Goal: Task Accomplishment & Management: Manage account settings

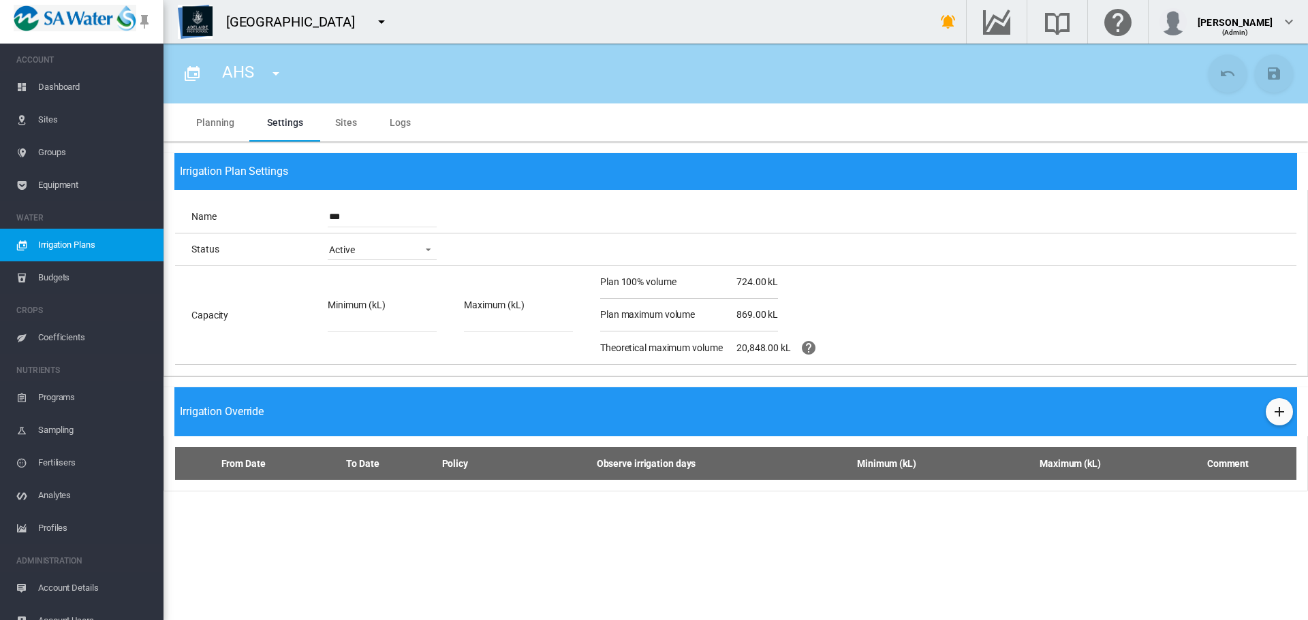
scroll to position [17, 0]
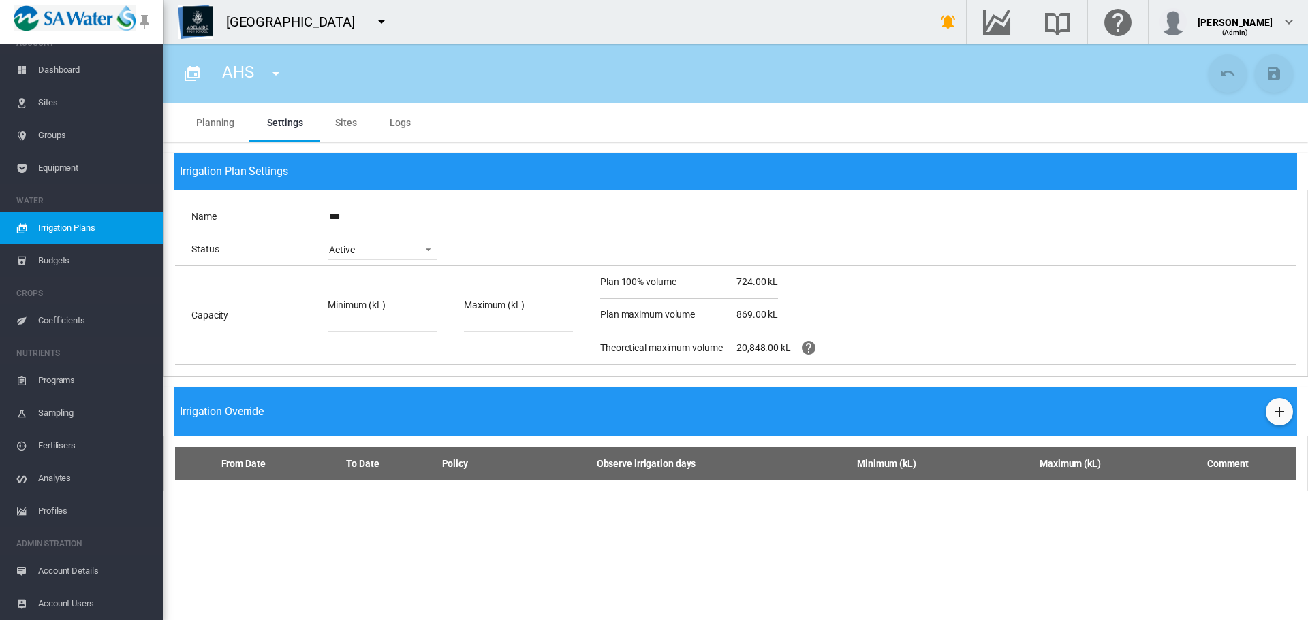
click at [381, 22] on md-icon "icon-menu-down" at bounding box center [381, 22] width 16 height 16
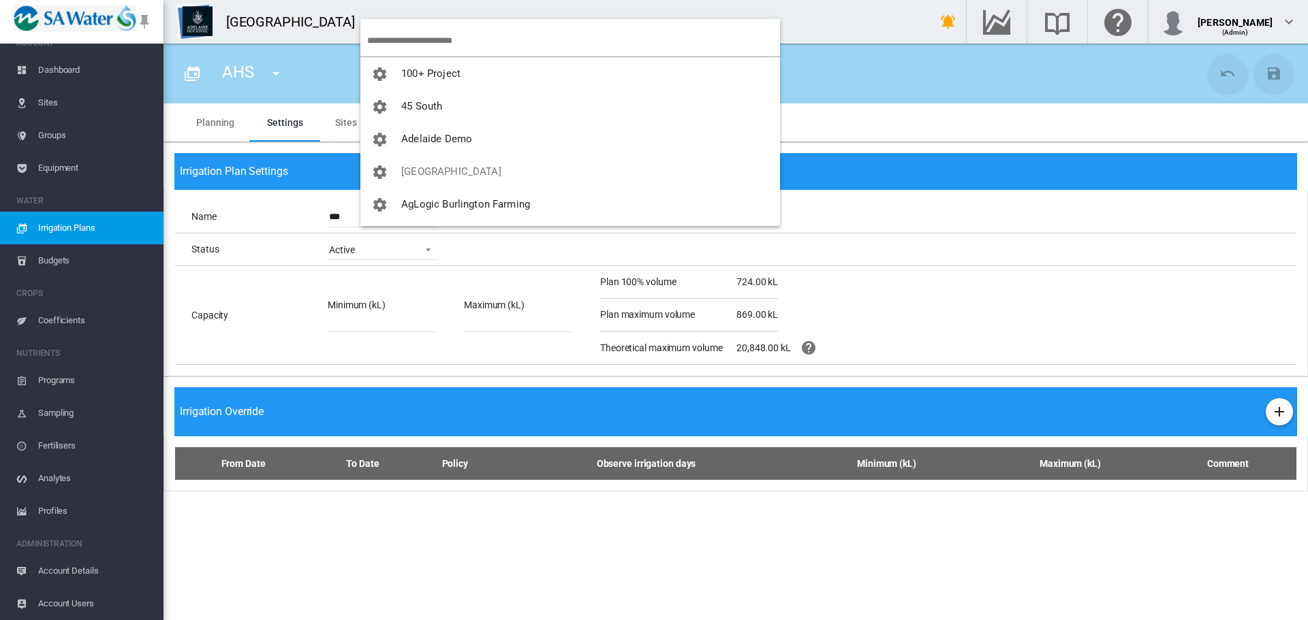
click at [397, 33] on input "search" at bounding box center [573, 41] width 413 height 32
click at [397, 32] on input "search" at bounding box center [573, 41] width 413 height 32
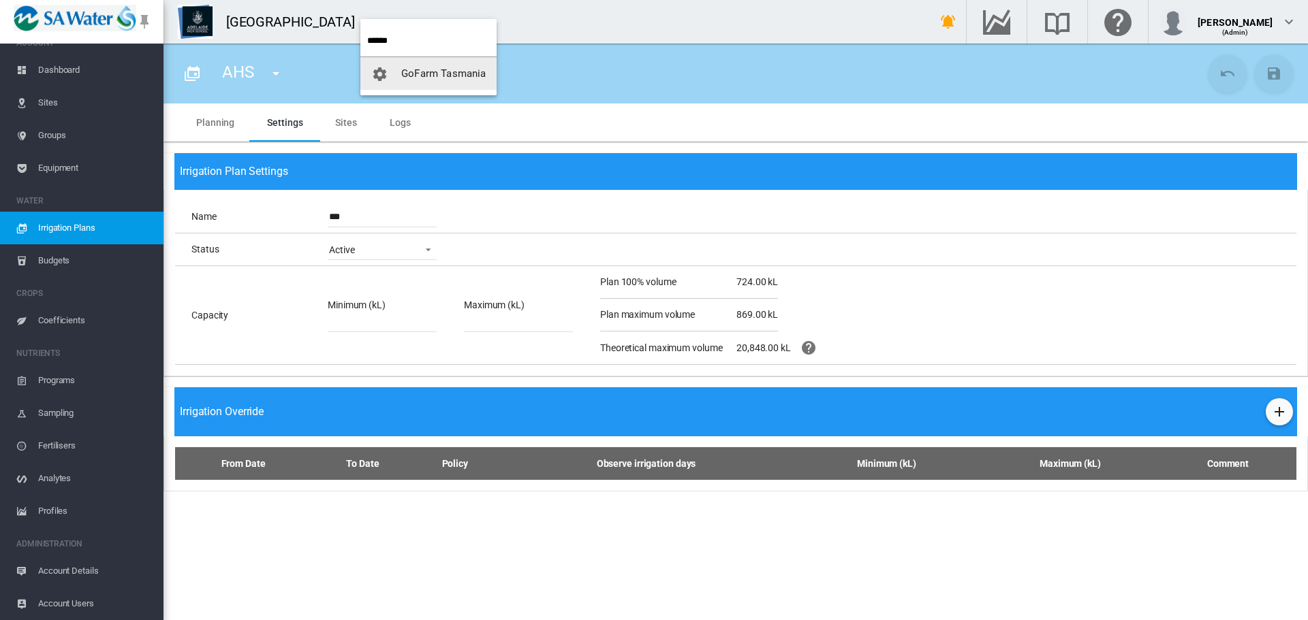
type input "******"
click at [410, 80] on button "GoFarm Tasmania" at bounding box center [428, 73] width 136 height 33
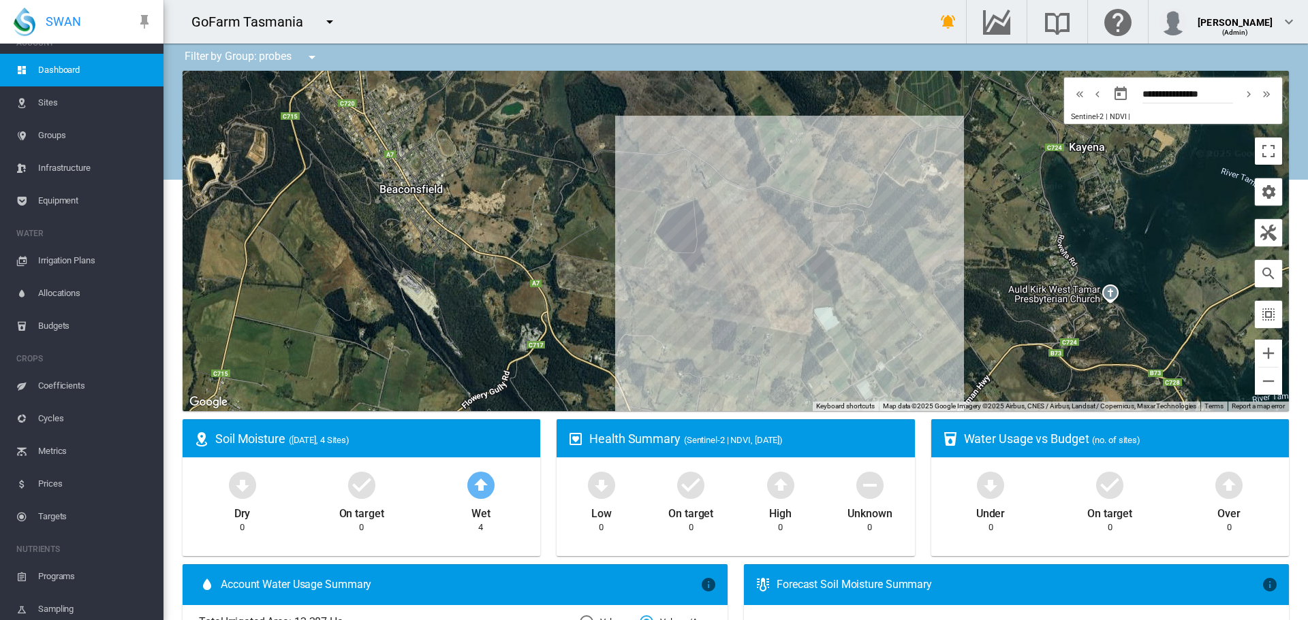
click at [47, 104] on span "Sites" at bounding box center [95, 102] width 114 height 33
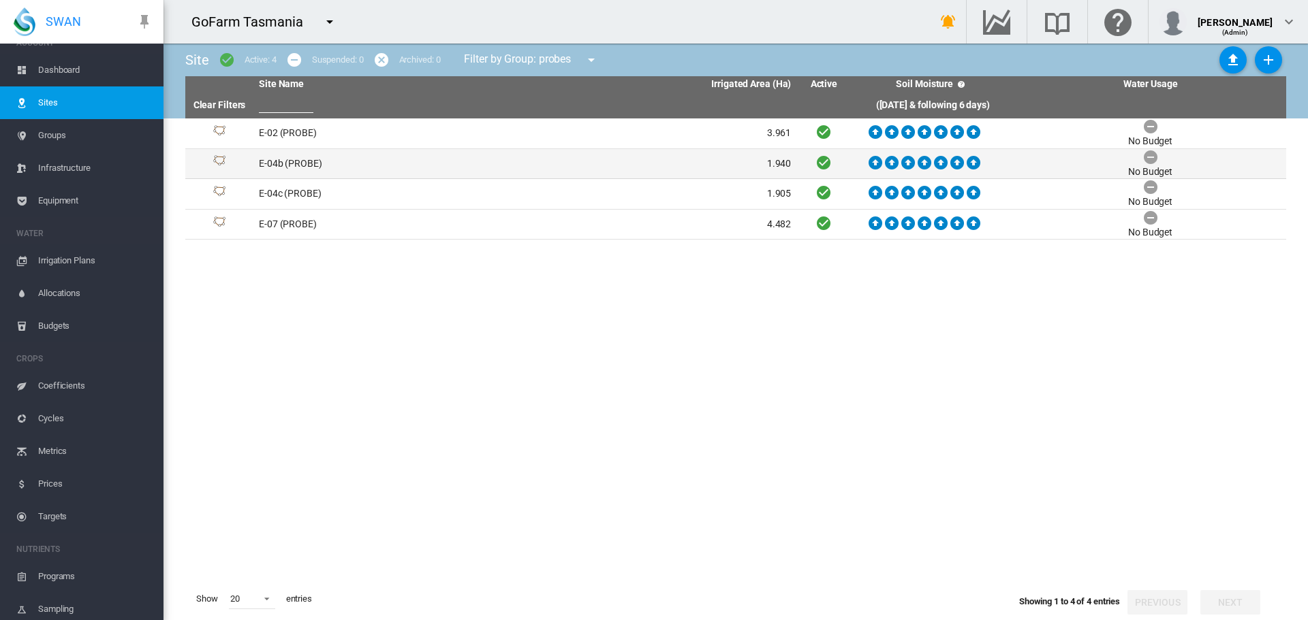
click at [298, 161] on td "E-04b (PROBE)" at bounding box center [389, 164] width 272 height 30
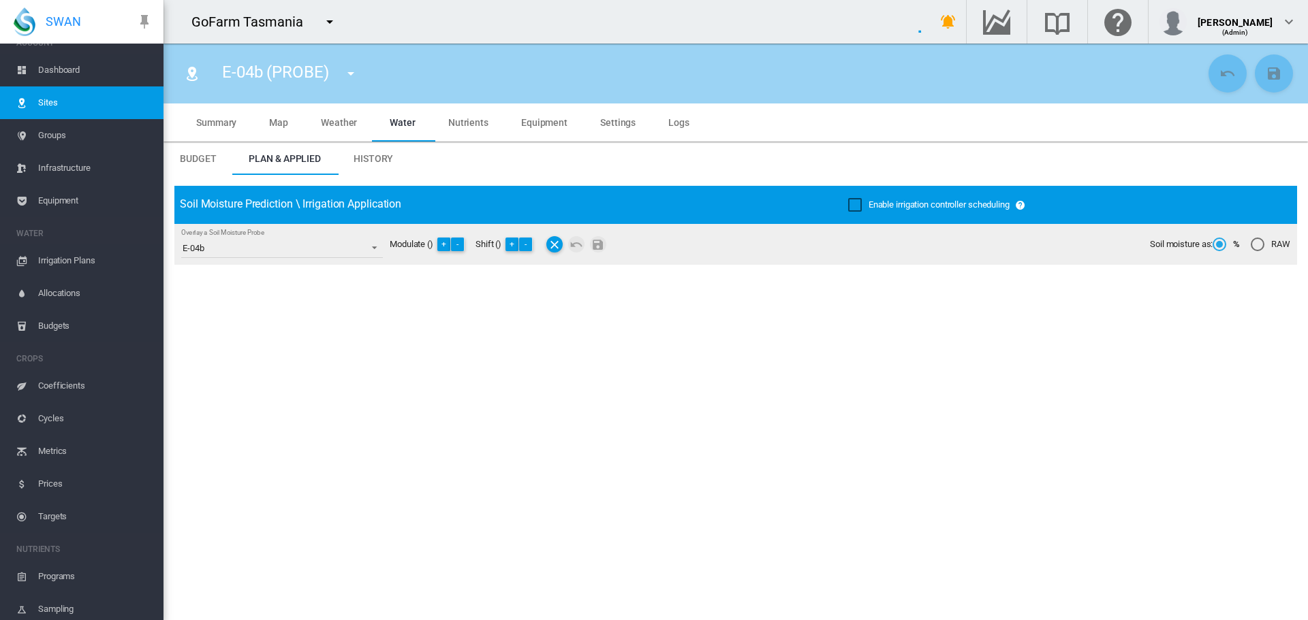
type input "*****"
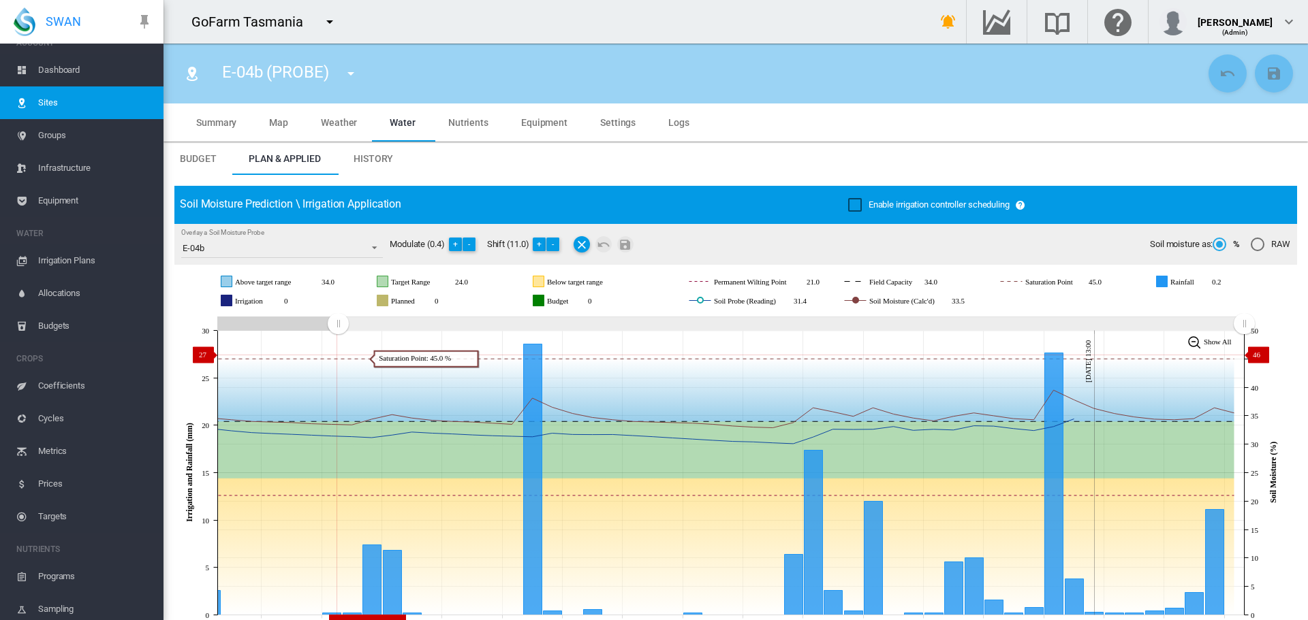
drag, startPoint x: 998, startPoint y: 319, endPoint x: 338, endPoint y: 342, distance: 660.3
click at [337, 355] on icon "JavaScript chart by amCharts 3.21.15 Jul 30 Aug 02 Aug 05 Aug 08 Aug 11 Aug 14 …" at bounding box center [730, 472] width 1112 height 319
click at [541, 242] on button "+" at bounding box center [540, 245] width 14 height 14
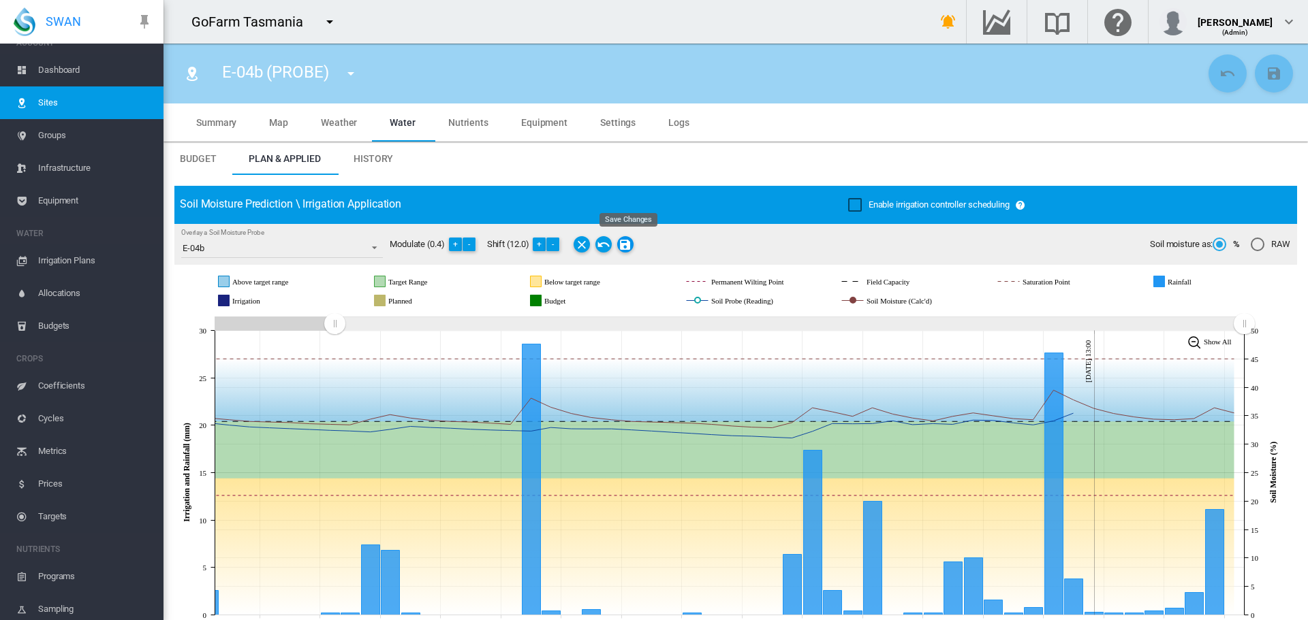
click at [631, 244] on md-icon "Save Changes" at bounding box center [625, 244] width 16 height 16
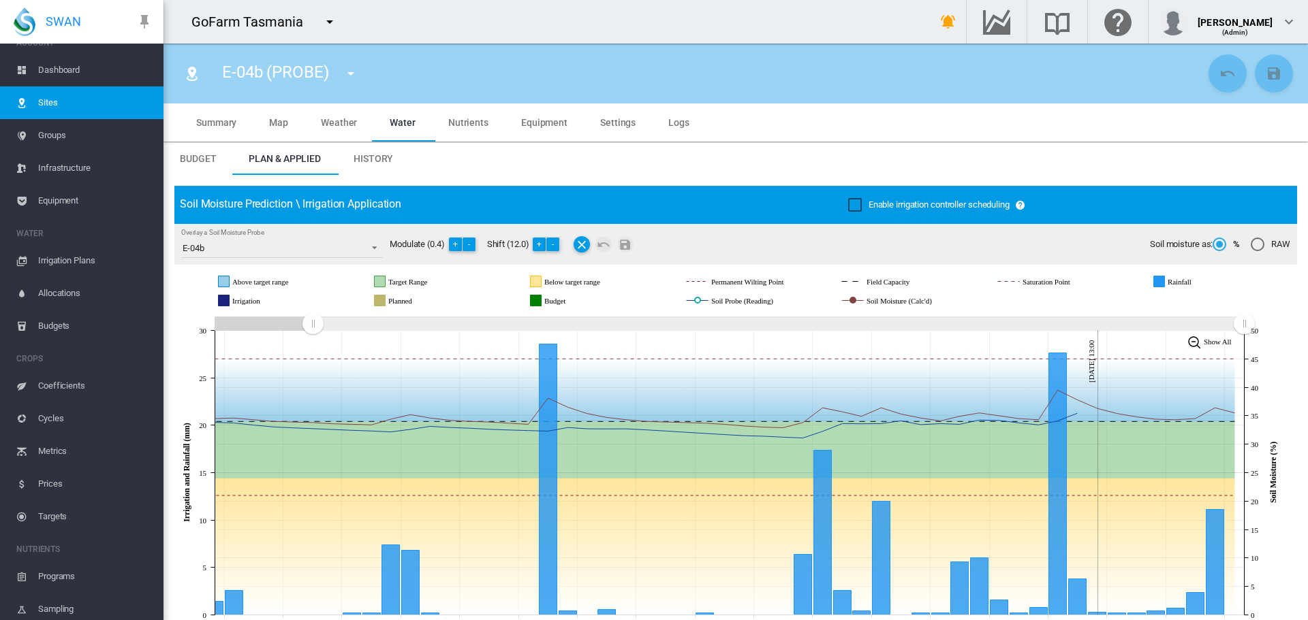
drag, startPoint x: 335, startPoint y: 325, endPoint x: 313, endPoint y: 322, distance: 22.6
click at [313, 322] on rect "Zoom chart using cursor arrows" at bounding box center [313, 325] width 17 height 14
click at [63, 71] on span "Dashboard" at bounding box center [95, 70] width 114 height 33
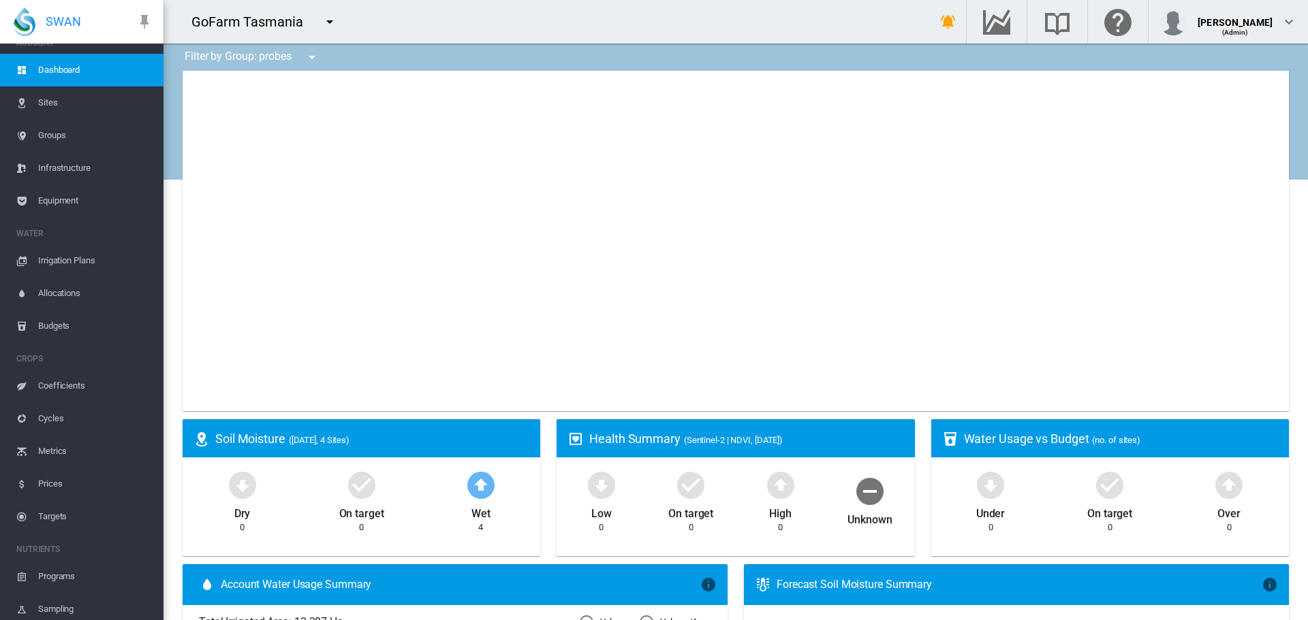
type input "**********"
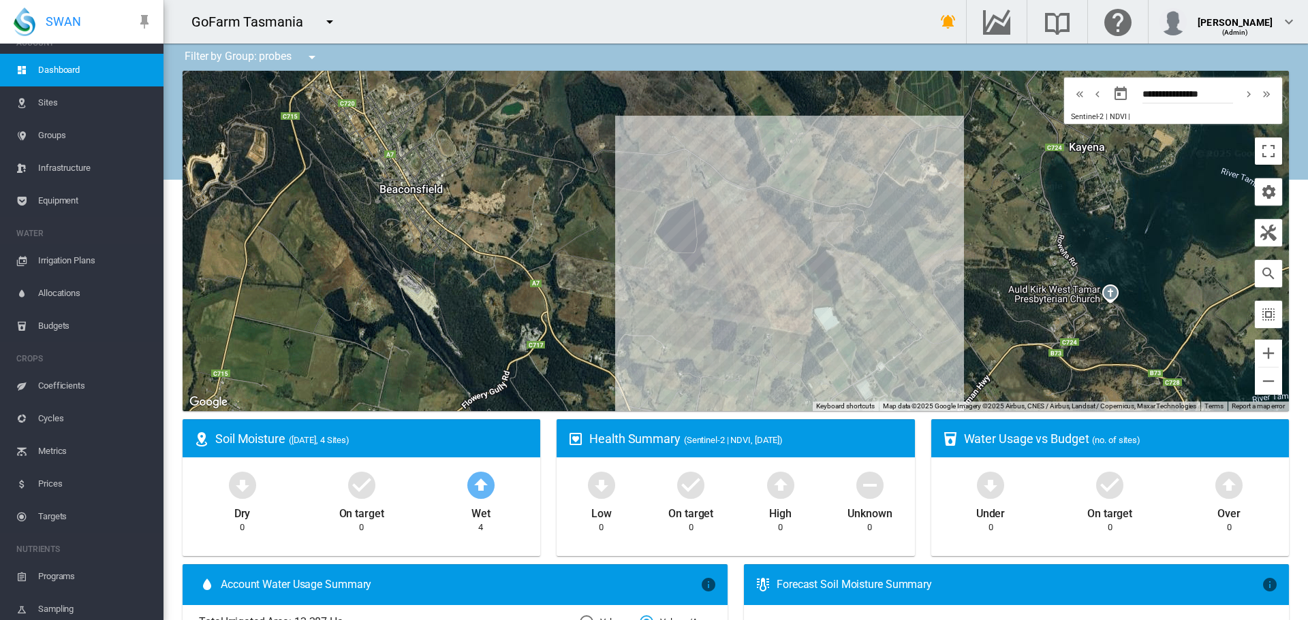
click at [52, 101] on span "Sites" at bounding box center [95, 102] width 114 height 33
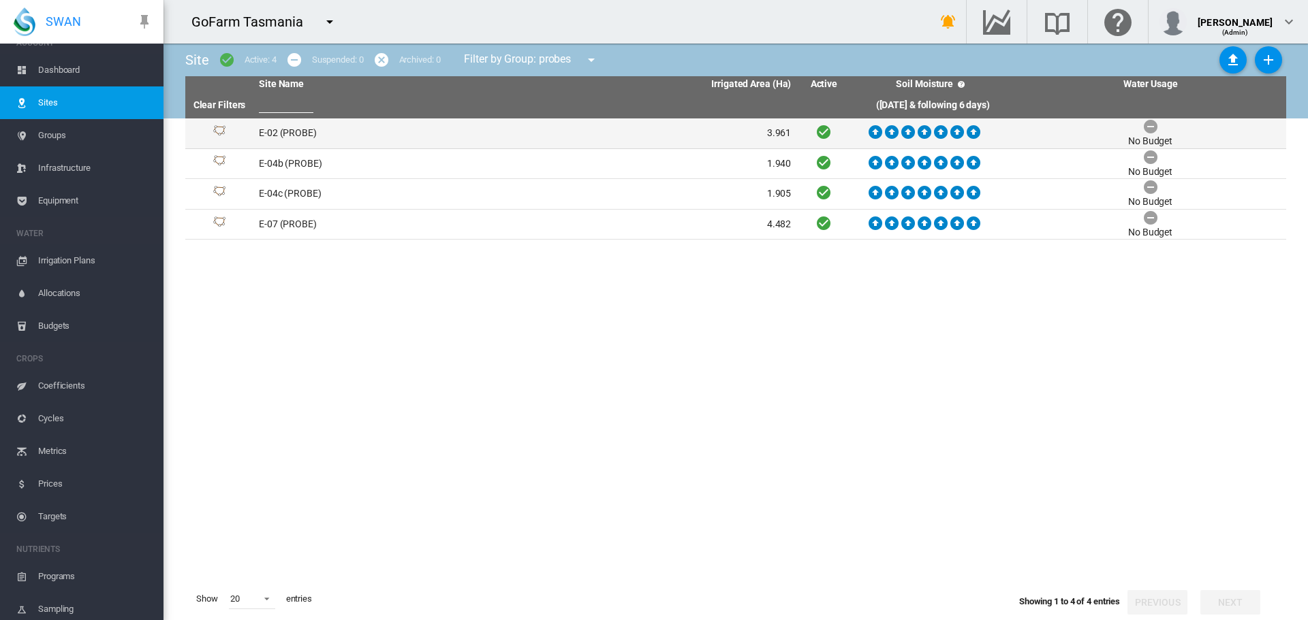
click at [300, 133] on td "E-02 (PROBE)" at bounding box center [389, 134] width 272 height 30
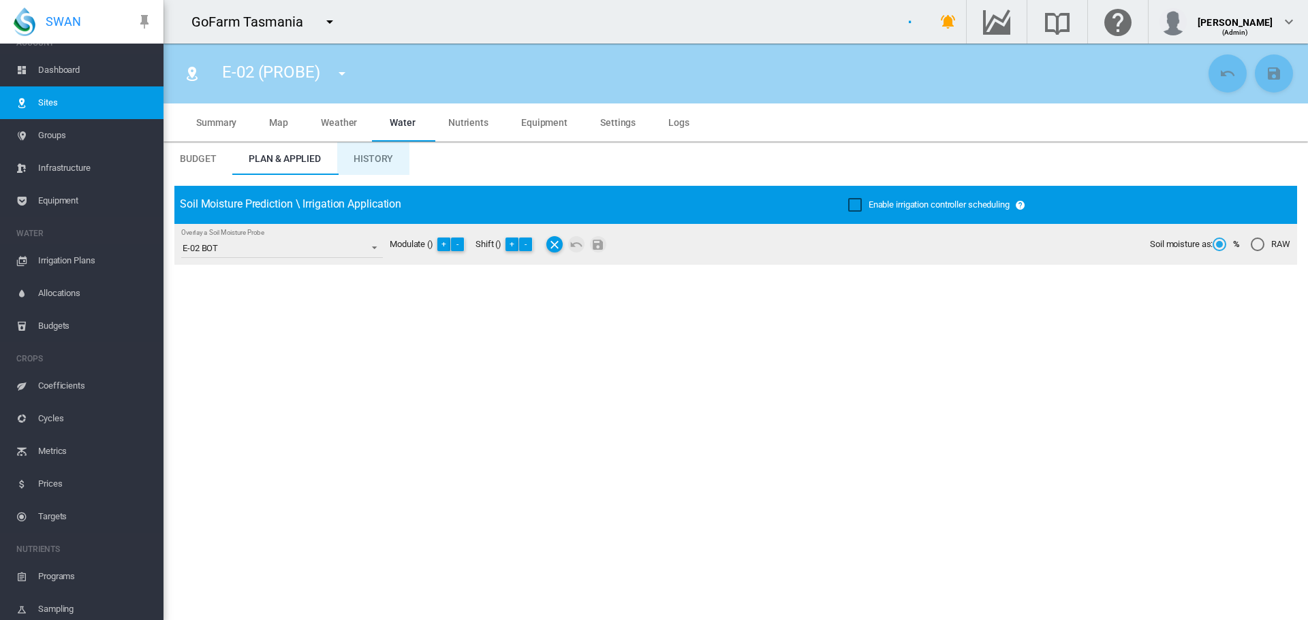
type input "*****"
click at [357, 158] on span "History" at bounding box center [373, 158] width 40 height 11
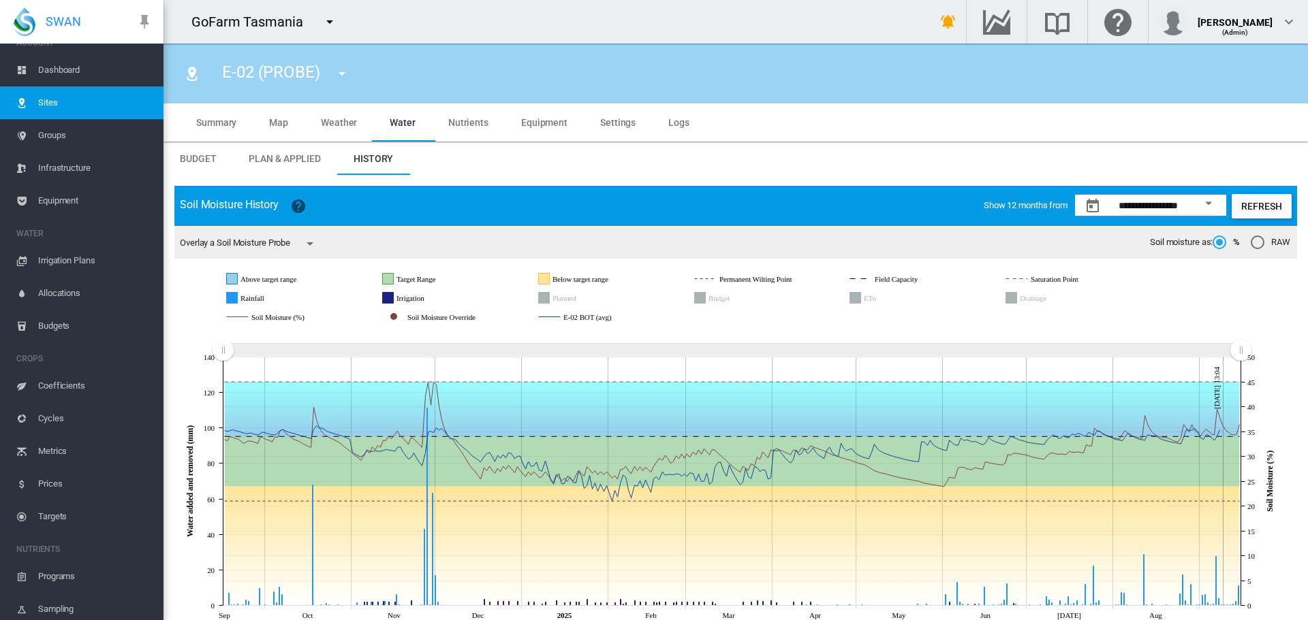
click at [610, 124] on span "Settings" at bounding box center [617, 122] width 35 height 11
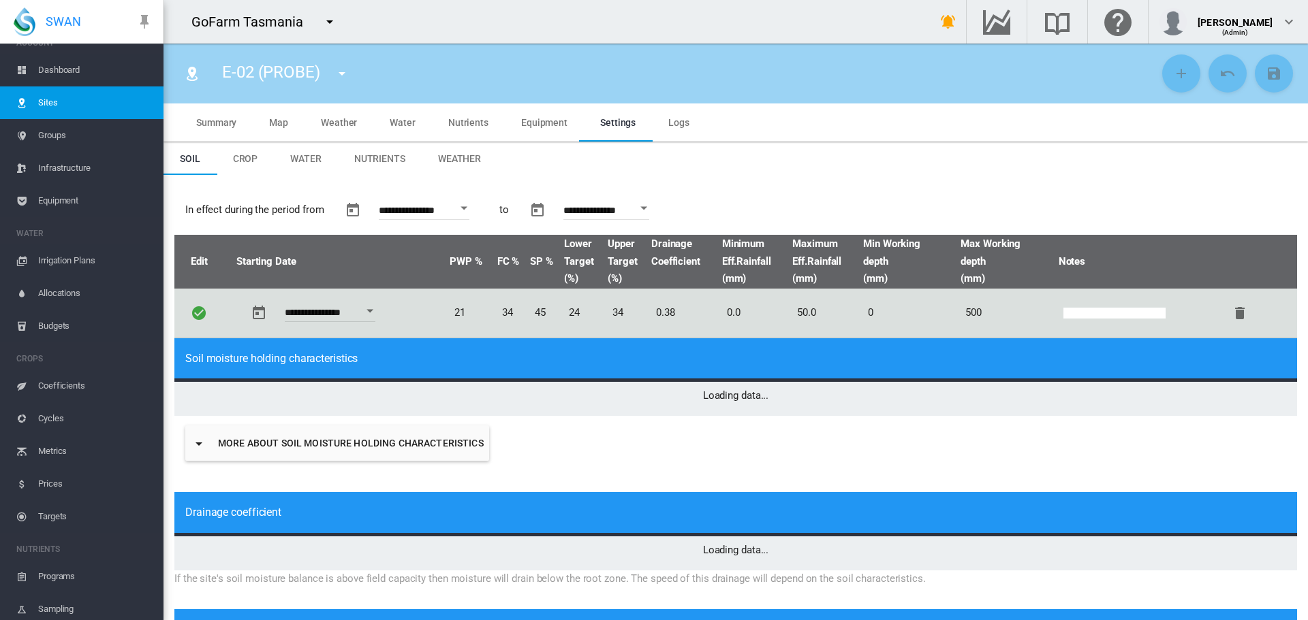
click at [451, 157] on span "Weather" at bounding box center [459, 158] width 43 height 11
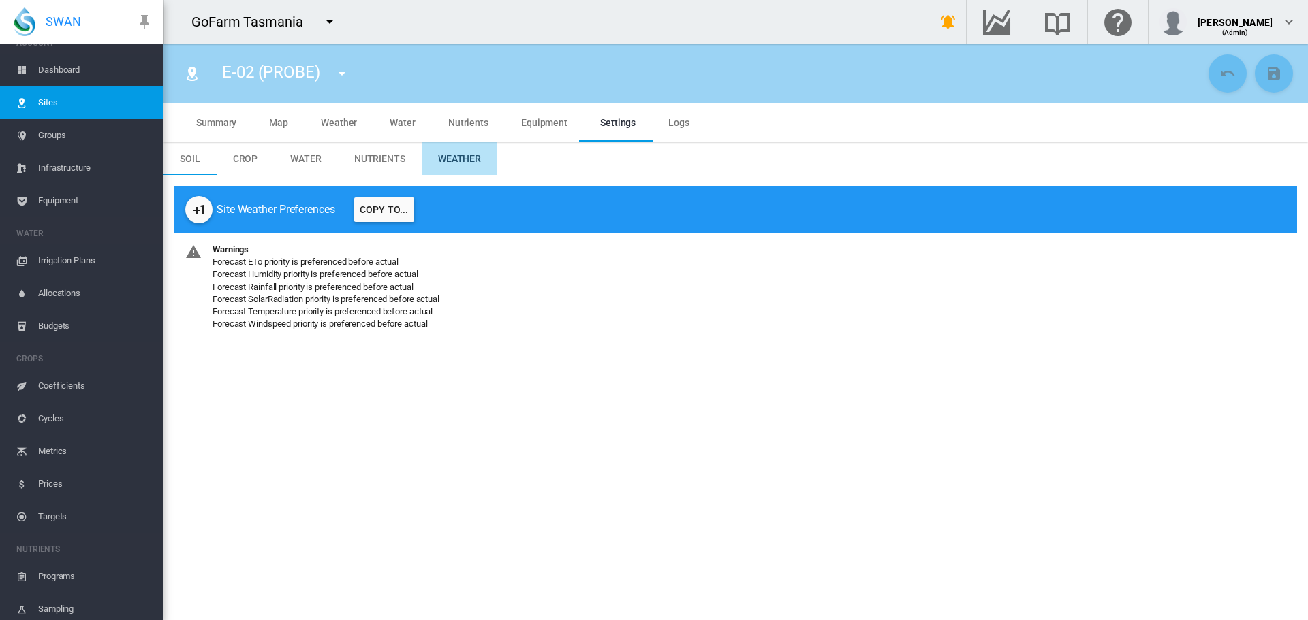
type input "*"
type input "**"
type input "*****"
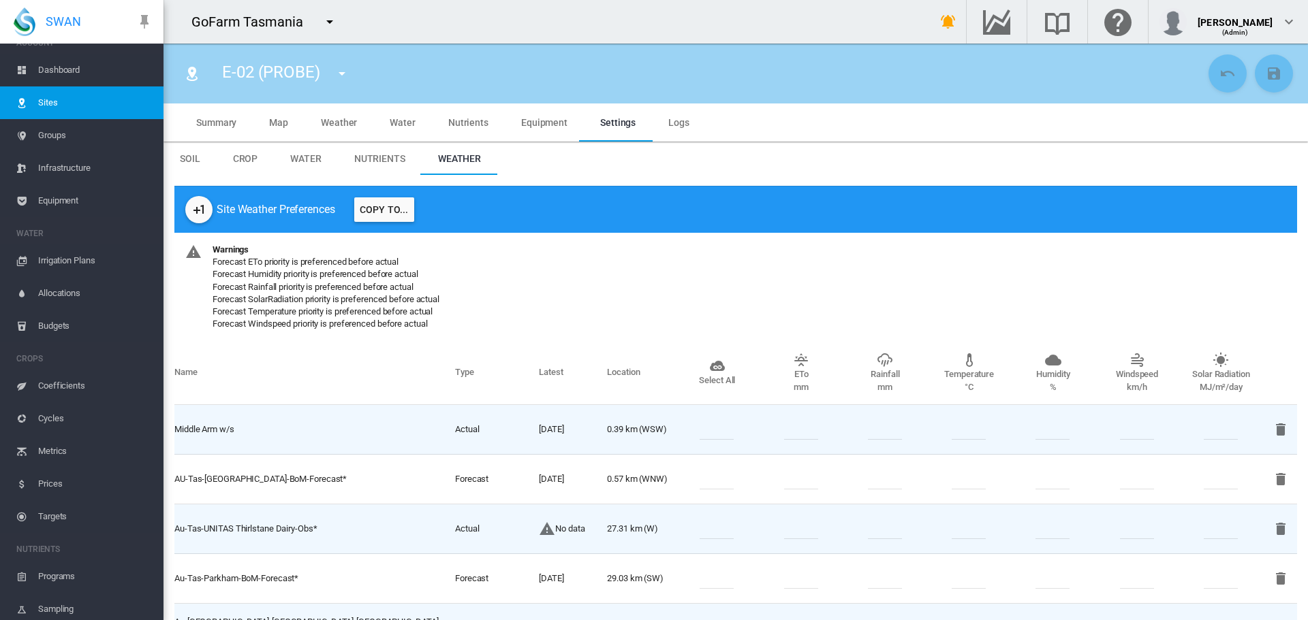
click at [54, 201] on span "Equipment" at bounding box center [95, 201] width 114 height 33
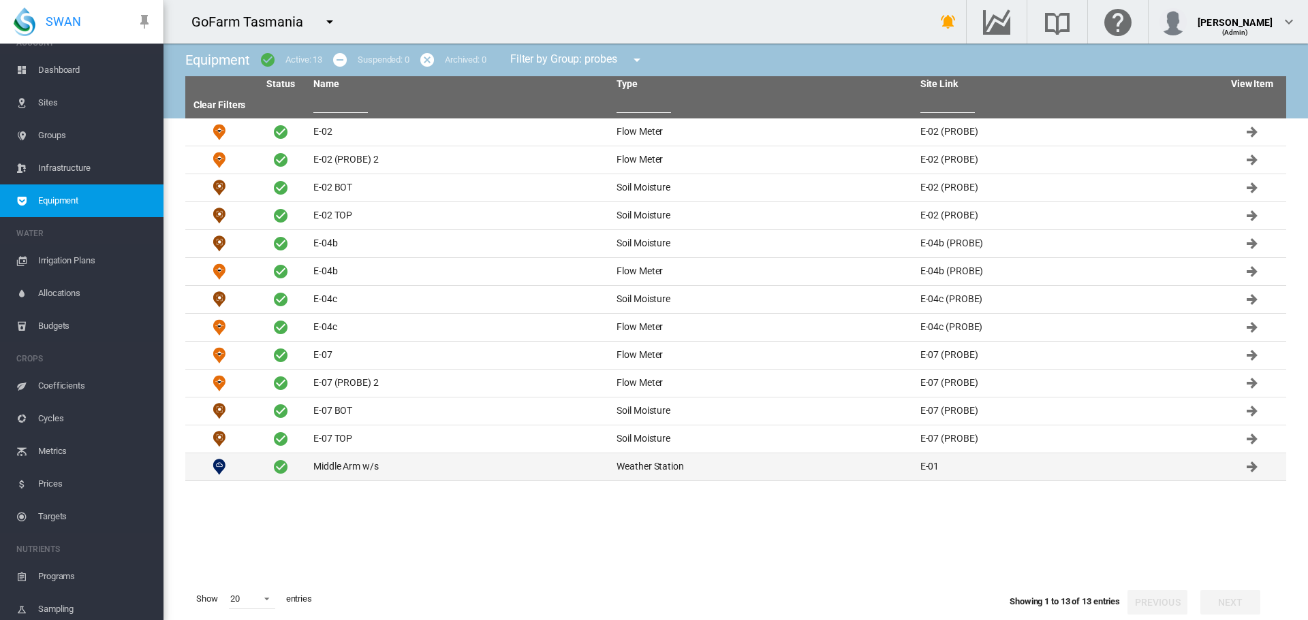
click at [341, 465] on td "Middle Arm w/s" at bounding box center [459, 467] width 303 height 27
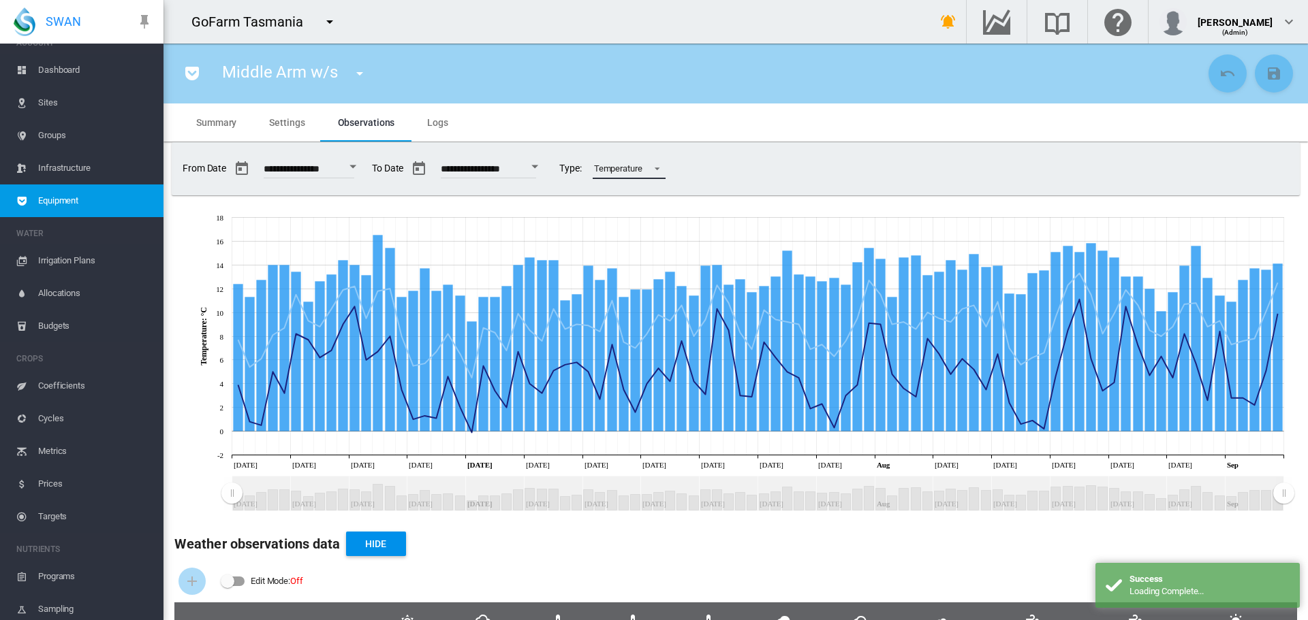
click at [665, 169] on md-select-value "Temperature" at bounding box center [629, 169] width 73 height 20
click at [646, 132] on div "Rainfall" at bounding box center [635, 137] width 29 height 12
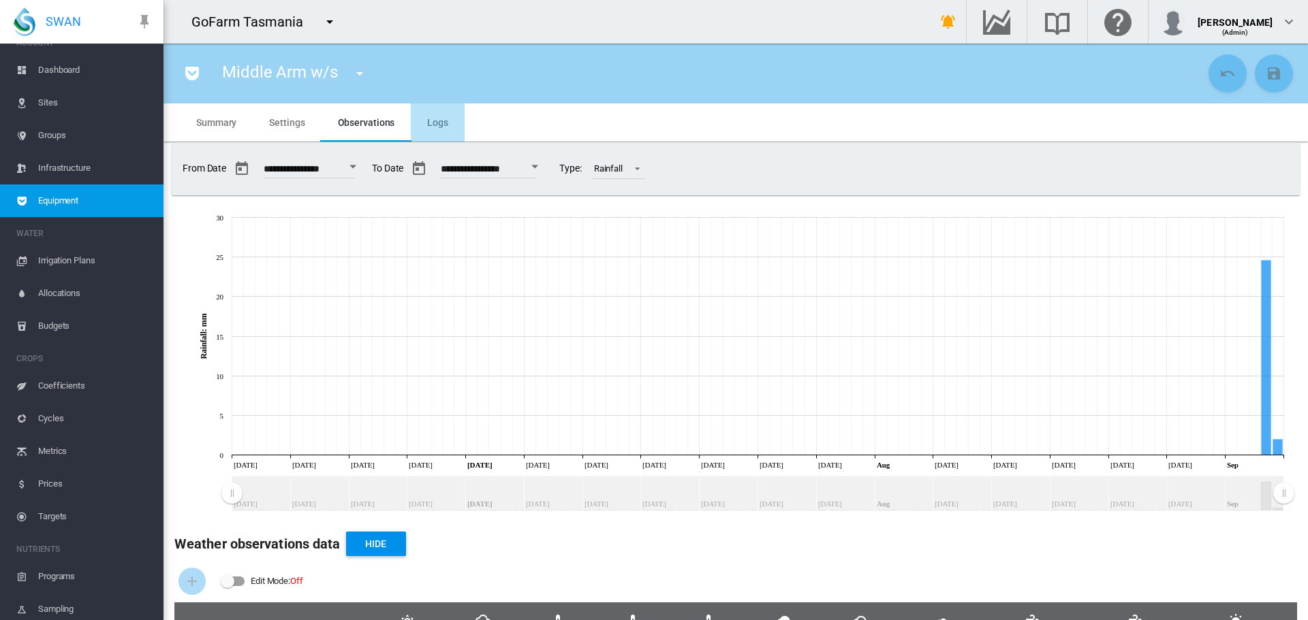
click at [436, 127] on span "Logs" at bounding box center [437, 122] width 21 height 11
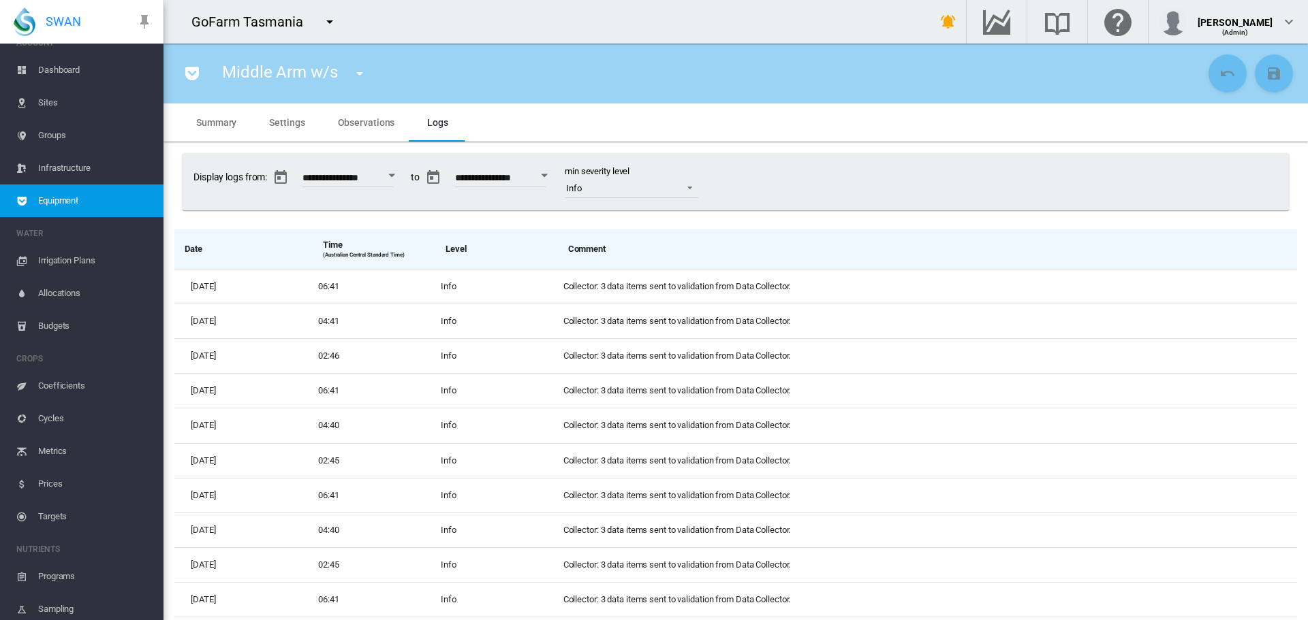
click at [281, 125] on span "Settings" at bounding box center [286, 122] width 35 height 11
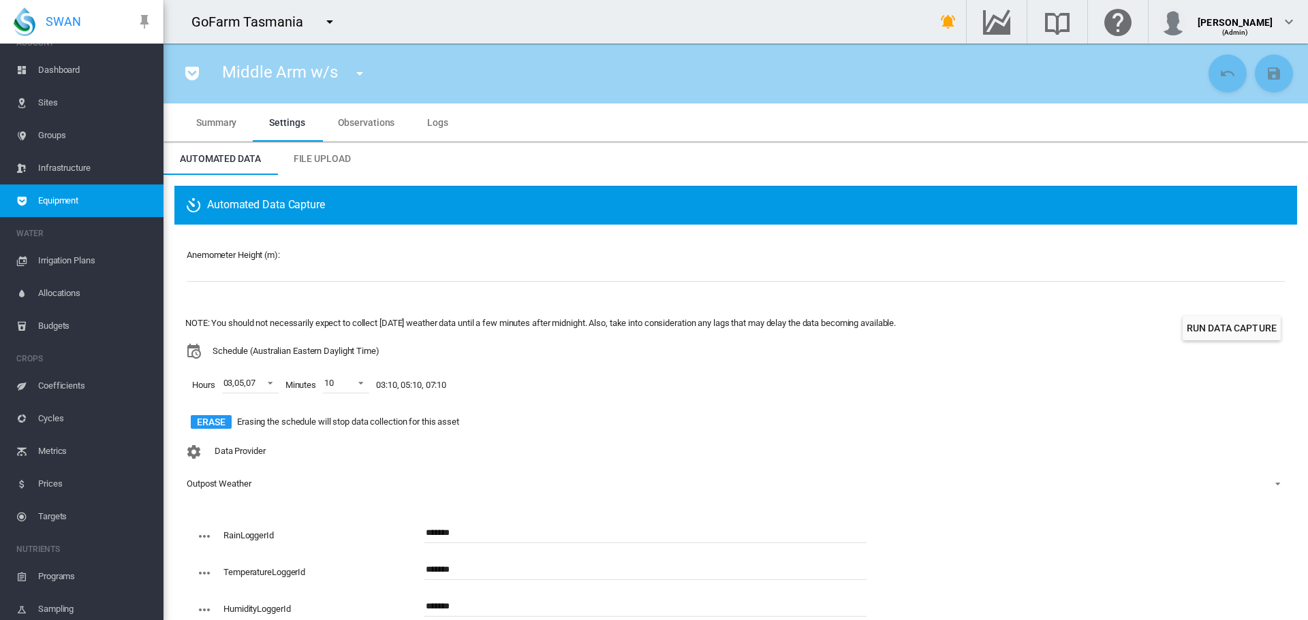
click at [363, 123] on span "Observations" at bounding box center [366, 122] width 57 height 11
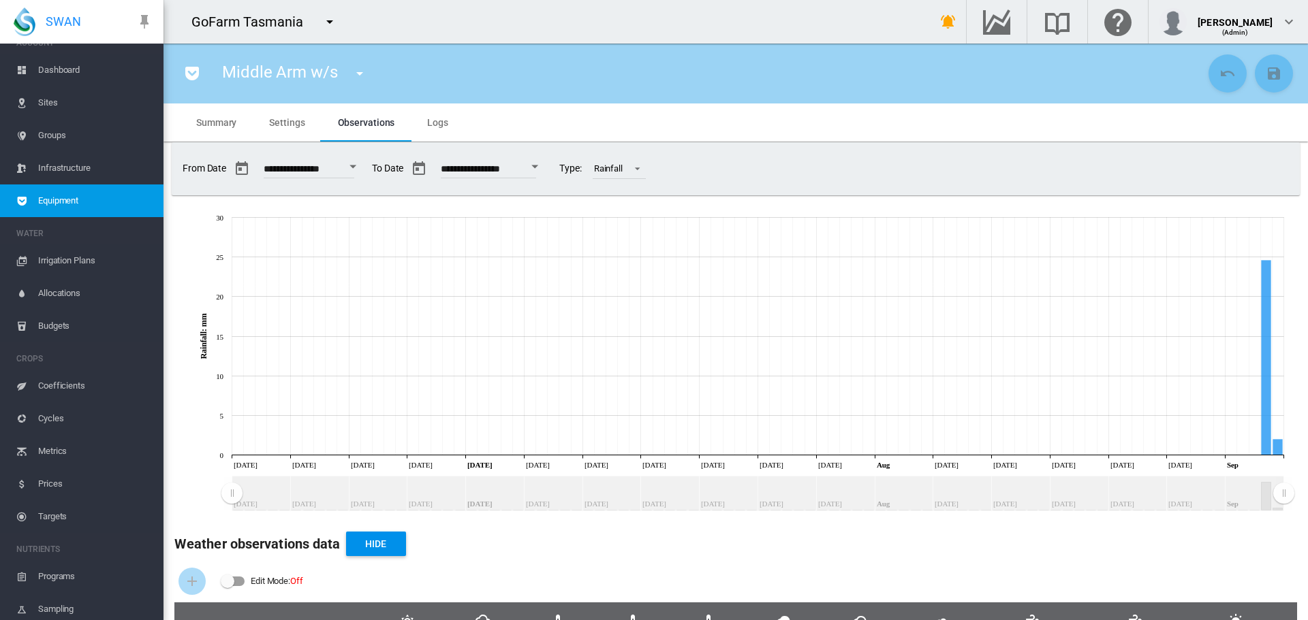
click at [53, 101] on span "Sites" at bounding box center [95, 102] width 114 height 33
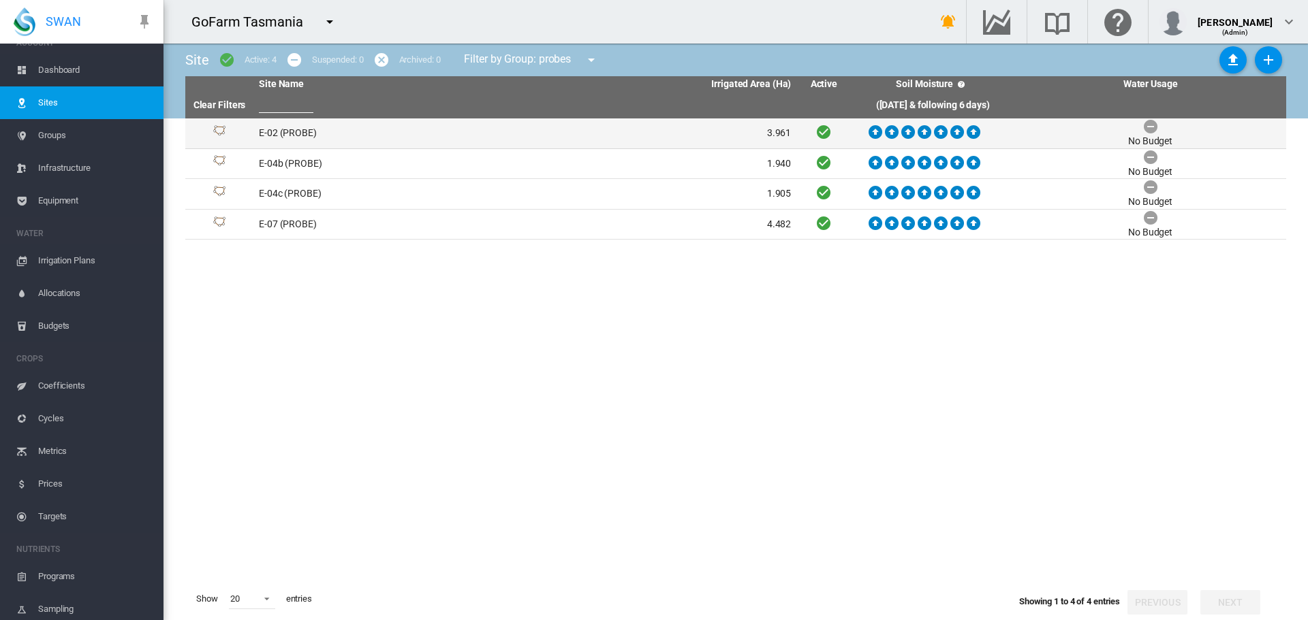
click at [274, 131] on td "E-02 (PROBE)" at bounding box center [389, 134] width 272 height 30
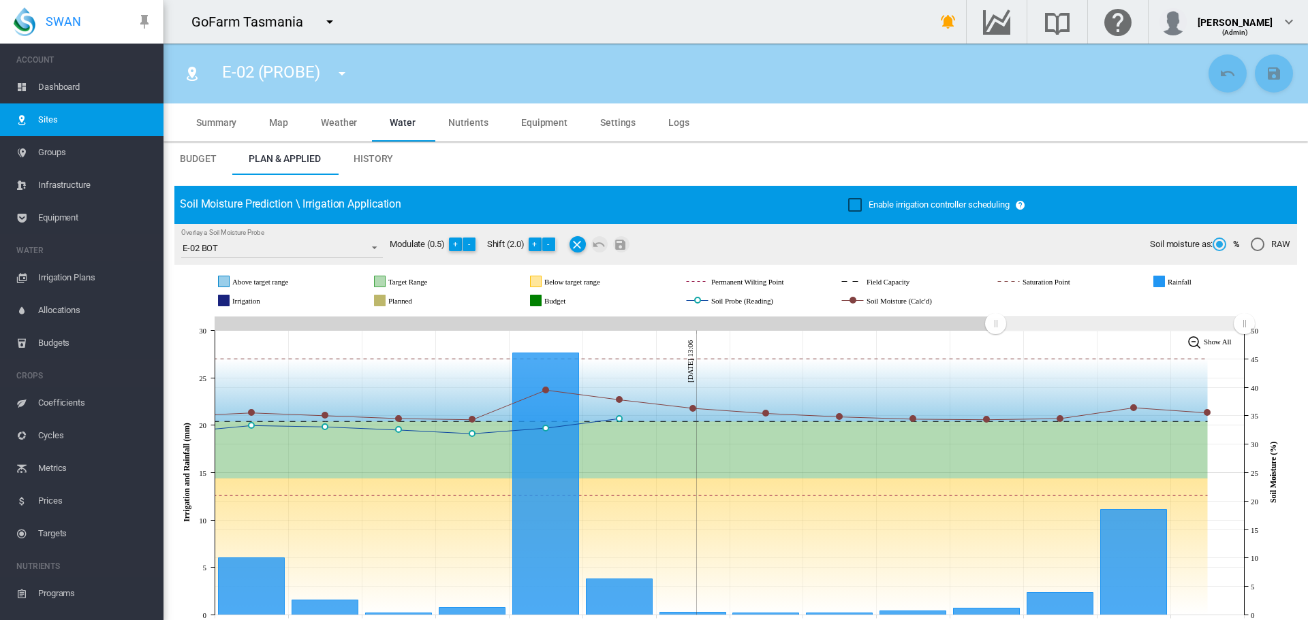
scroll to position [17, 0]
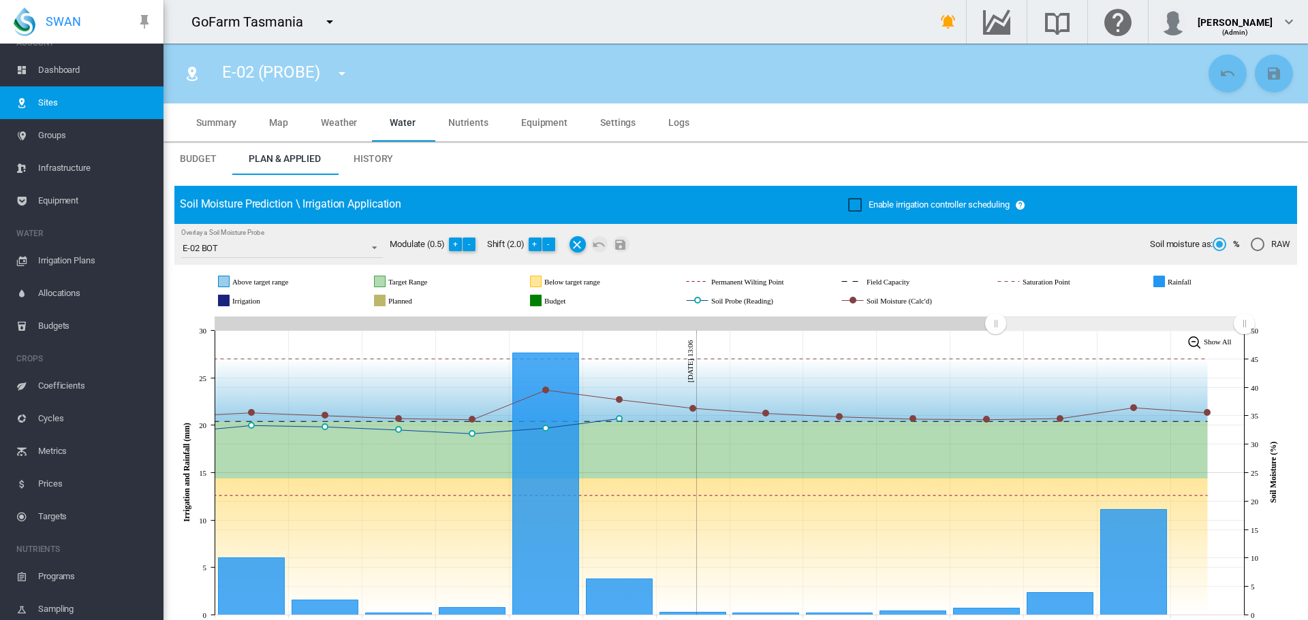
click at [379, 162] on span "History" at bounding box center [373, 158] width 40 height 11
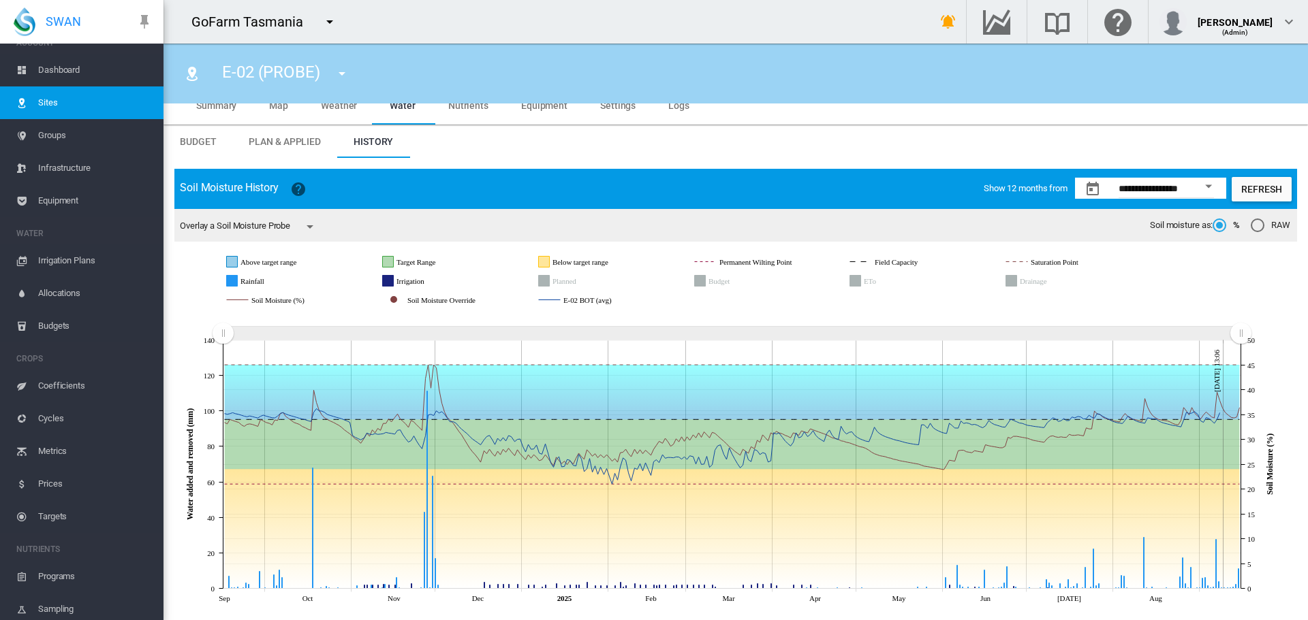
click at [337, 80] on md-icon "icon-menu-down" at bounding box center [342, 73] width 16 height 16
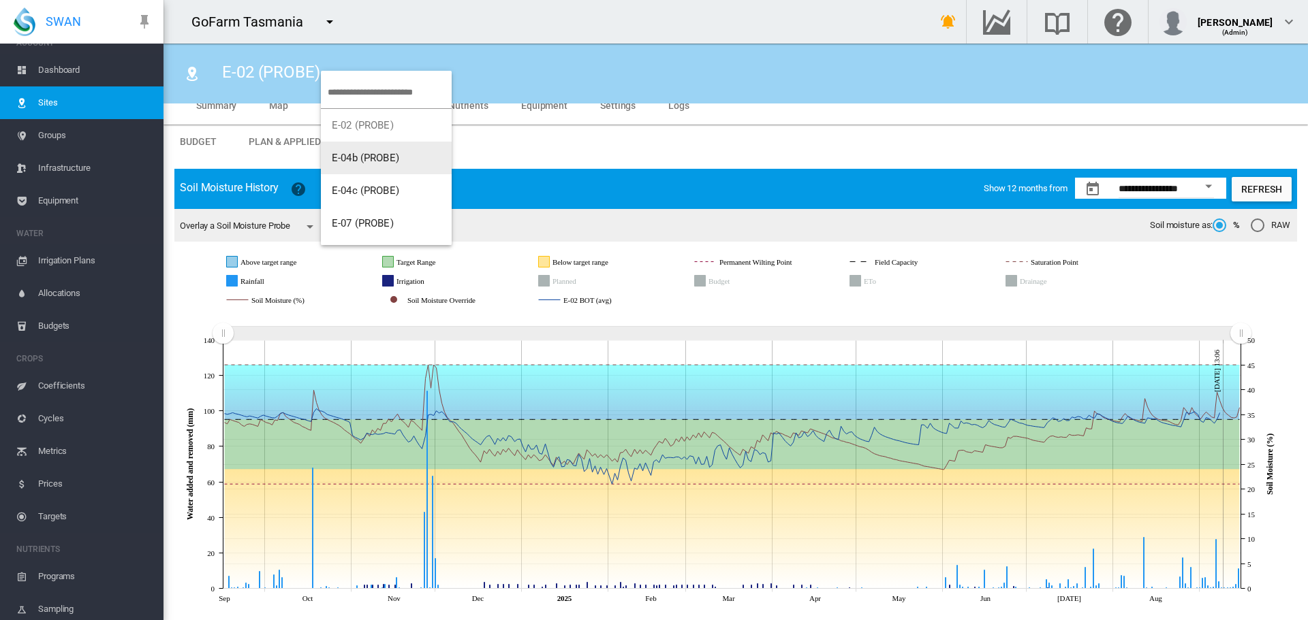
click at [345, 151] on button "E-04b (PROBE)" at bounding box center [386, 158] width 131 height 33
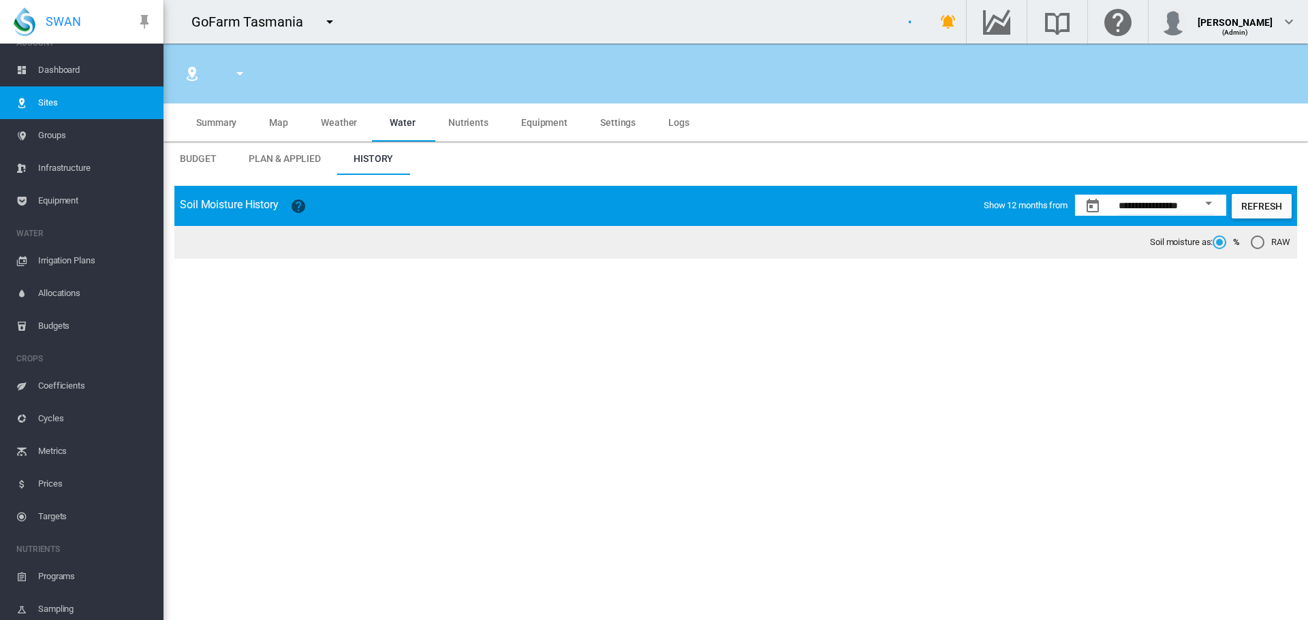
type input "*****"
type input "**********"
type input "*********"
type input "**"
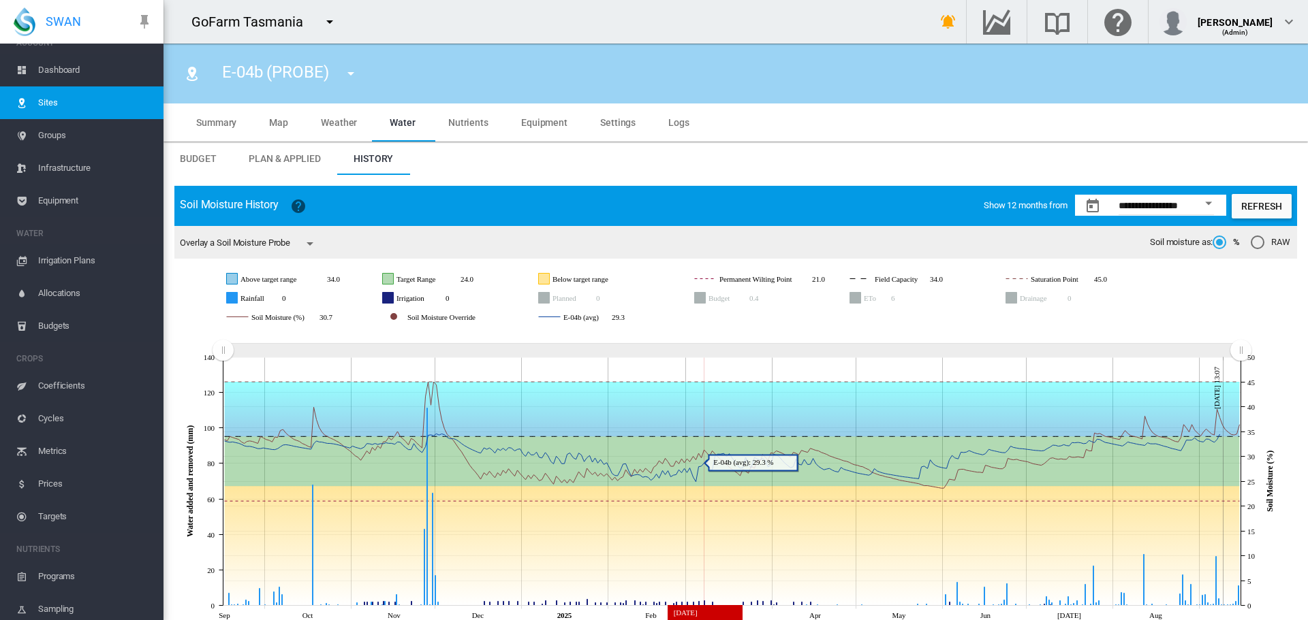
scroll to position [17, 0]
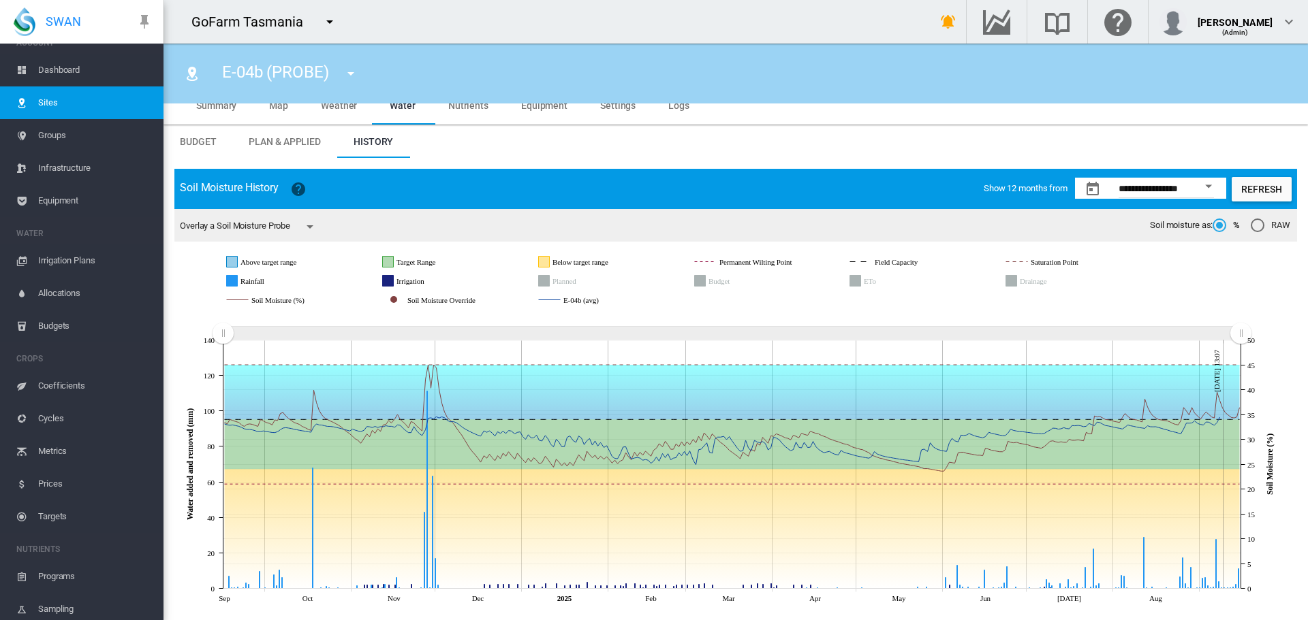
click at [78, 67] on span "Dashboard" at bounding box center [95, 70] width 114 height 33
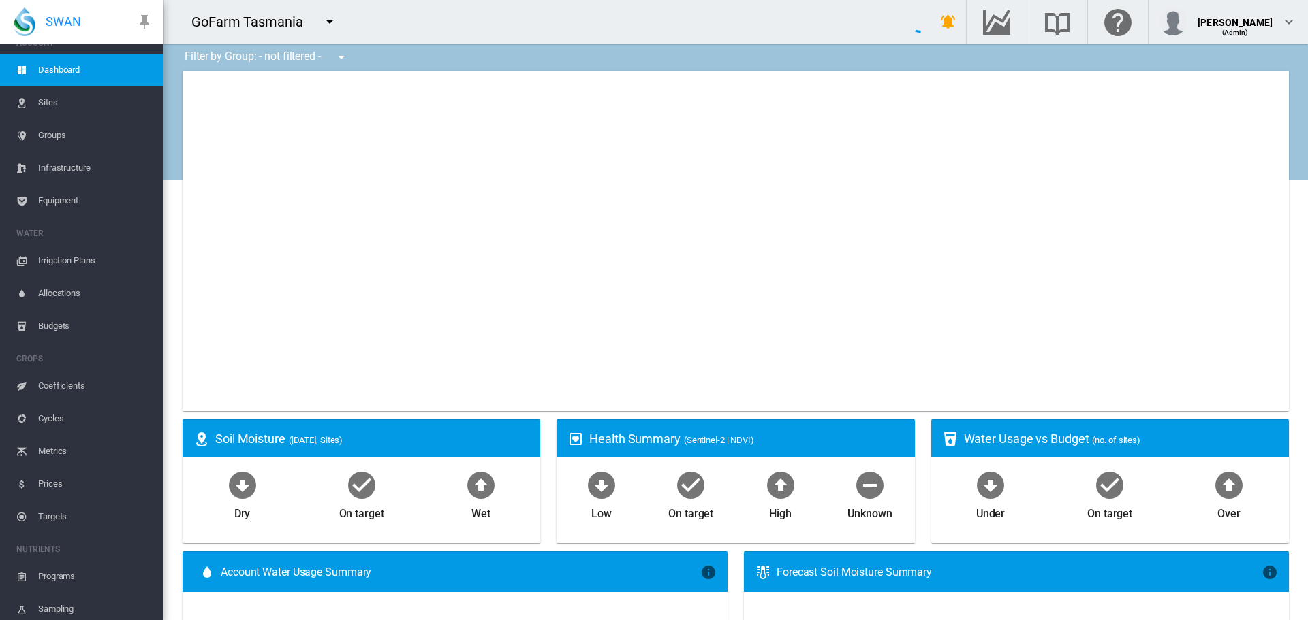
type input "**********"
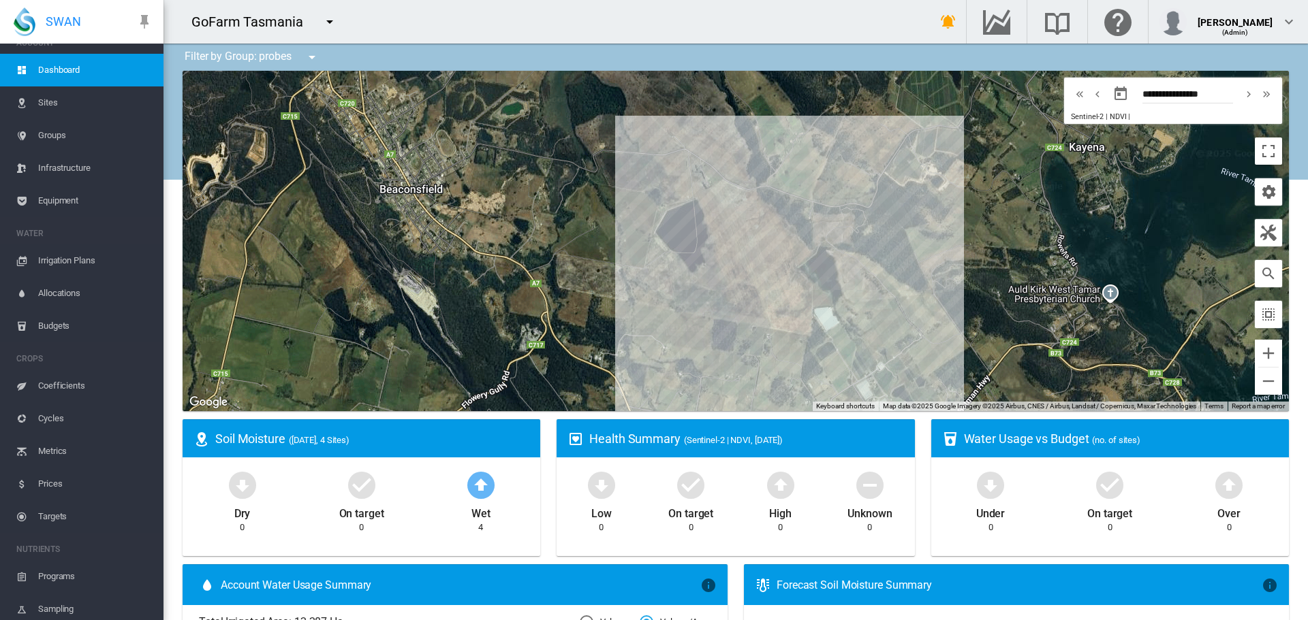
click at [313, 58] on md-icon "icon-menu-down" at bounding box center [312, 57] width 16 height 16
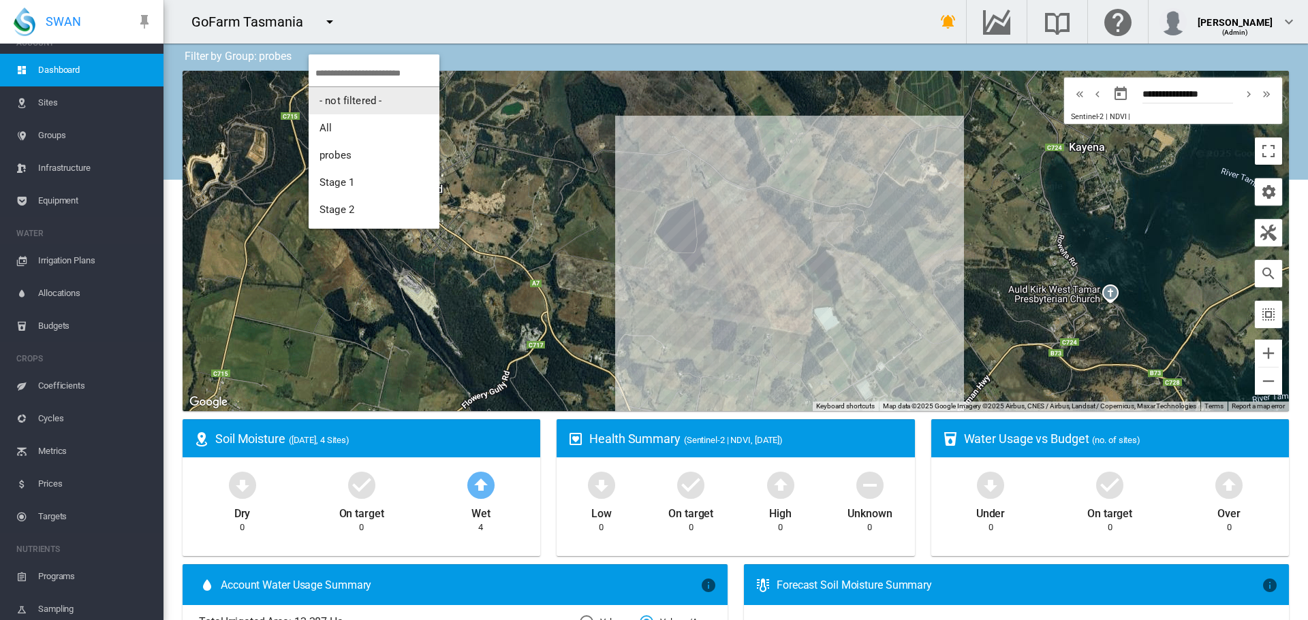
click at [342, 100] on span "- not filtered -" at bounding box center [350, 101] width 62 height 12
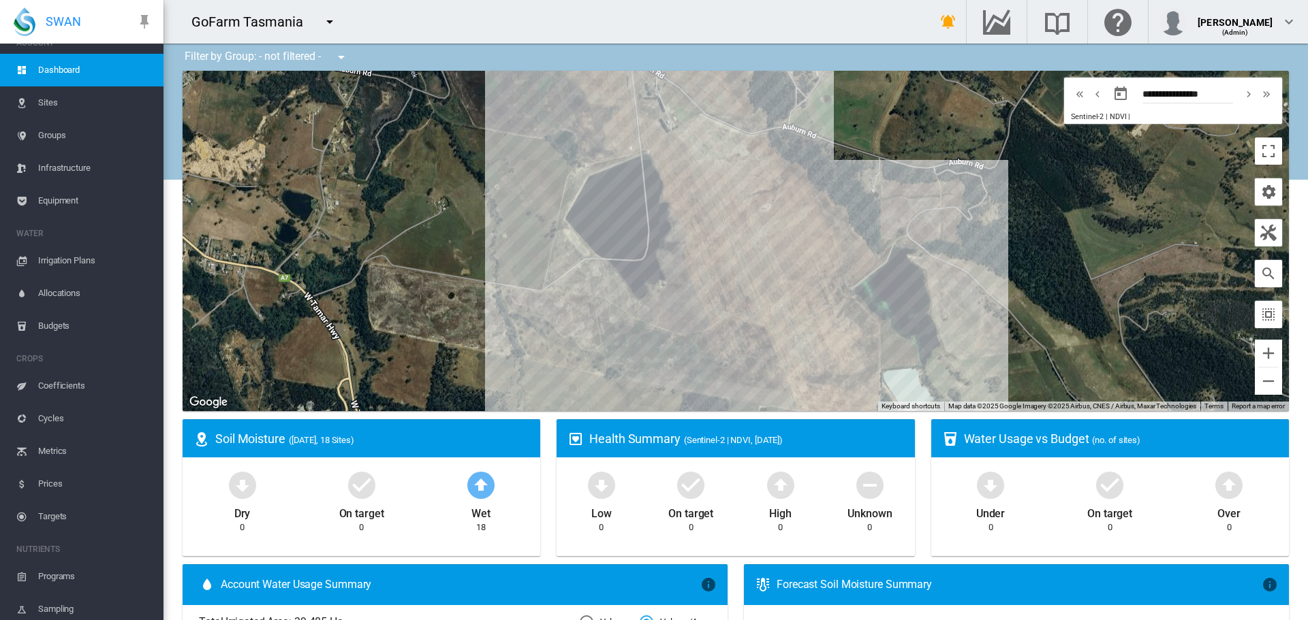
drag, startPoint x: 711, startPoint y: 219, endPoint x: 982, endPoint y: 202, distance: 271.6
click at [710, 252] on div at bounding box center [736, 241] width 1106 height 341
click at [1263, 151] on button "Toggle fullscreen view" at bounding box center [1267, 151] width 27 height 27
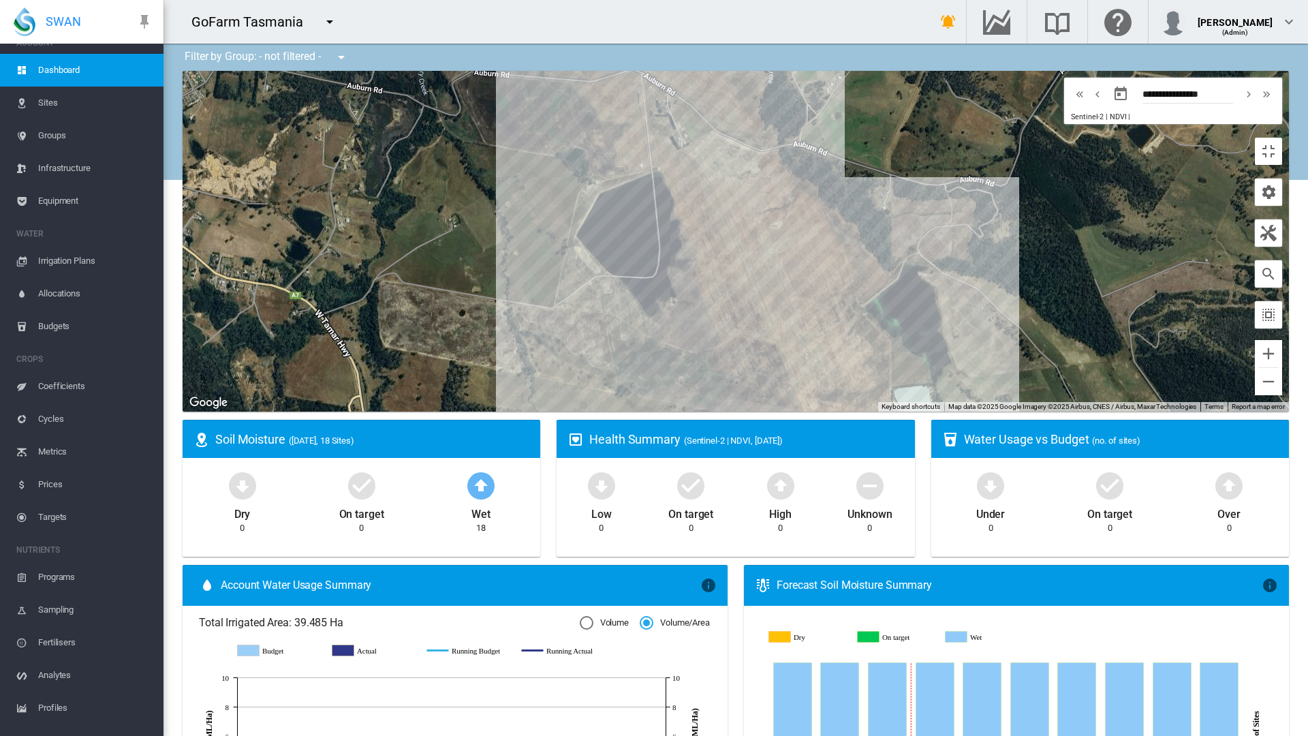
drag, startPoint x: 633, startPoint y: 445, endPoint x: 644, endPoint y: 464, distance: 21.0
click at [644, 411] on div at bounding box center [736, 241] width 1106 height 341
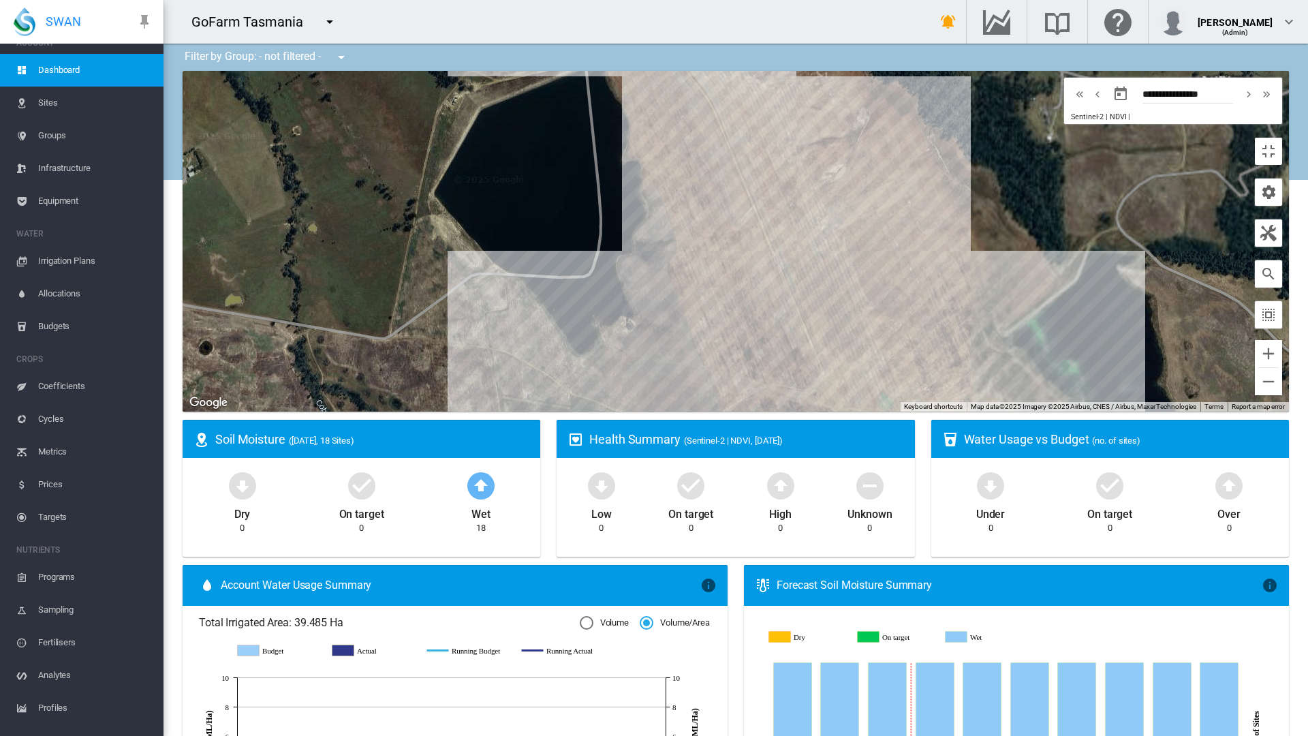
drag, startPoint x: 635, startPoint y: 440, endPoint x: 646, endPoint y: 496, distance: 57.0
click at [646, 411] on div at bounding box center [736, 241] width 1106 height 341
click at [1282, 138] on button "Toggle fullscreen view" at bounding box center [1267, 151] width 27 height 27
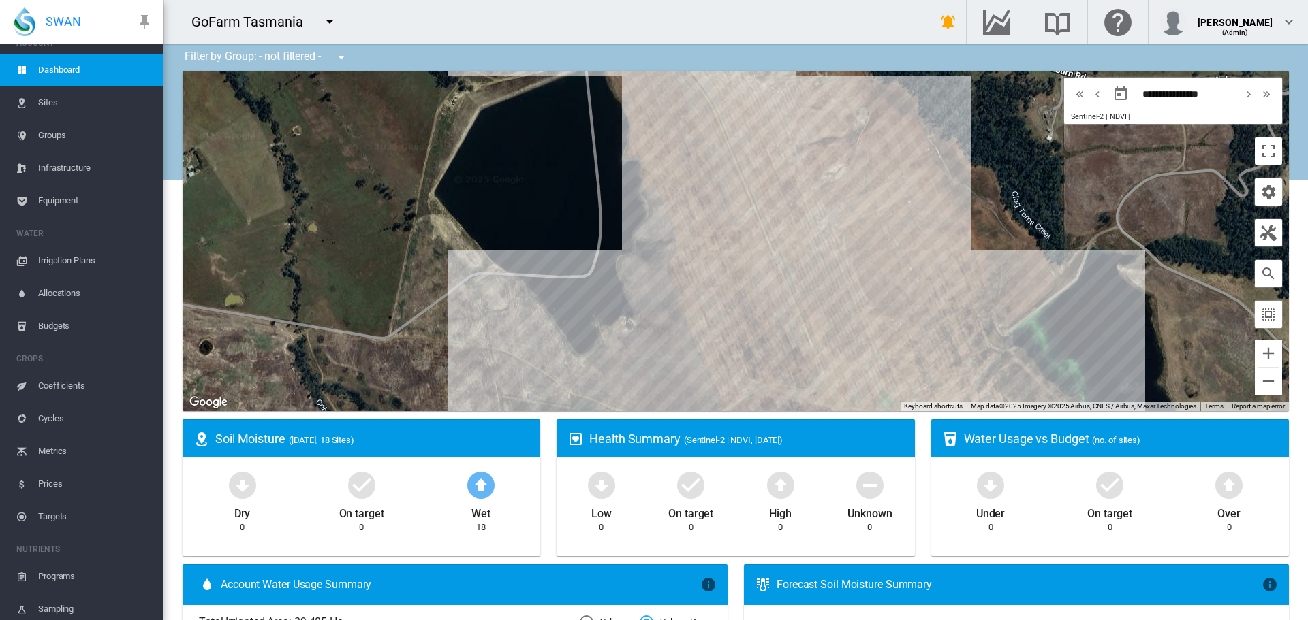
click at [47, 104] on span "Sites" at bounding box center [95, 102] width 114 height 33
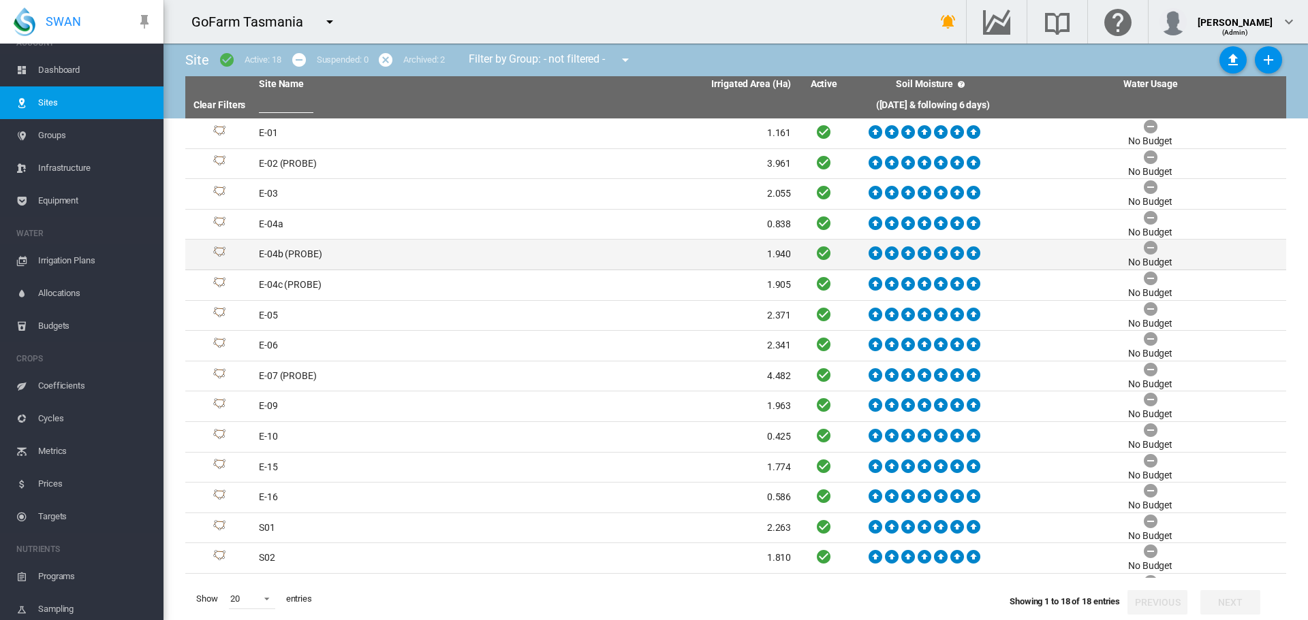
click at [298, 259] on td "E-04b (PROBE)" at bounding box center [389, 255] width 272 height 30
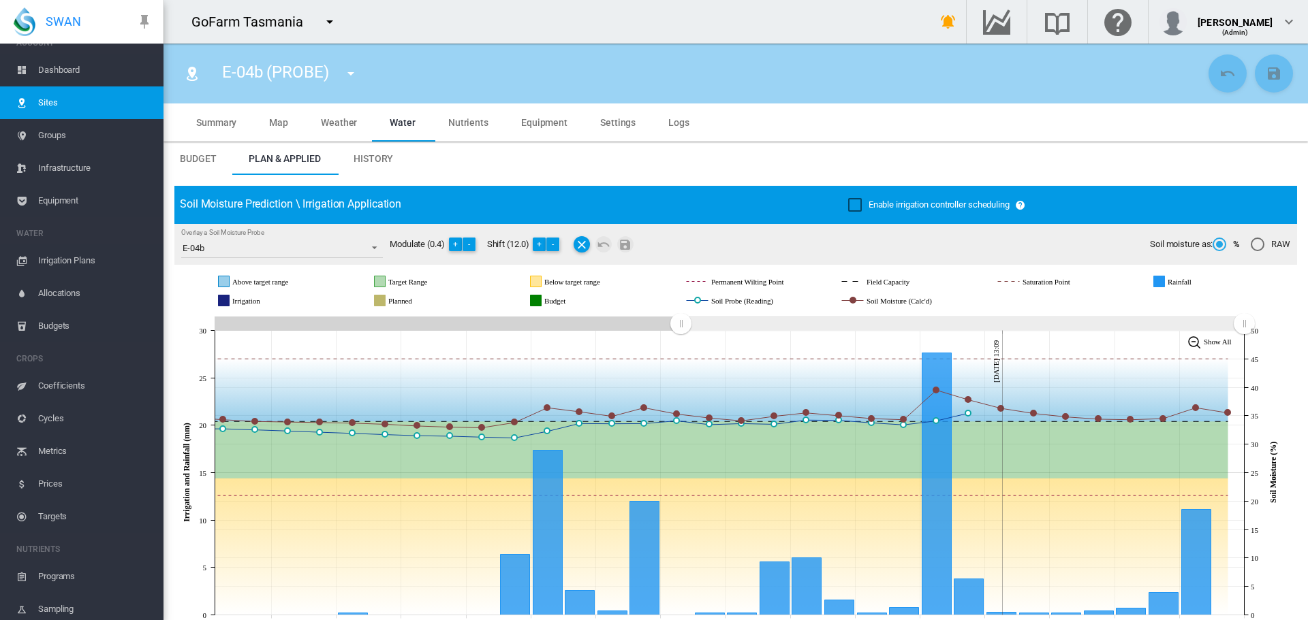
drag, startPoint x: 748, startPoint y: 328, endPoint x: 680, endPoint y: 327, distance: 68.1
click at [680, 327] on rect "Zoom chart using cursor arrows" at bounding box center [681, 325] width 17 height 14
click at [80, 257] on span "Irrigation Plans" at bounding box center [95, 260] width 114 height 33
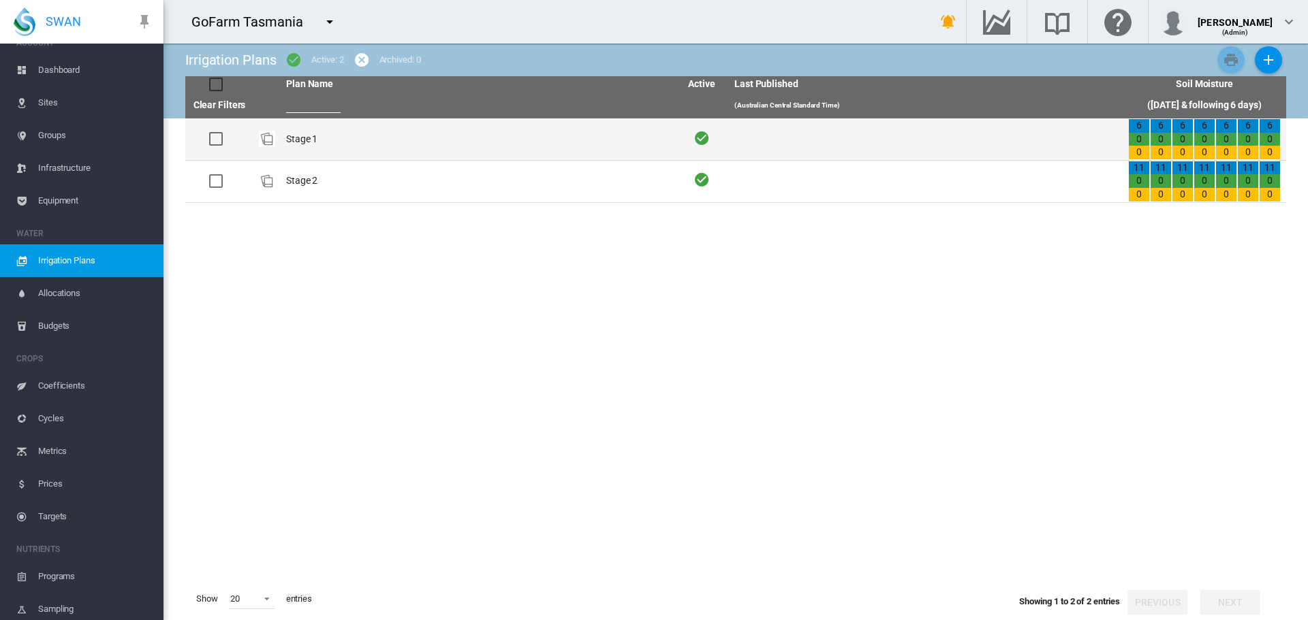
click at [304, 140] on td "Stage 1" at bounding box center [478, 140] width 394 height 42
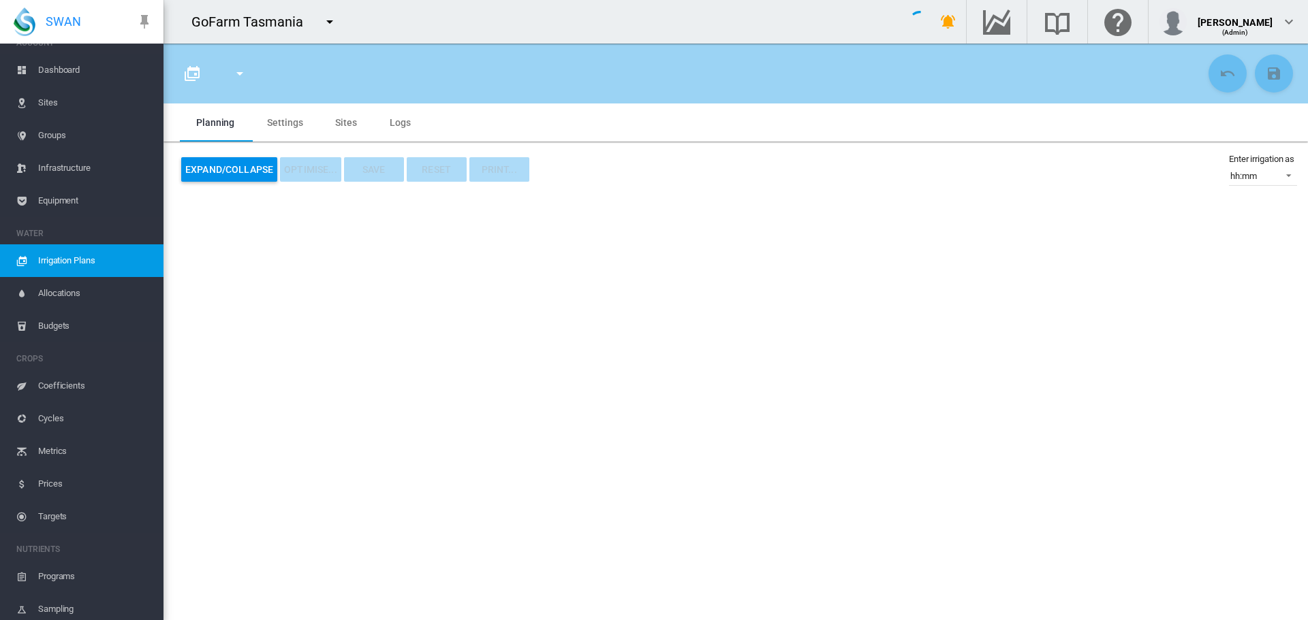
type input "*******"
type input "*"
type input "*****"
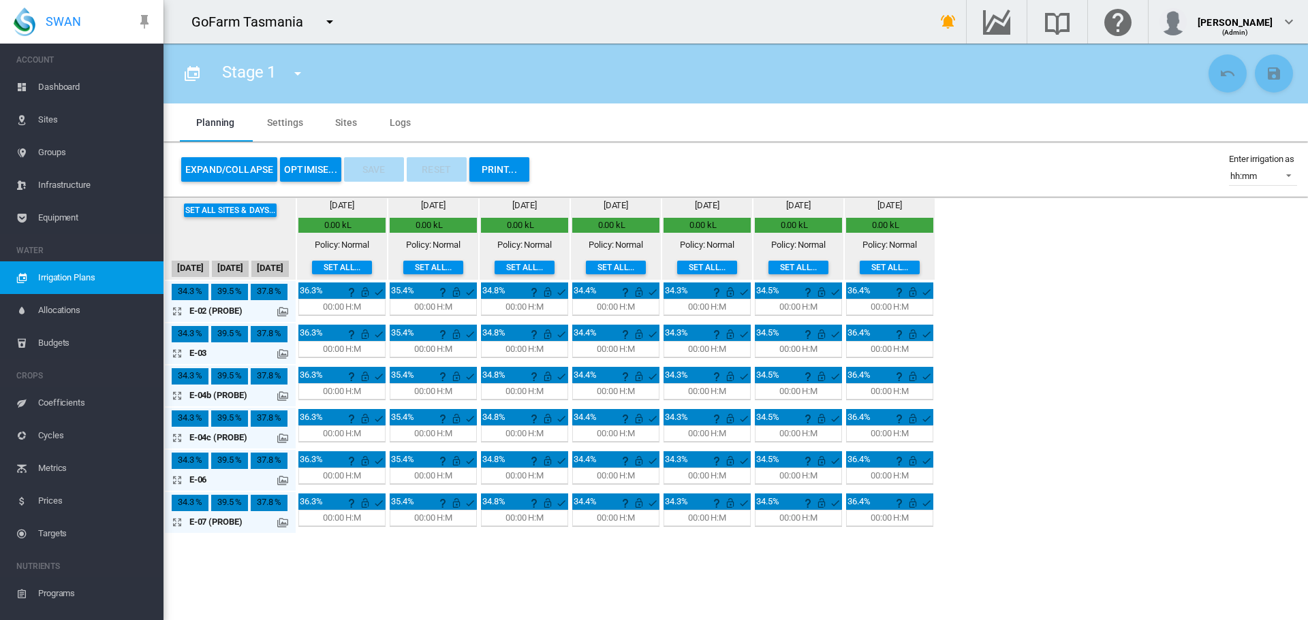
scroll to position [17, 0]
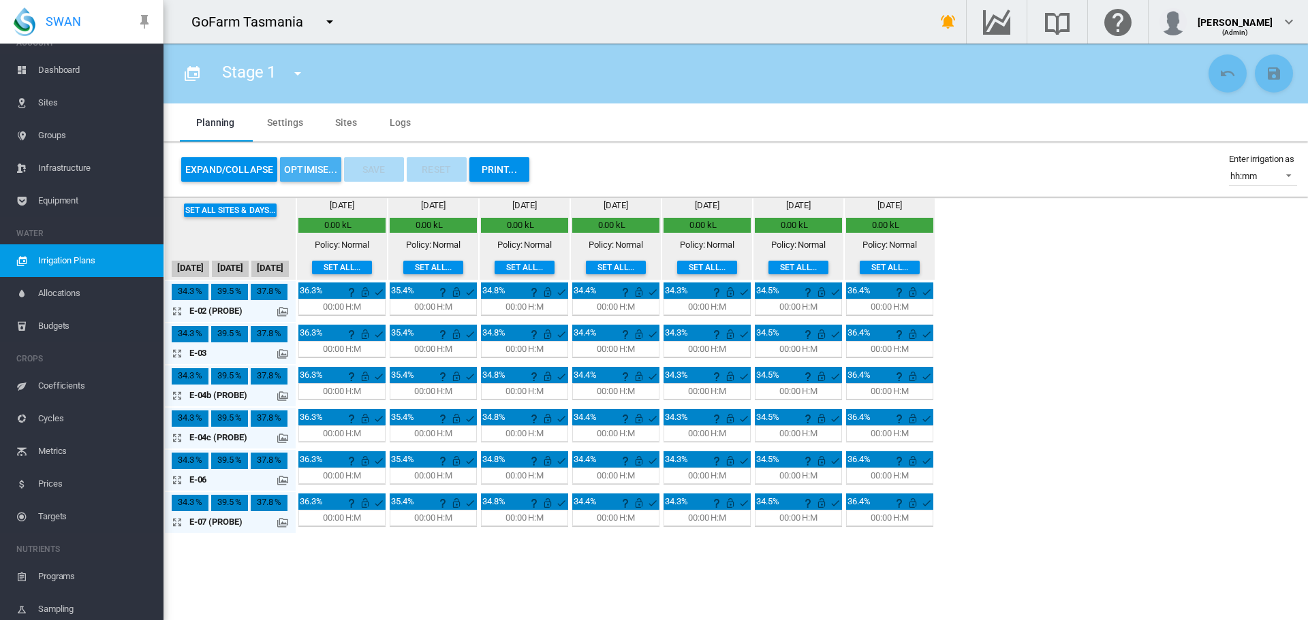
click at [320, 166] on button "OPTIMISE..." at bounding box center [310, 169] width 61 height 25
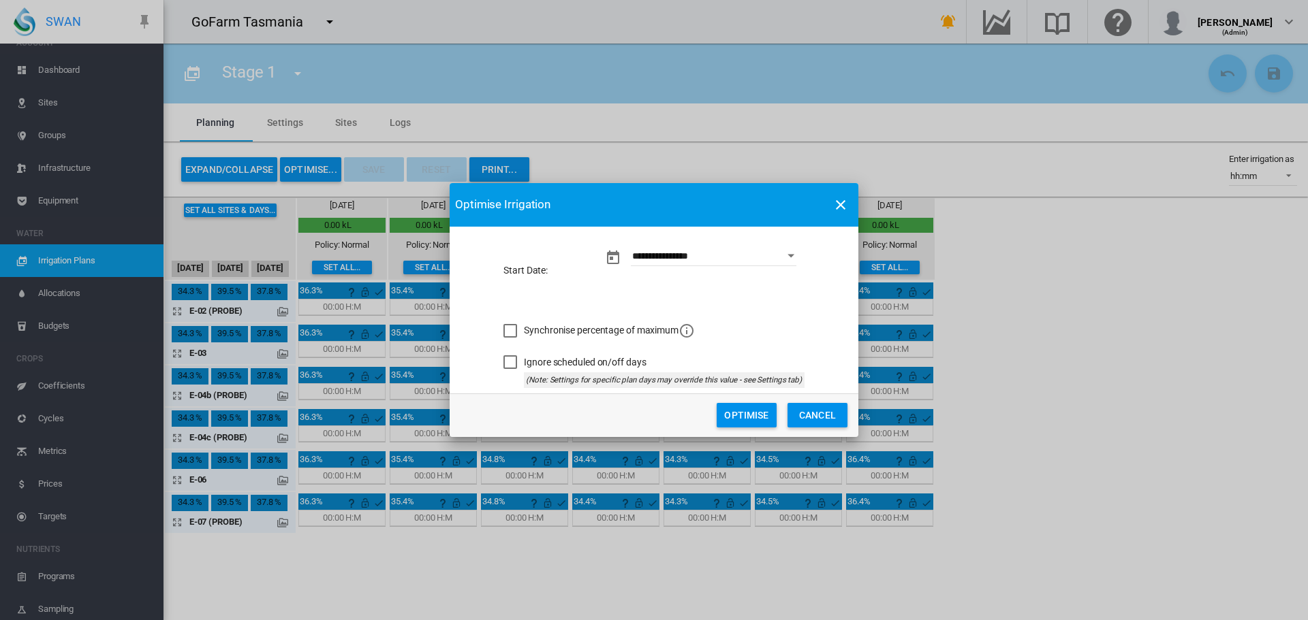
click at [808, 411] on button "Cancel" at bounding box center [817, 415] width 60 height 25
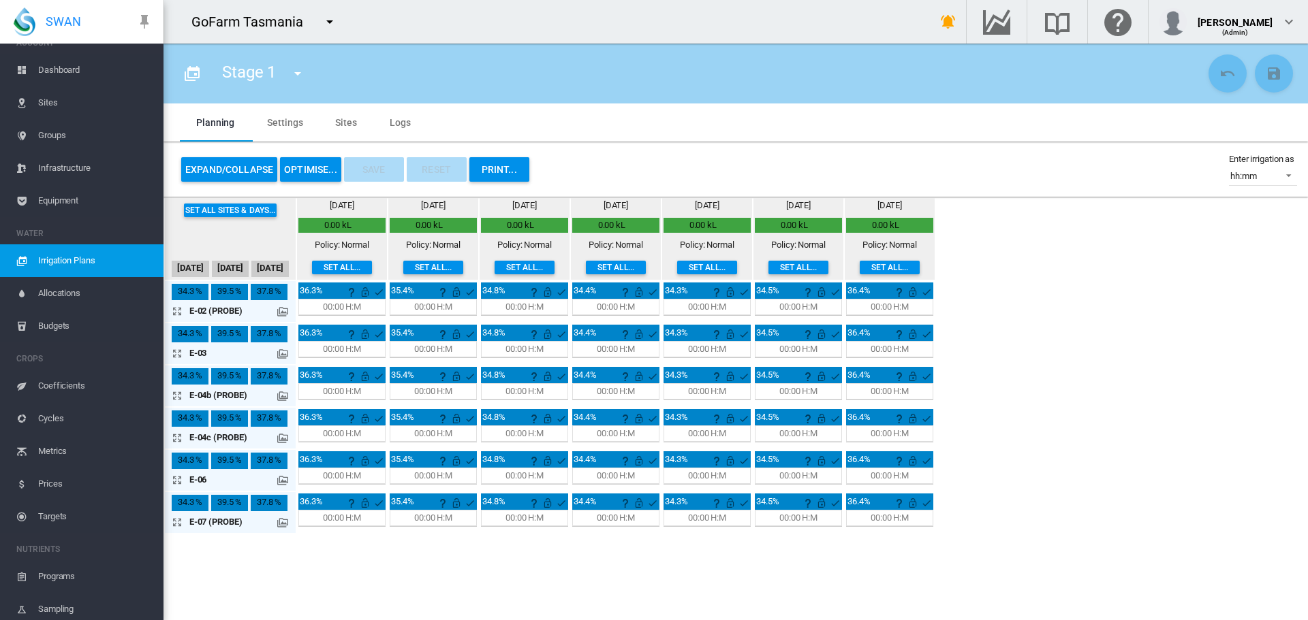
click at [297, 74] on md-icon "icon-menu-down" at bounding box center [297, 73] width 16 height 16
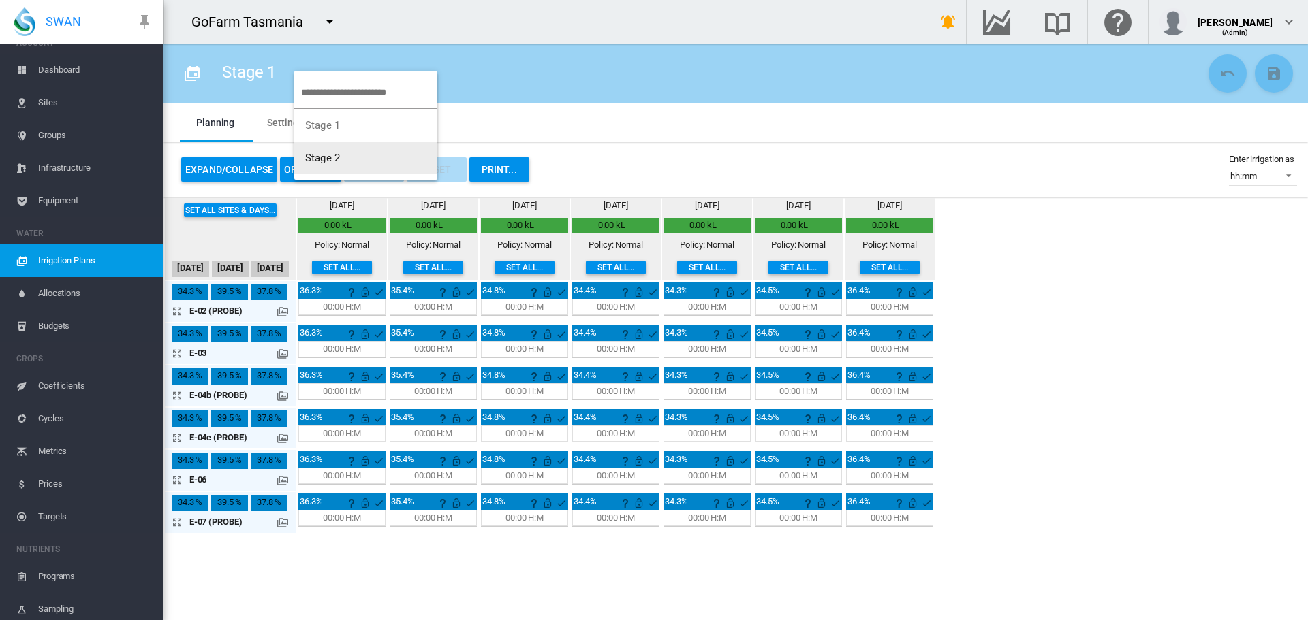
click at [329, 158] on span "Stage 2" at bounding box center [322, 158] width 35 height 12
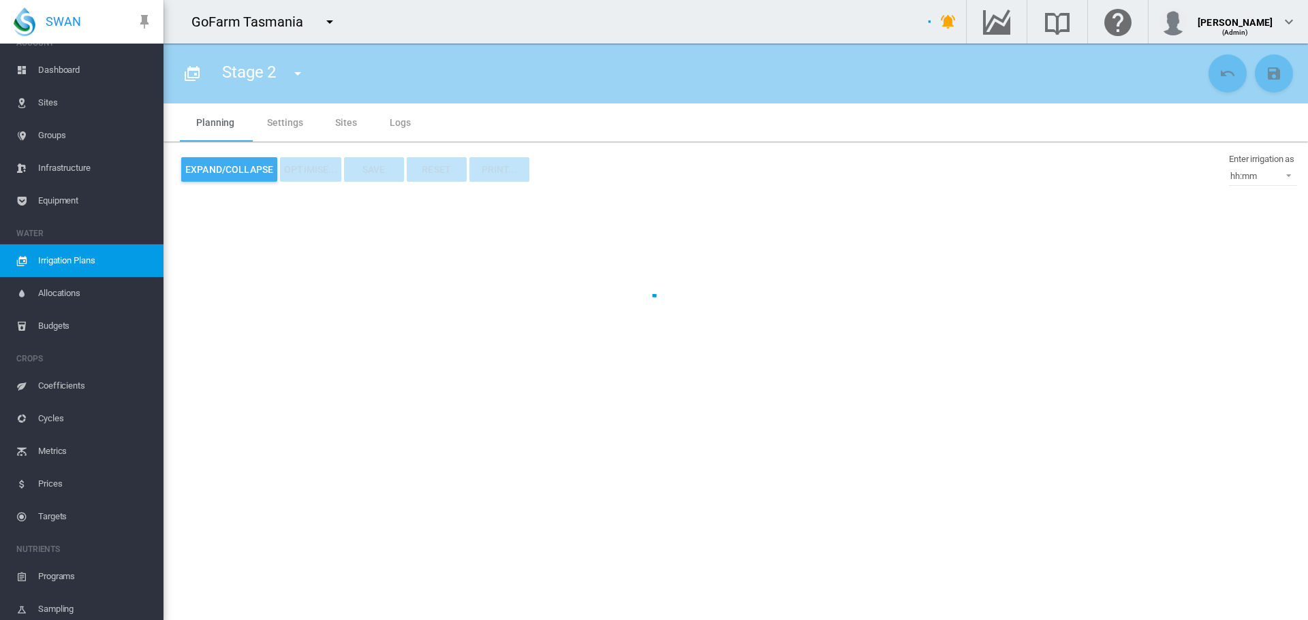
type input "*******"
type input "*"
type input "*****"
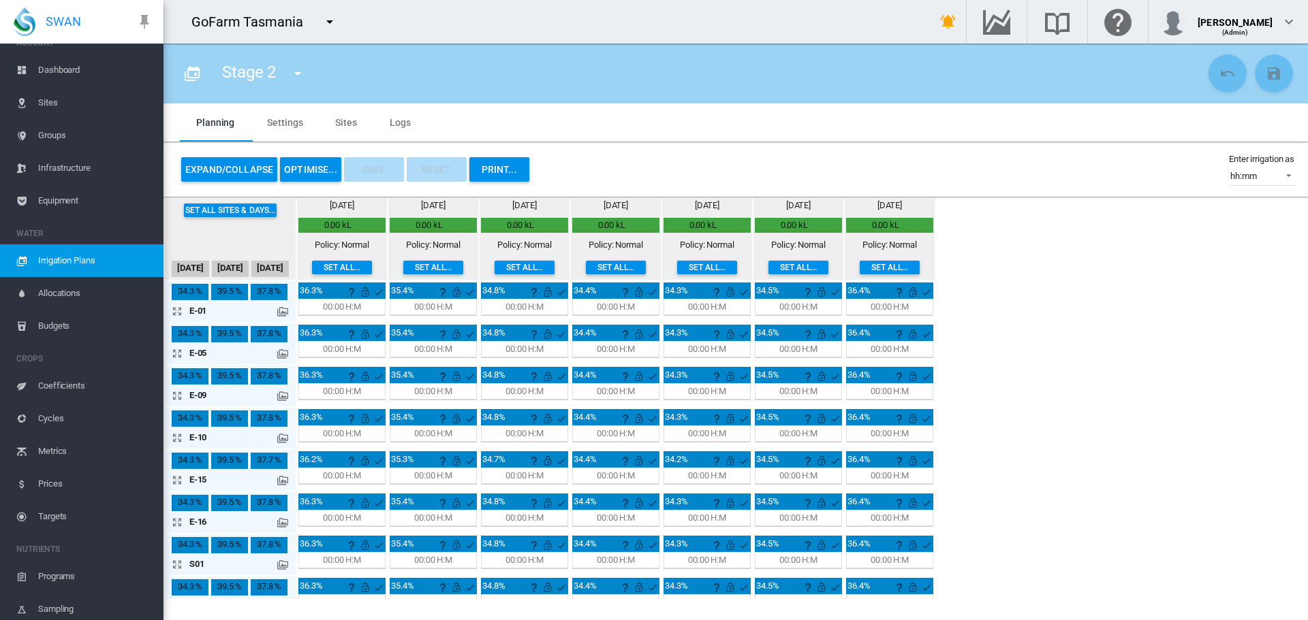
click at [286, 121] on md-tab-item "Settings" at bounding box center [285, 123] width 68 height 38
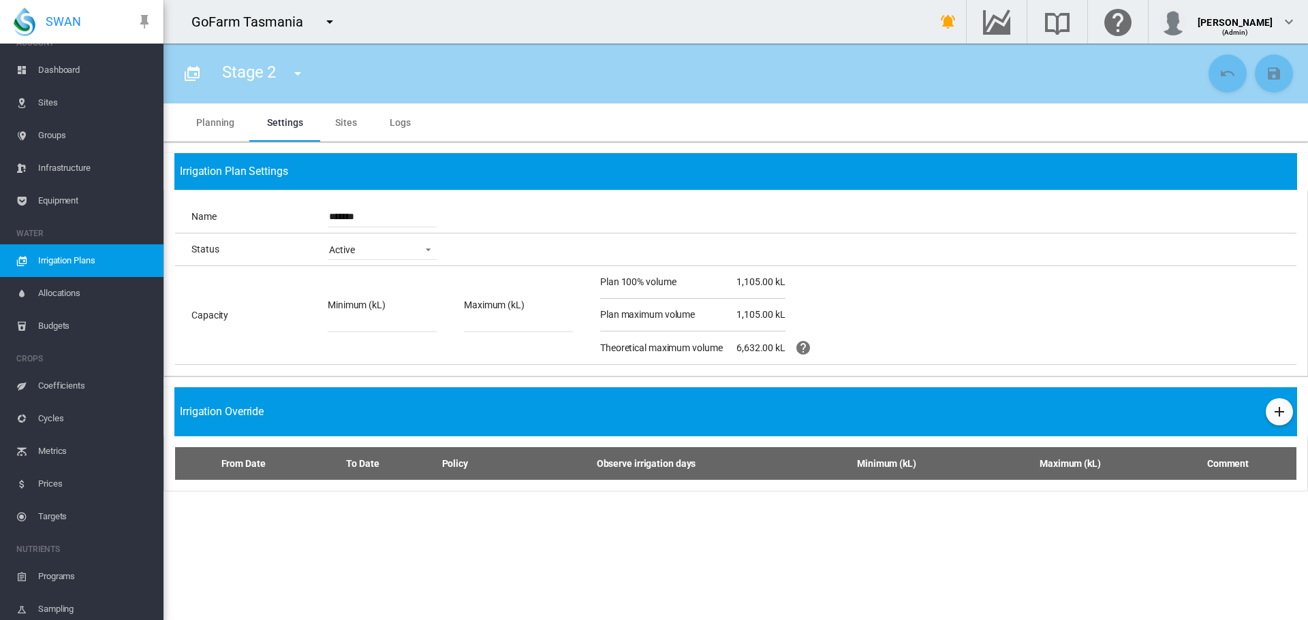
click at [56, 200] on span "Equipment" at bounding box center [95, 201] width 114 height 33
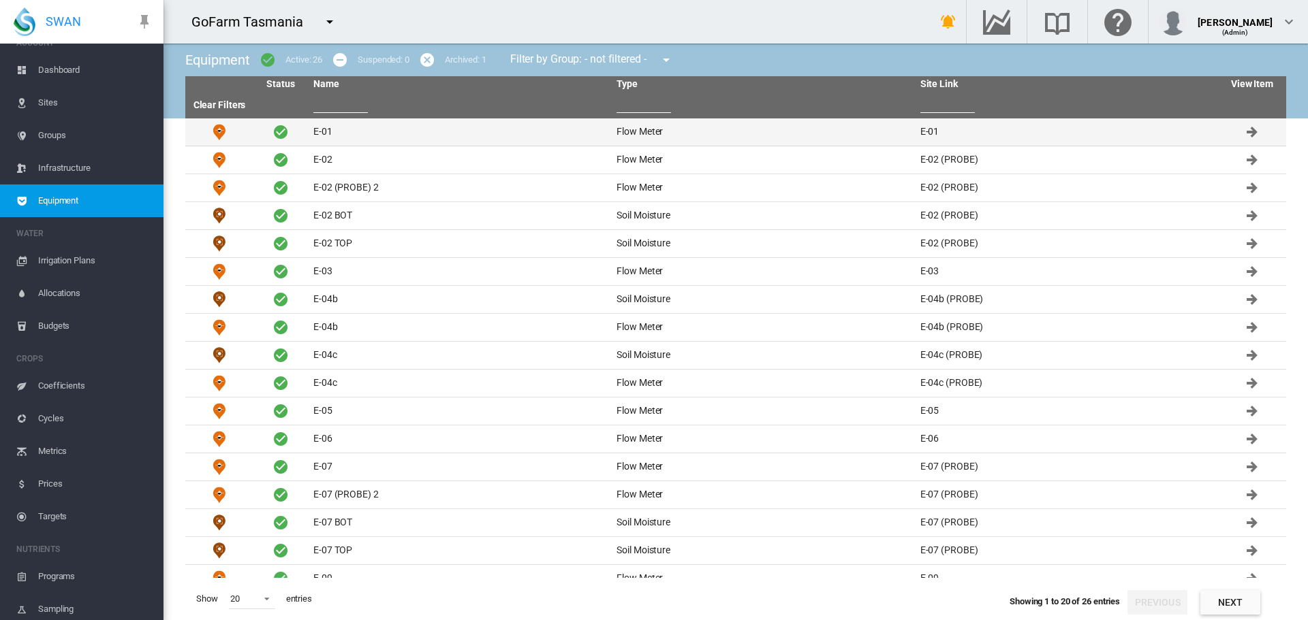
click at [325, 131] on td "E-01" at bounding box center [459, 132] width 303 height 27
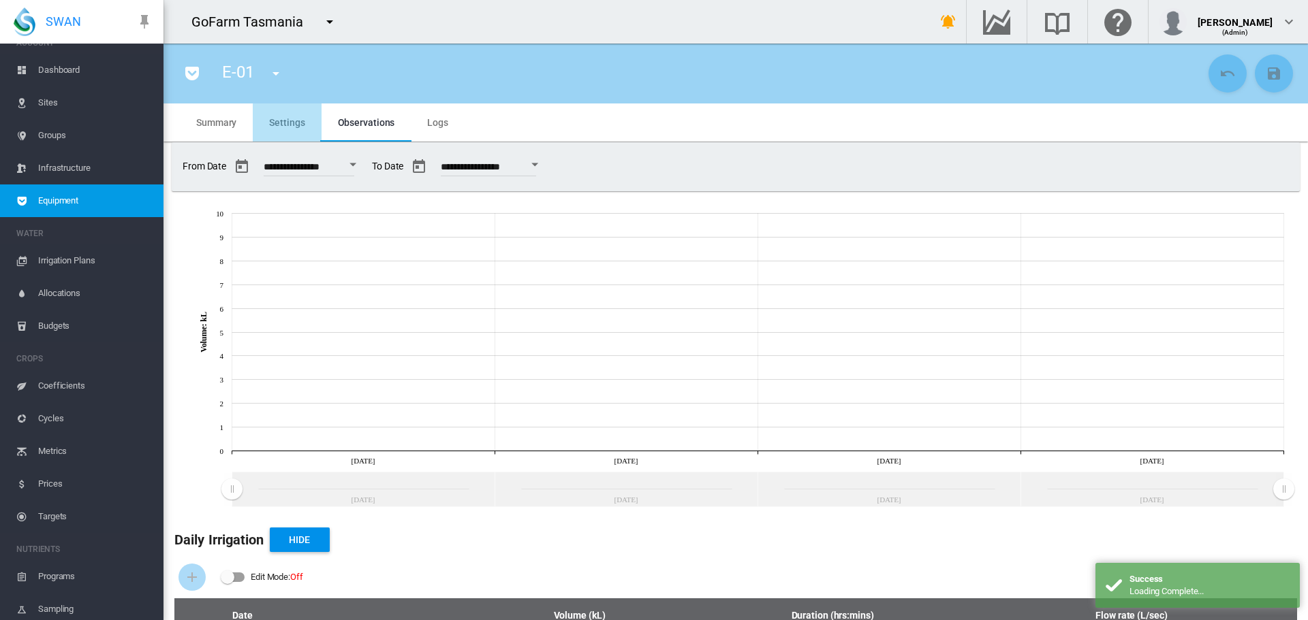
click at [292, 125] on span "Settings" at bounding box center [286, 122] width 35 height 11
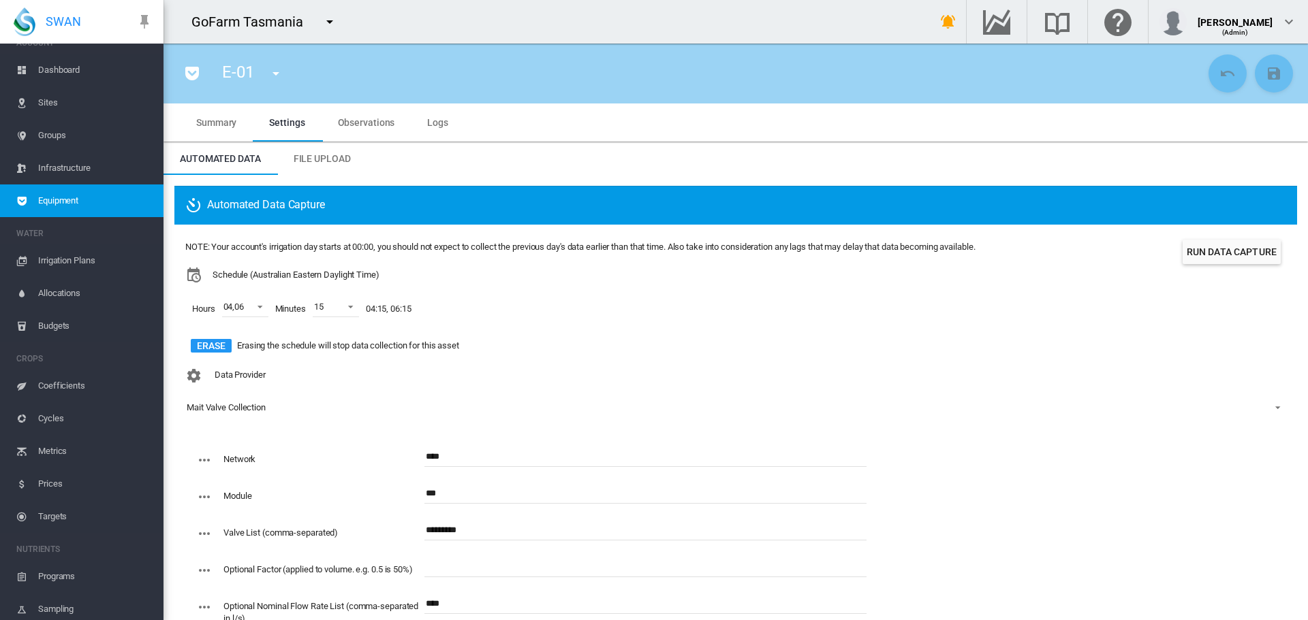
click at [84, 258] on span "Irrigation Plans" at bounding box center [95, 260] width 114 height 33
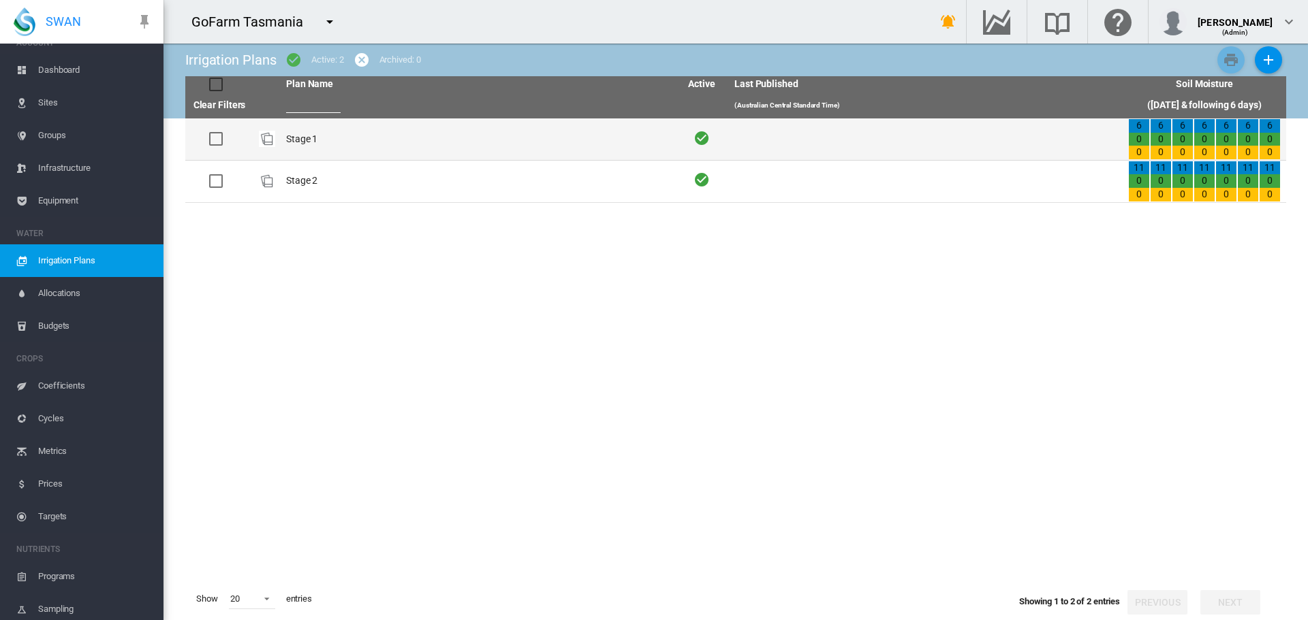
click at [311, 138] on td "Stage 1" at bounding box center [478, 140] width 394 height 42
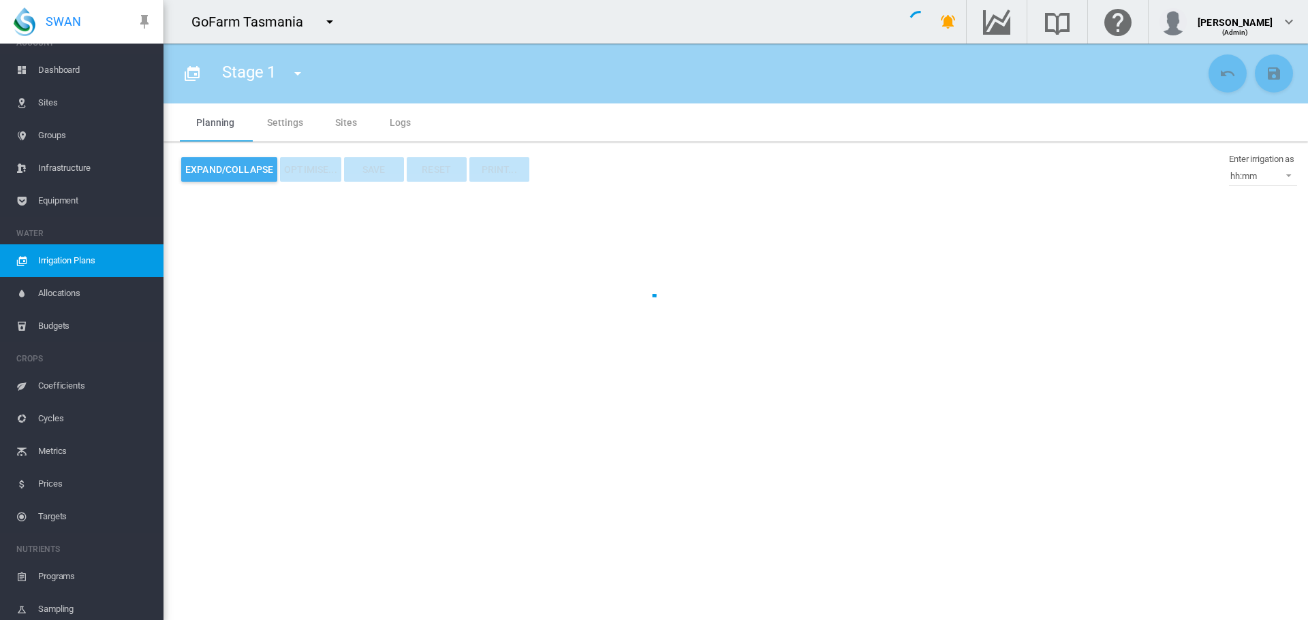
type input "*******"
type input "*"
type input "*****"
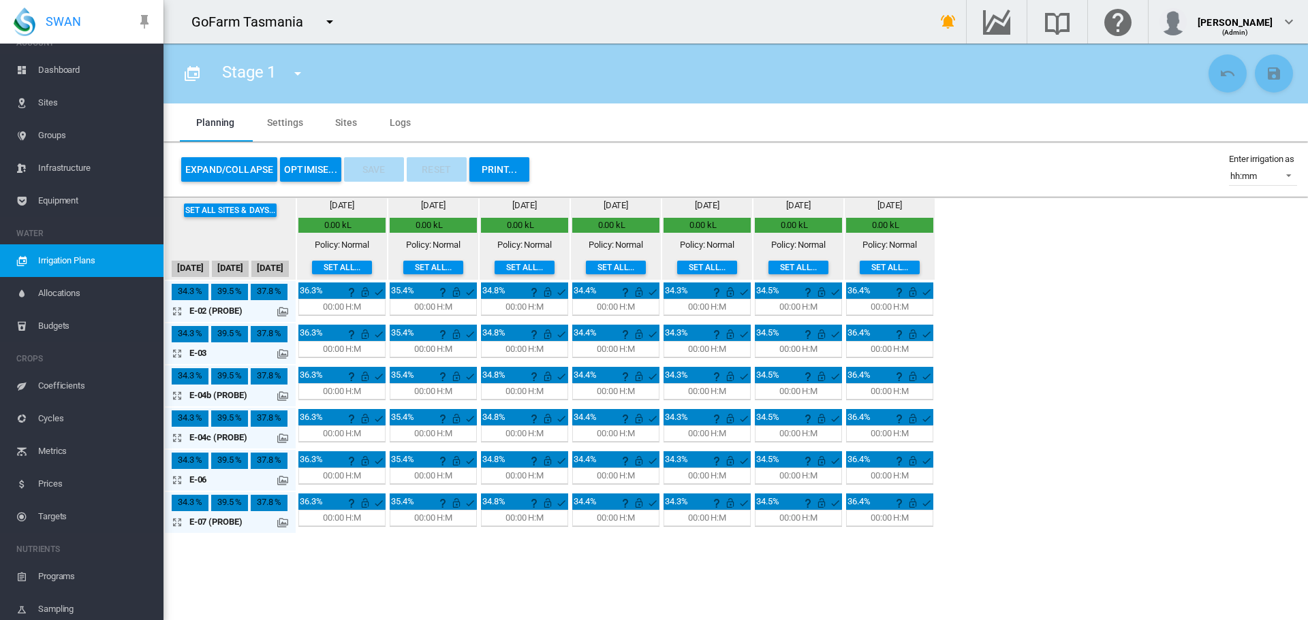
click at [332, 24] on md-icon "icon-menu-down" at bounding box center [329, 22] width 16 height 16
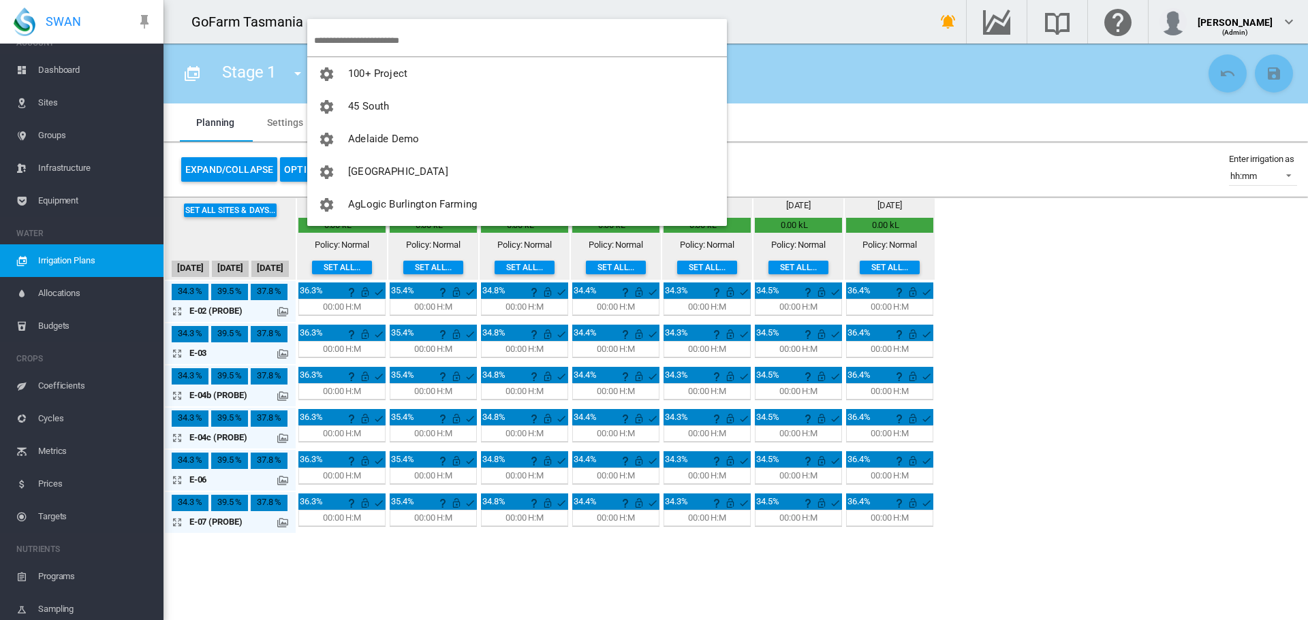
click at [336, 33] on input "search" at bounding box center [520, 41] width 413 height 32
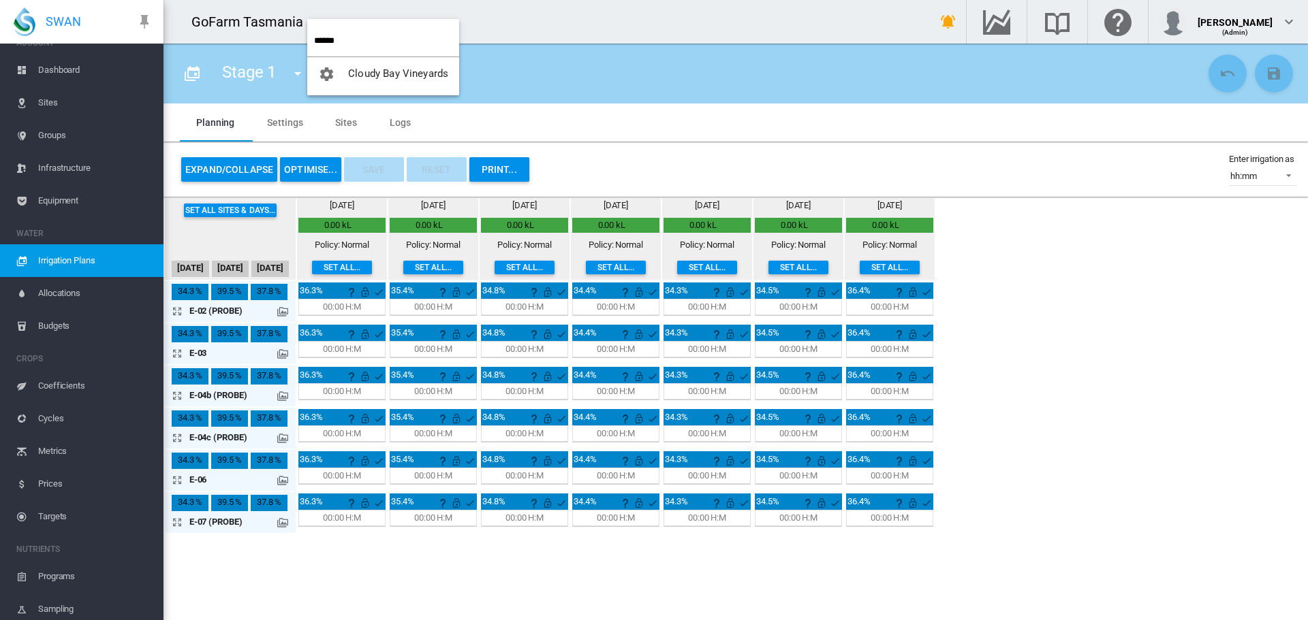
type input "******"
click at [394, 75] on span "Cloudy Bay Vineyards" at bounding box center [398, 73] width 100 height 12
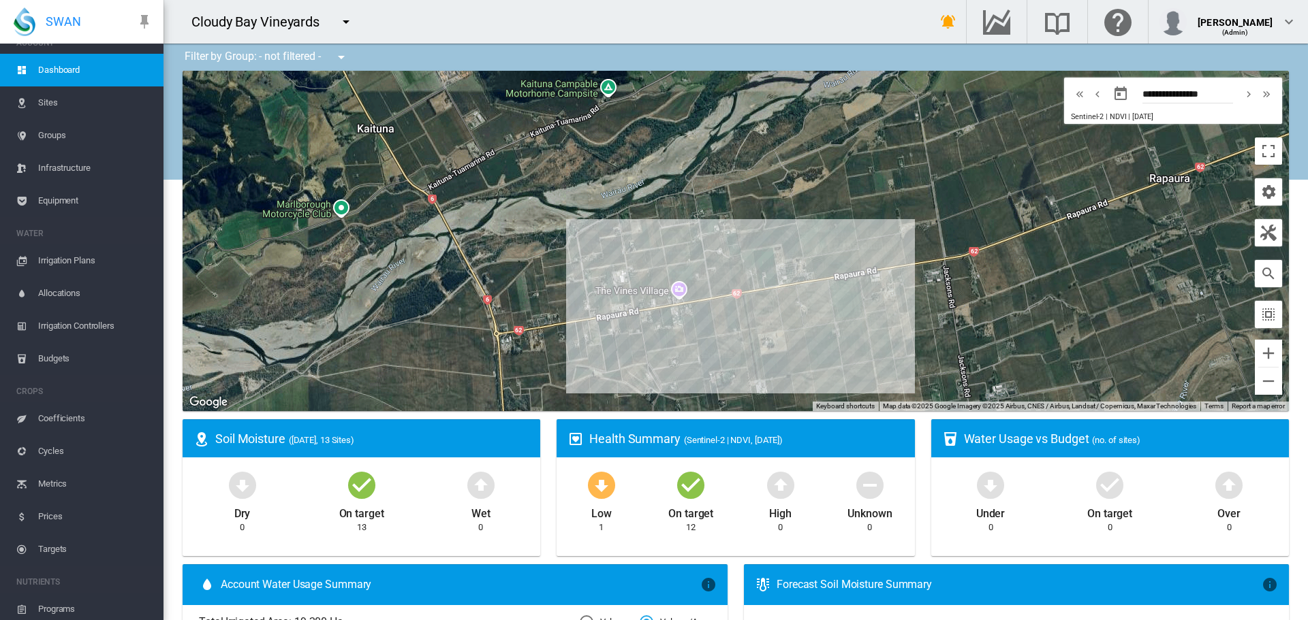
click at [75, 261] on span "Irrigation Plans" at bounding box center [95, 260] width 114 height 33
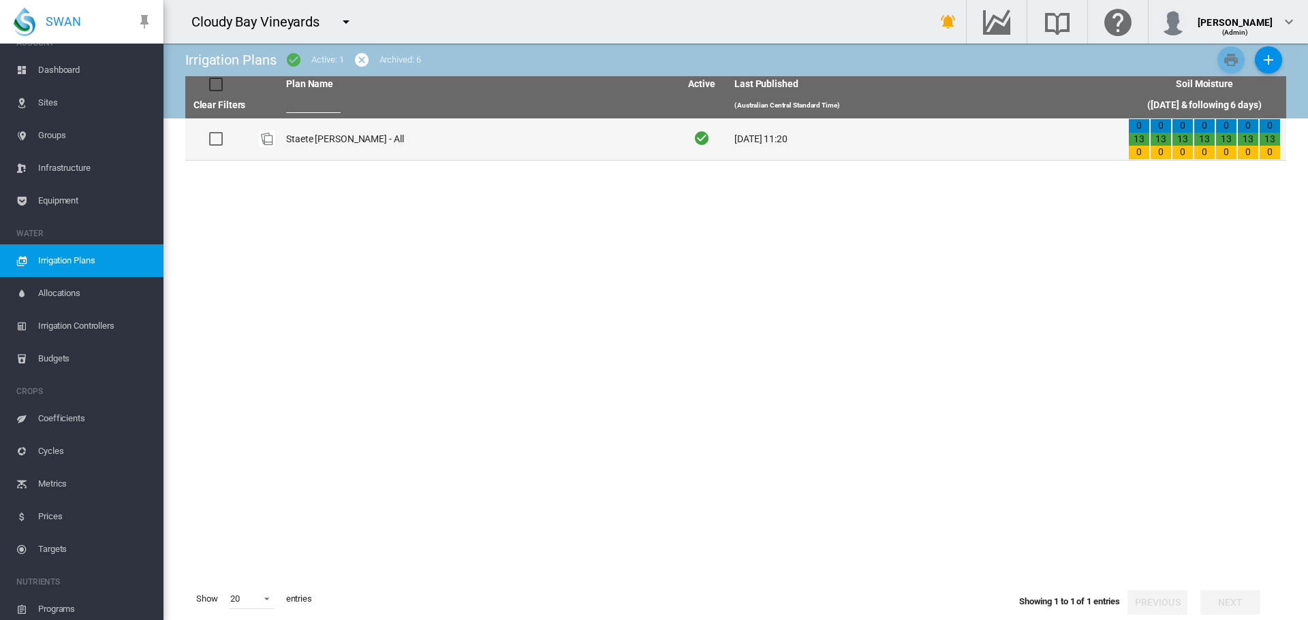
click at [332, 143] on td "Staete Landt - All" at bounding box center [478, 140] width 394 height 42
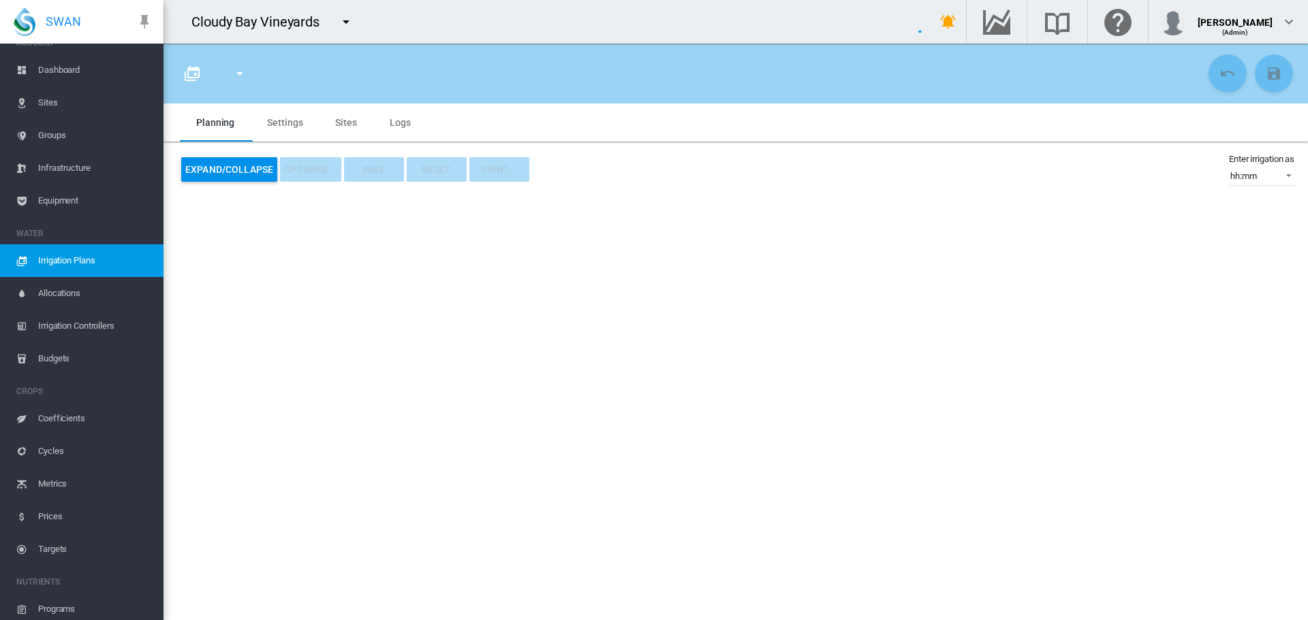
type input "**********"
type input "***"
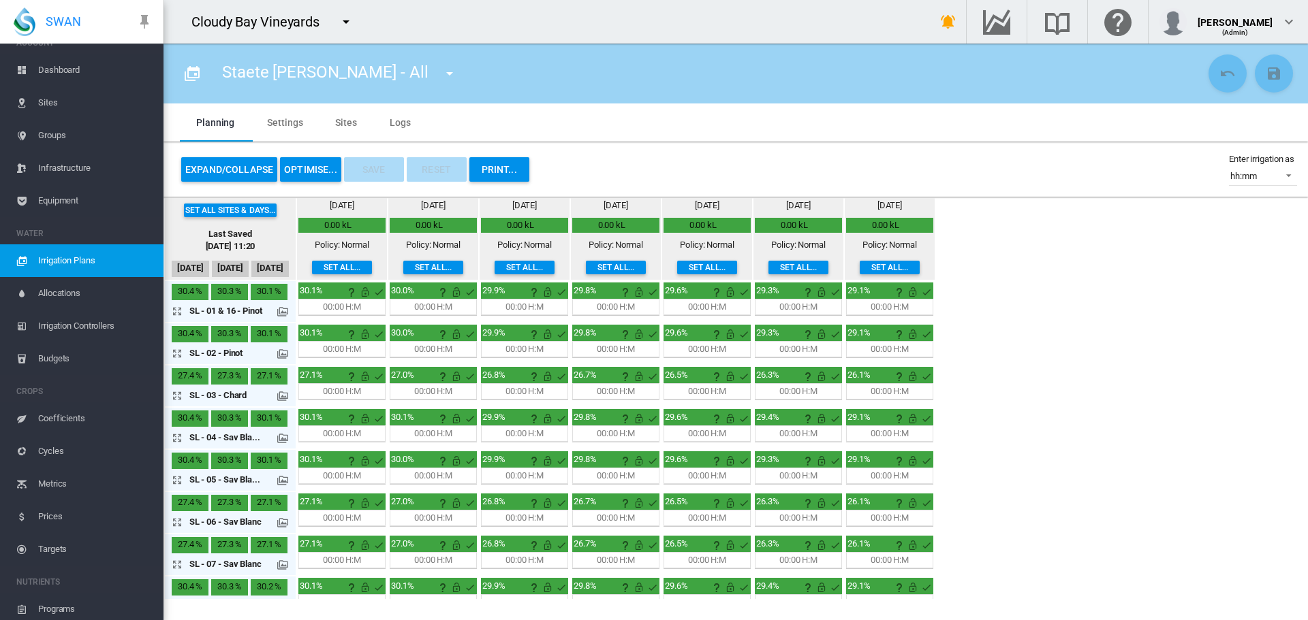
click at [435, 266] on button "Set all..." at bounding box center [433, 268] width 60 height 14
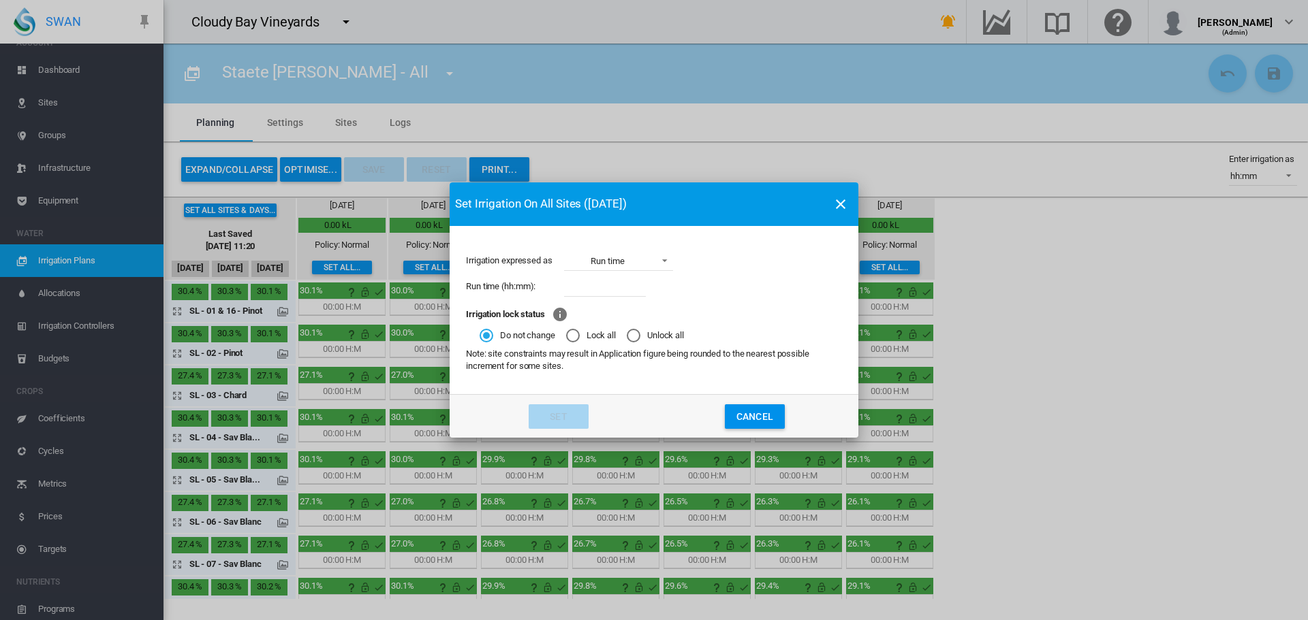
click at [571, 291] on input "Irrigation expressed ..." at bounding box center [605, 287] width 82 height 20
type input "*****"
click at [559, 410] on button "Set" at bounding box center [558, 417] width 60 height 25
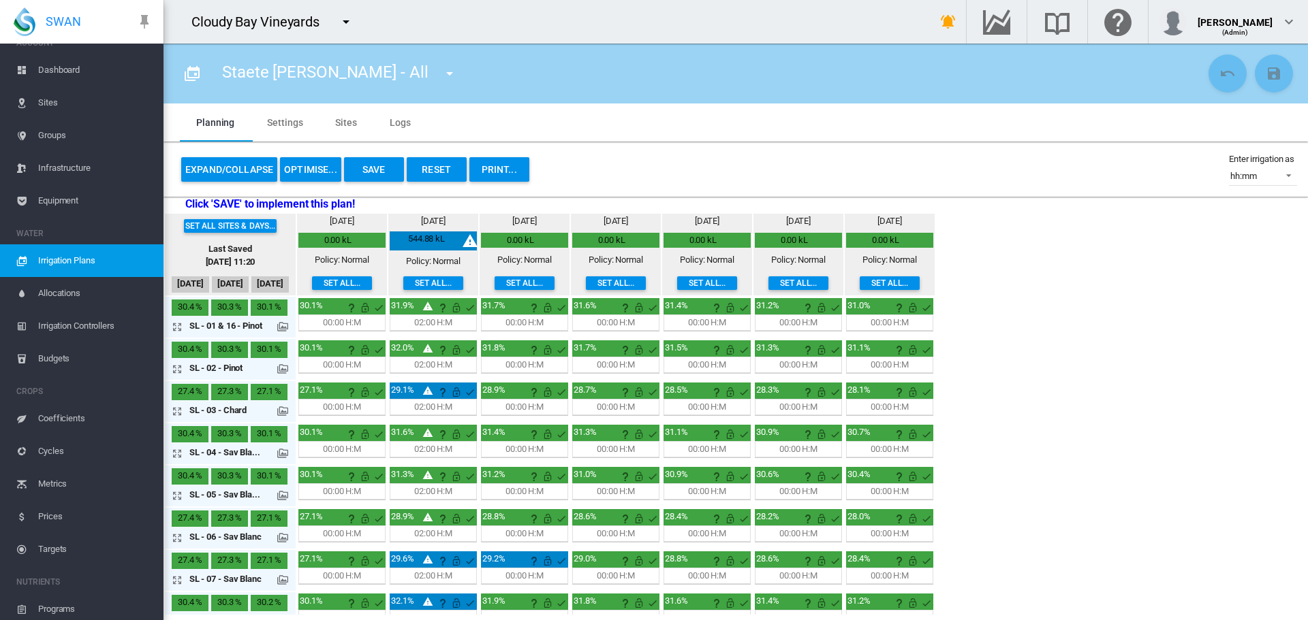
click at [612, 283] on button "Set all..." at bounding box center [616, 284] width 60 height 14
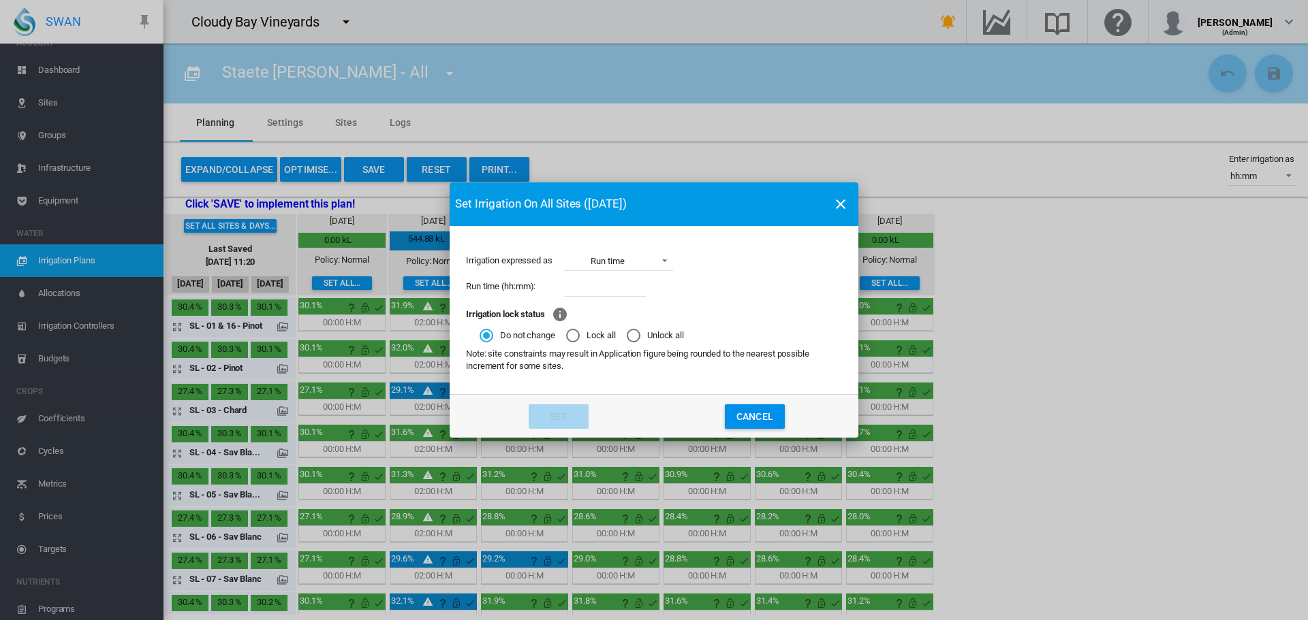
click at [608, 291] on input "Irrigation expressed ..." at bounding box center [605, 287] width 82 height 20
type input "*****"
click at [552, 411] on button "Set" at bounding box center [558, 417] width 60 height 25
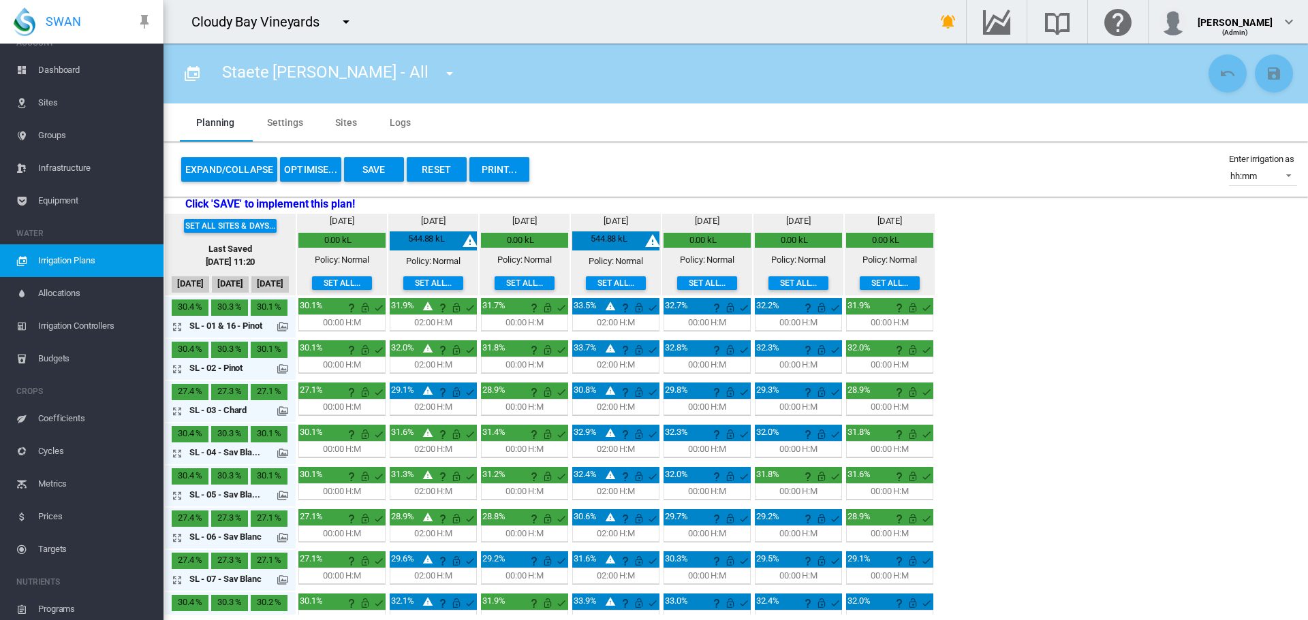
click at [210, 171] on button "Expand/Collapse" at bounding box center [229, 169] width 96 height 25
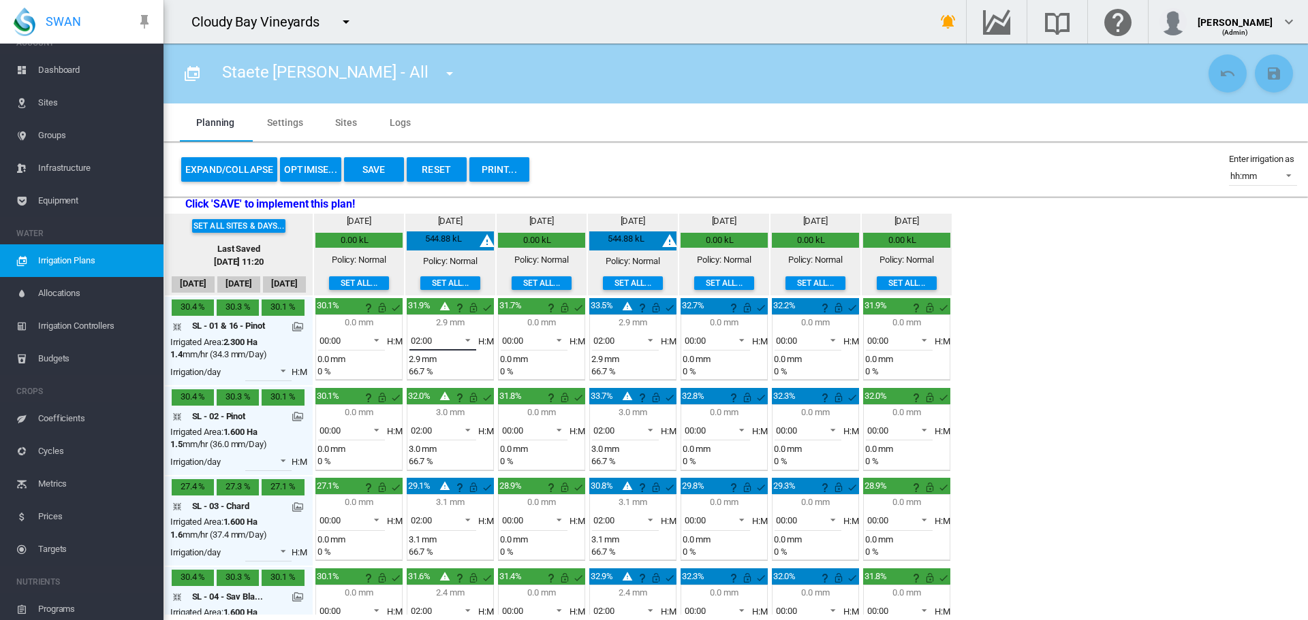
click at [468, 342] on span at bounding box center [464, 339] width 16 height 12
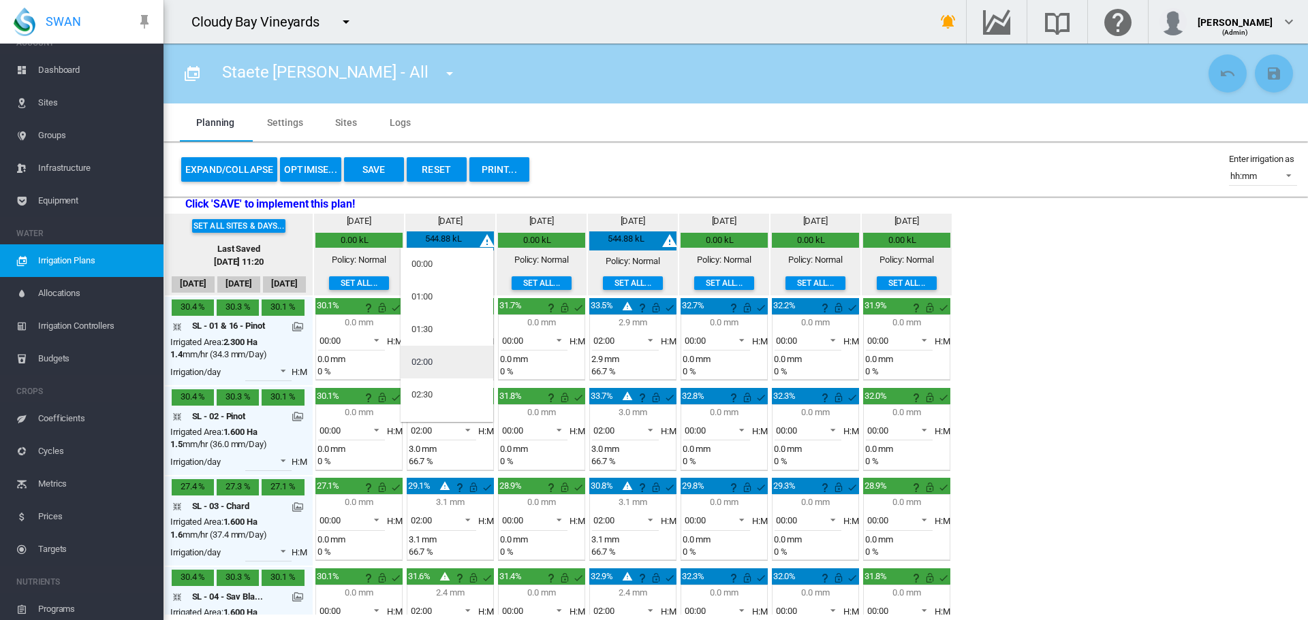
scroll to position [22, 0]
click at [435, 337] on md-option "02:00" at bounding box center [446, 340] width 93 height 33
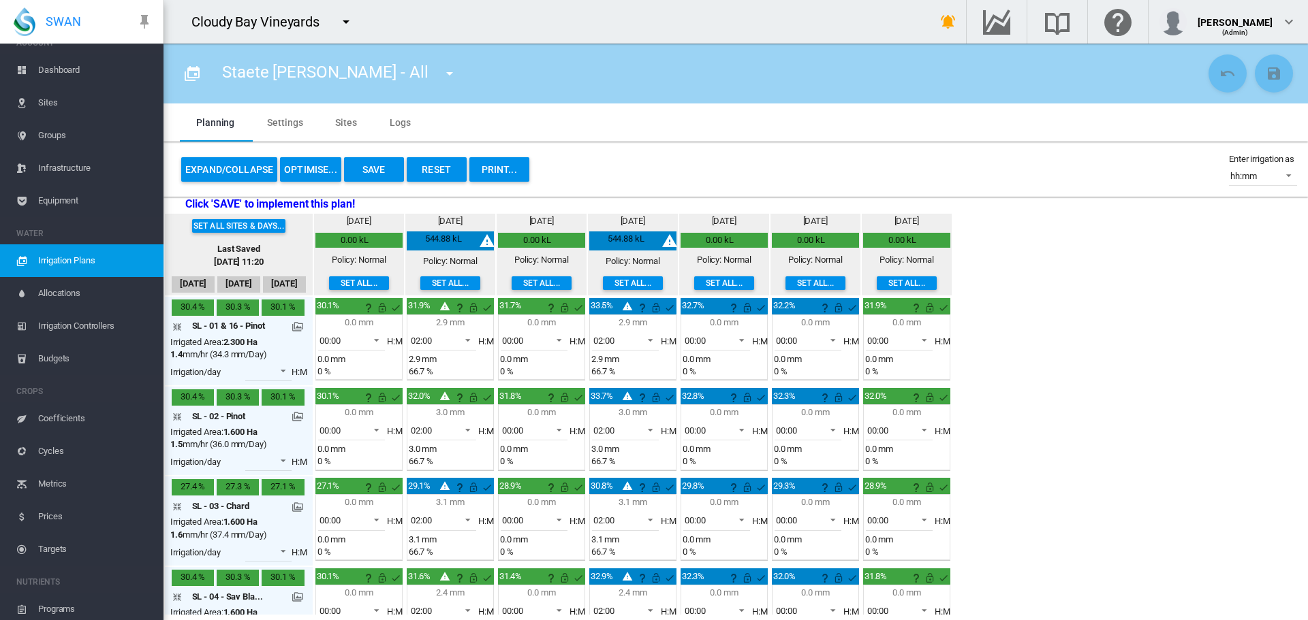
click at [238, 166] on button "Expand/Collapse" at bounding box center [229, 169] width 96 height 25
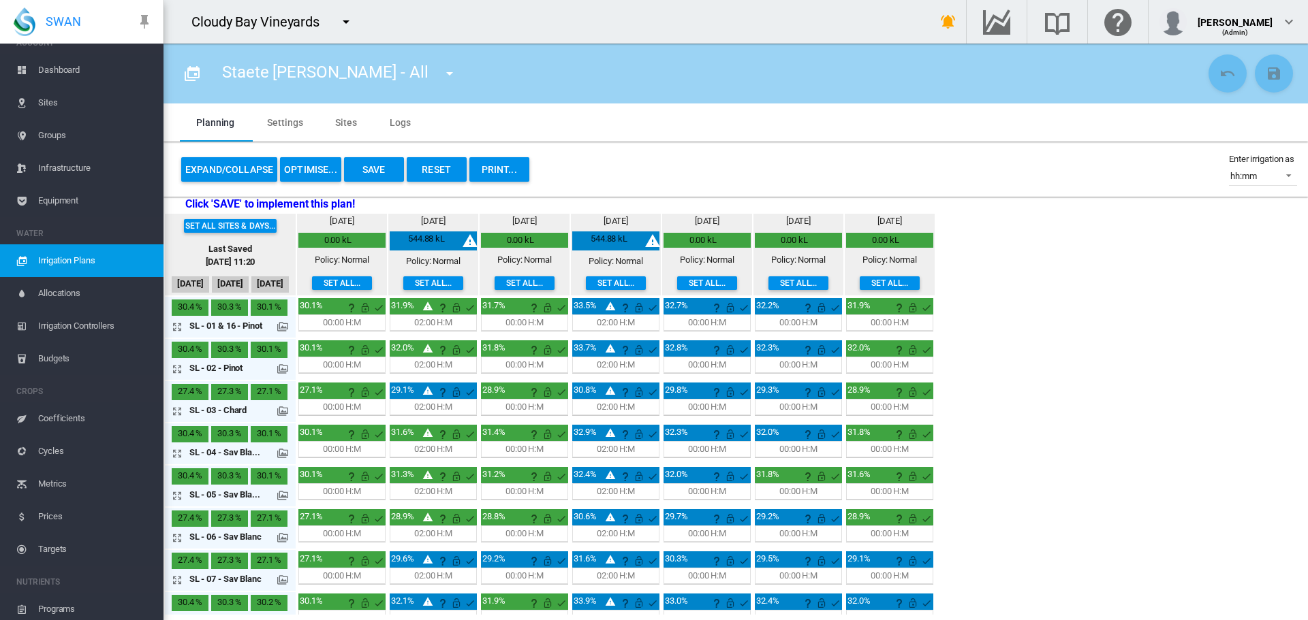
click at [378, 172] on button "Save" at bounding box center [374, 169] width 60 height 25
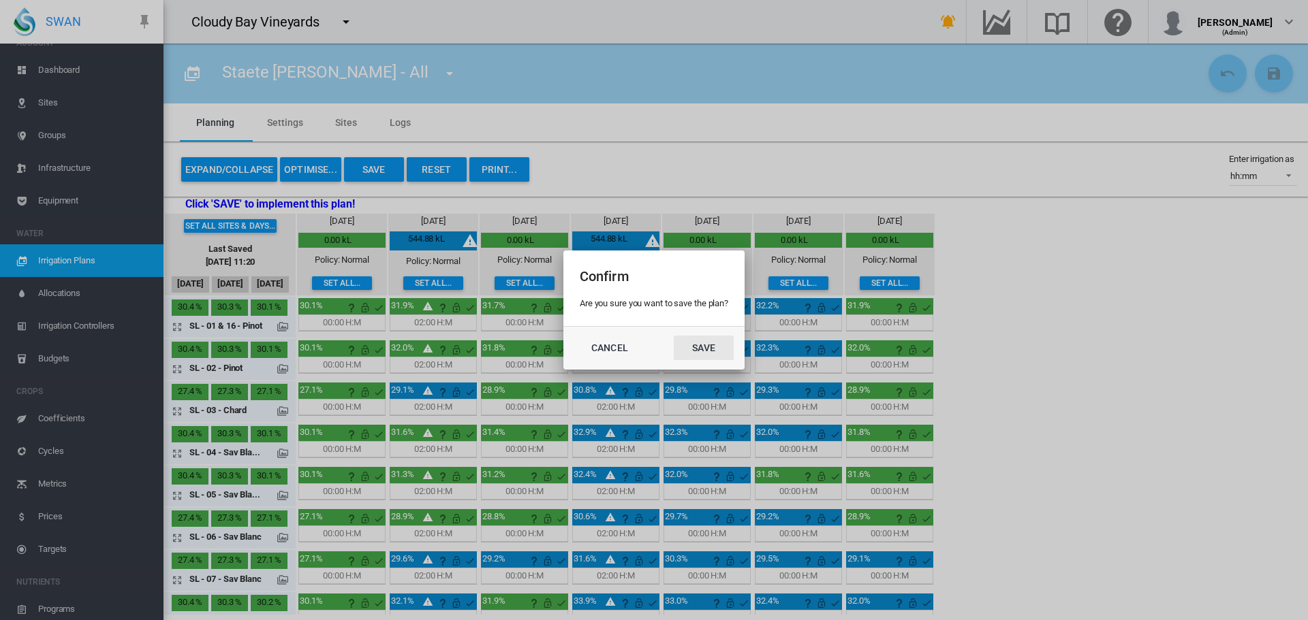
click at [711, 346] on button "Save" at bounding box center [704, 348] width 60 height 25
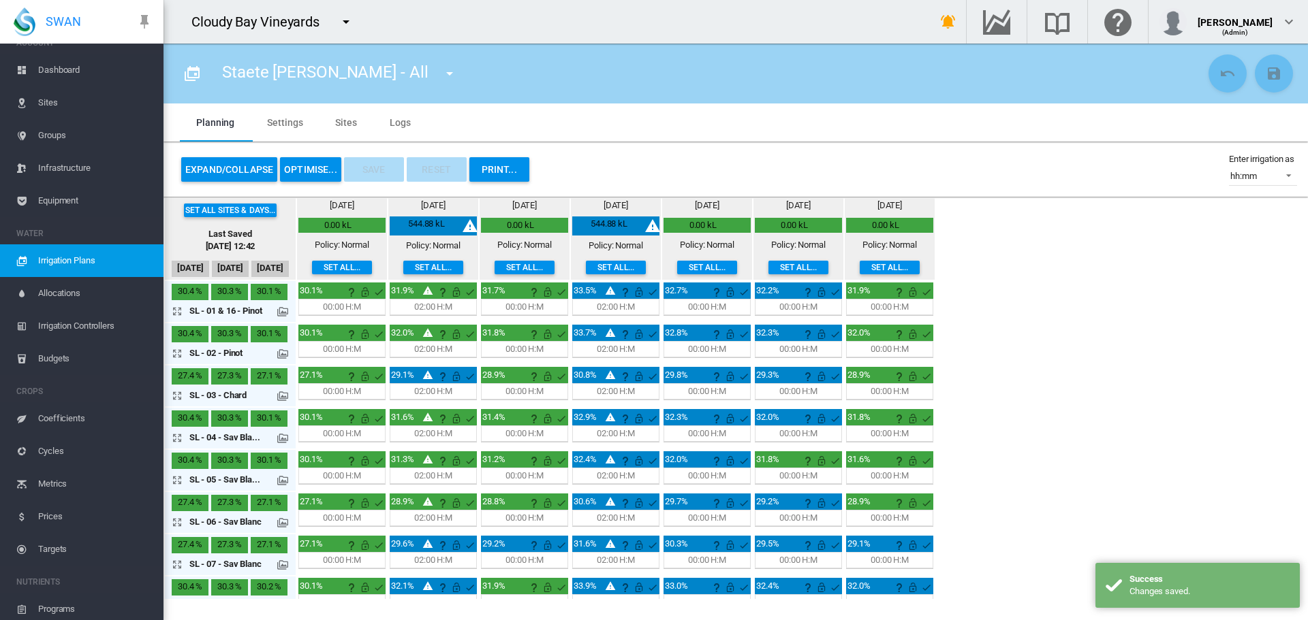
click at [59, 321] on span "Irrigation Controllers" at bounding box center [95, 326] width 114 height 33
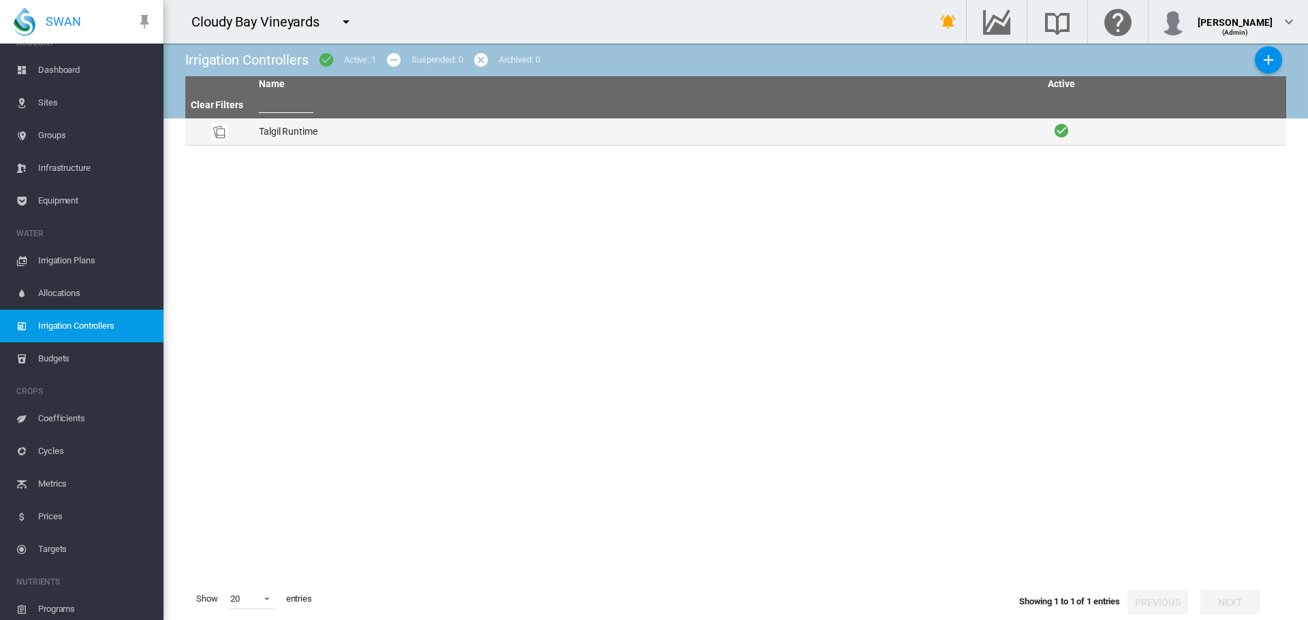
click at [298, 131] on td "Talgil Runtime" at bounding box center [646, 132] width 787 height 27
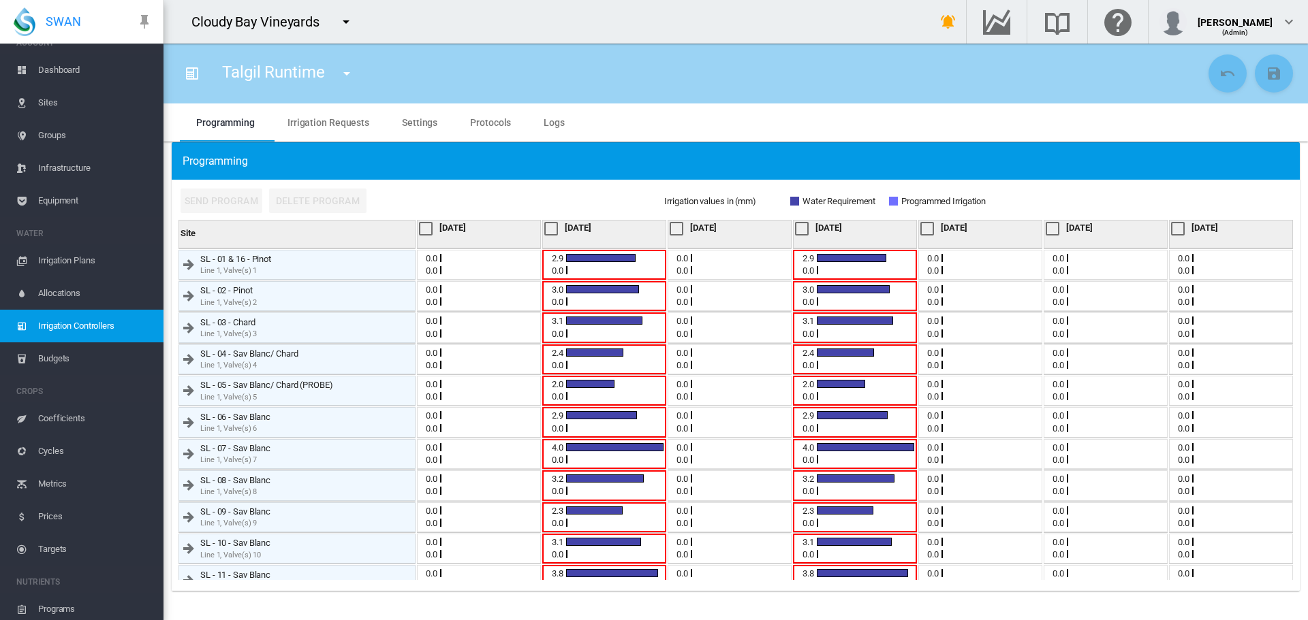
click at [547, 229] on div at bounding box center [551, 229] width 14 height 14
click at [795, 230] on div at bounding box center [802, 229] width 14 height 14
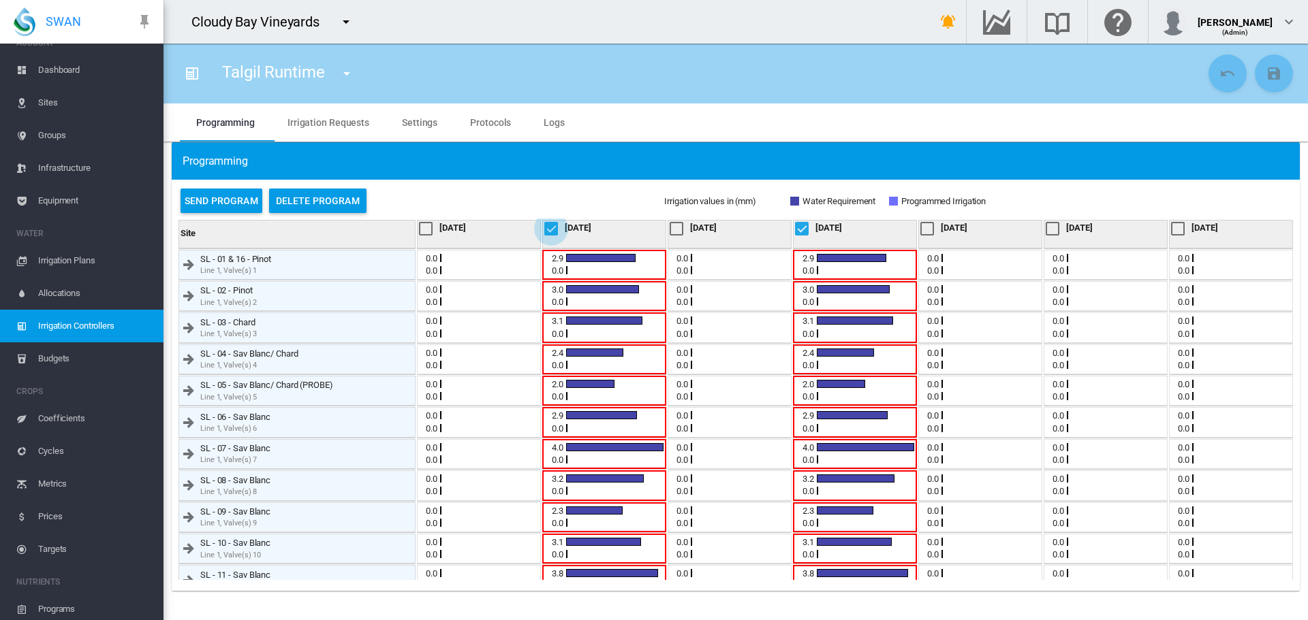
click at [550, 228] on div at bounding box center [551, 229] width 14 height 14
click at [798, 231] on div at bounding box center [802, 229] width 14 height 14
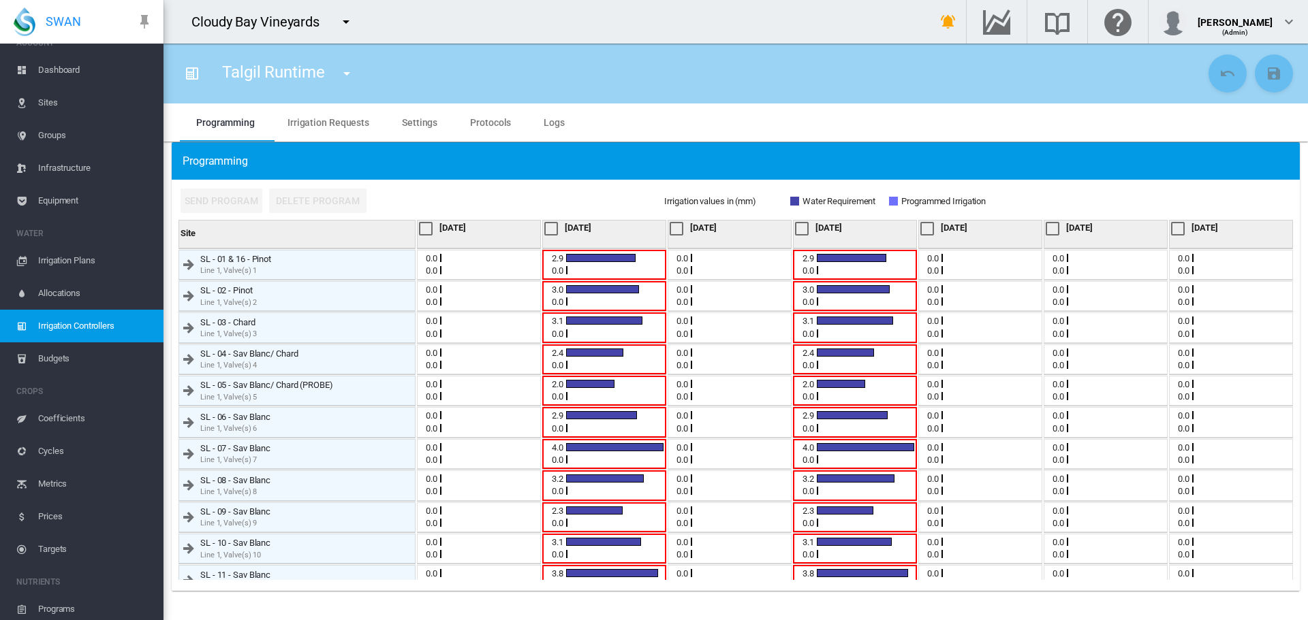
click at [56, 98] on span "Sites" at bounding box center [95, 102] width 114 height 33
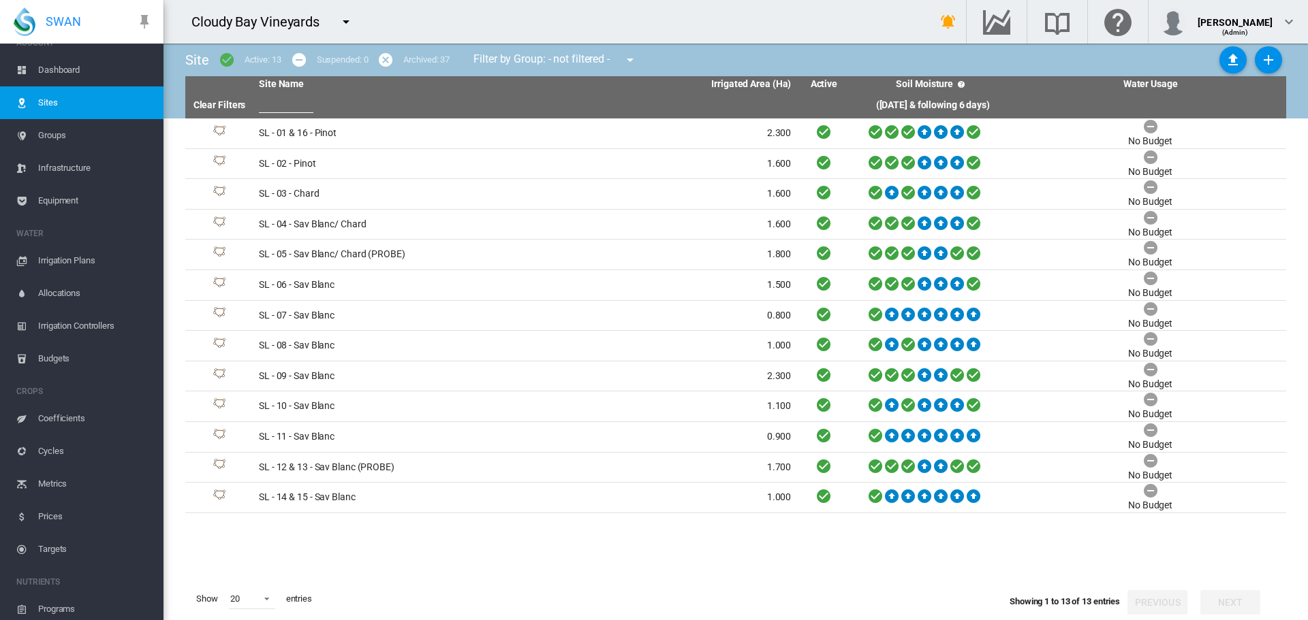
click at [347, 24] on md-icon "icon-menu-down" at bounding box center [346, 22] width 16 height 16
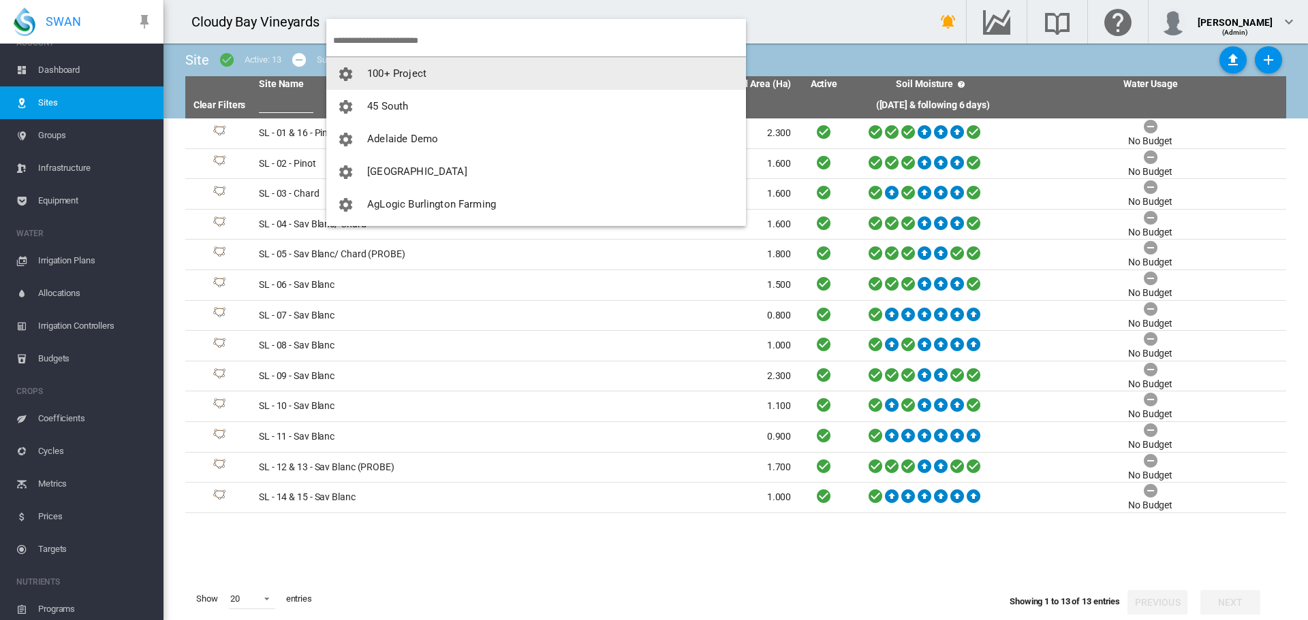
click at [378, 41] on input "search" at bounding box center [539, 41] width 413 height 32
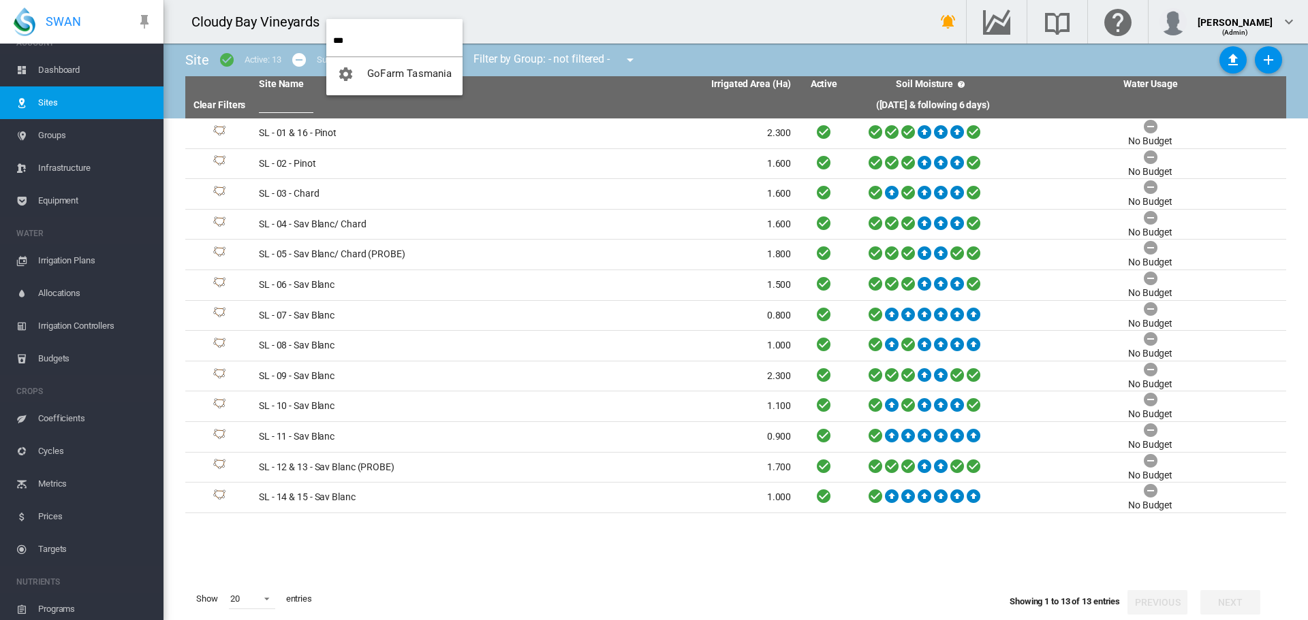
type input "***"
click at [407, 72] on span "GoFarm Tasmania" at bounding box center [409, 73] width 84 height 12
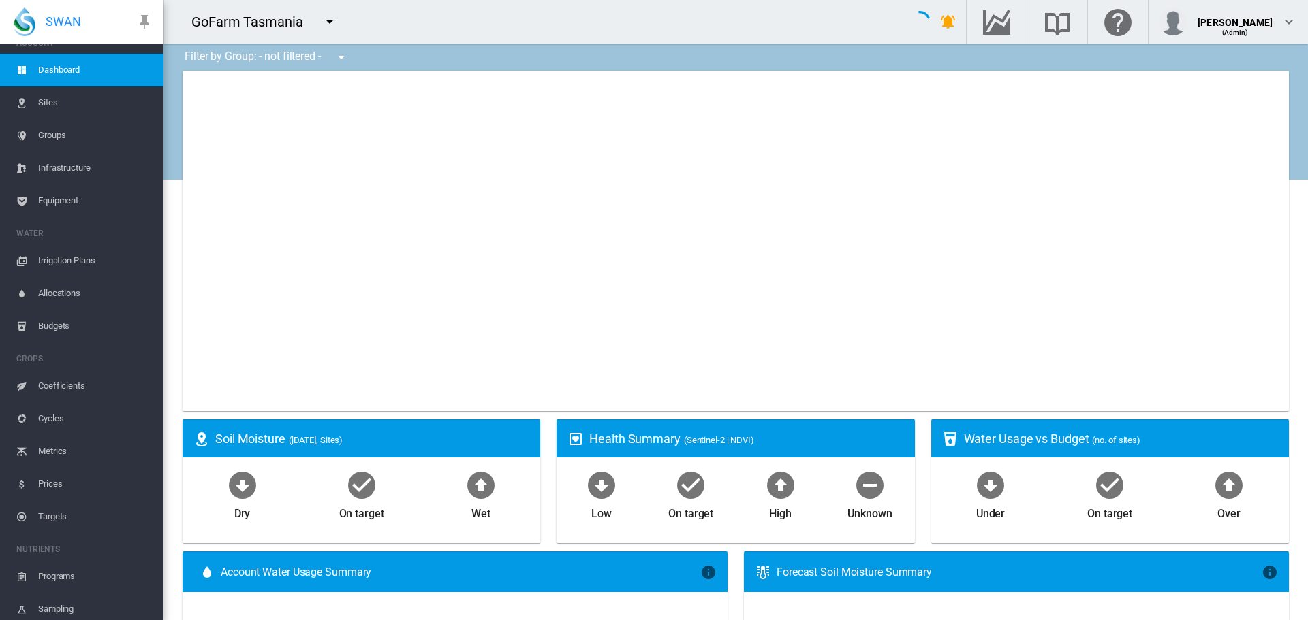
type input "**********"
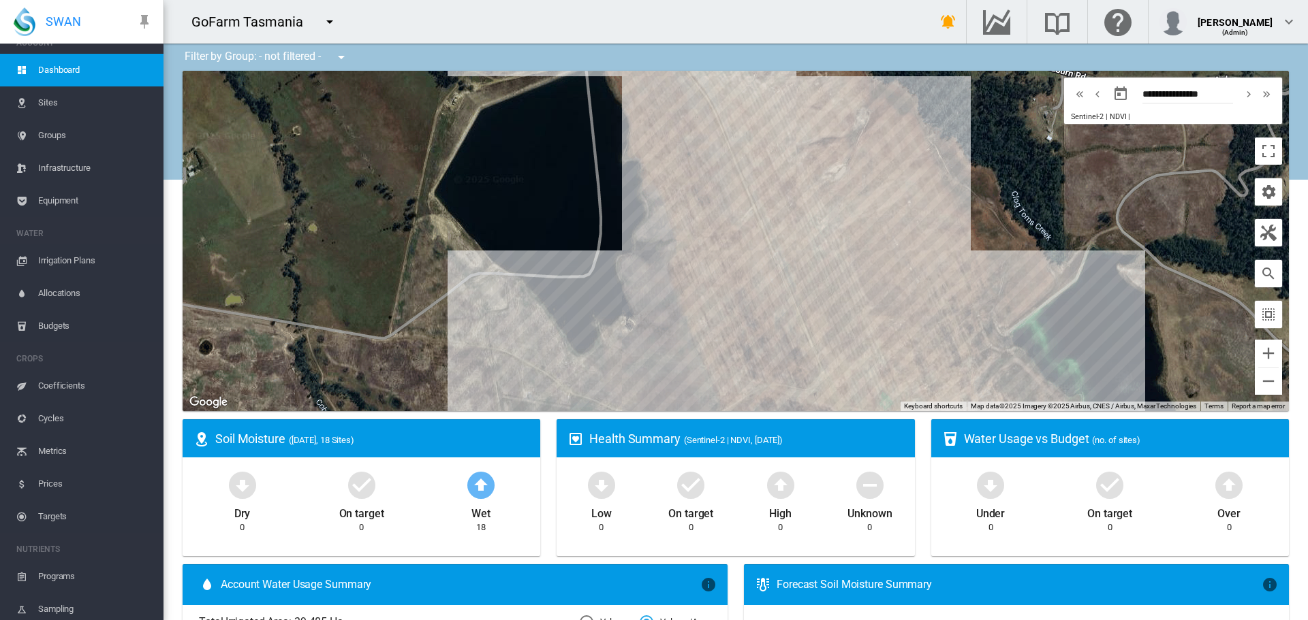
click at [34, 100] on link "Sites" at bounding box center [81, 102] width 163 height 33
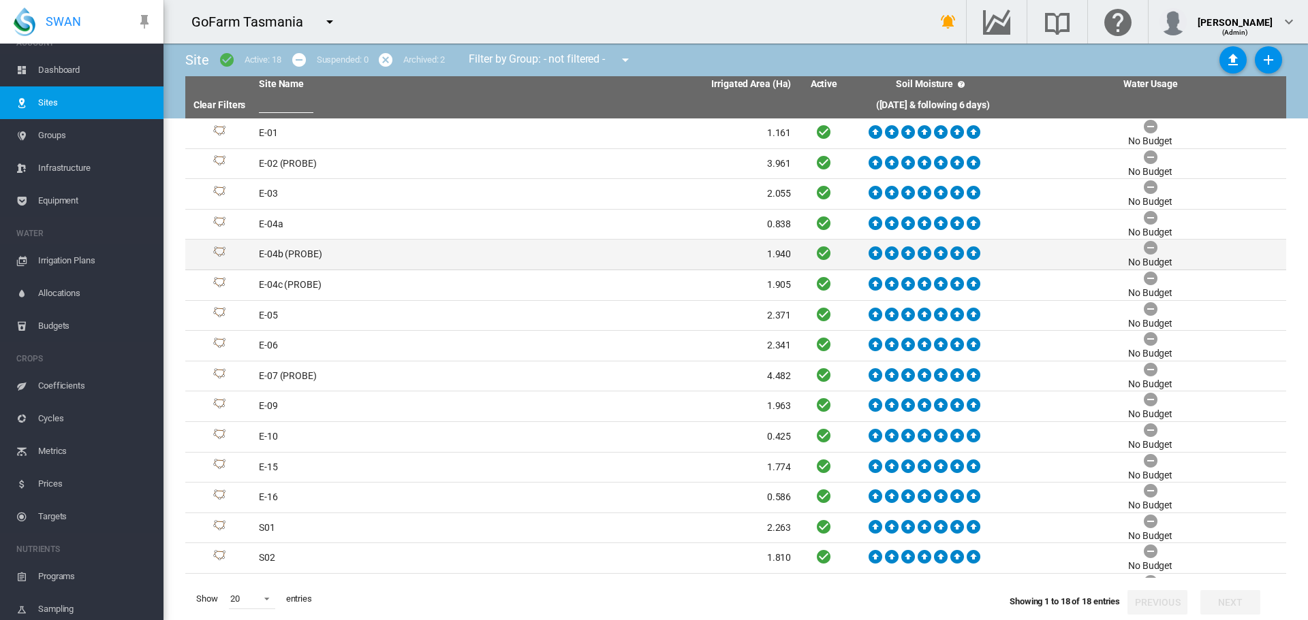
click at [284, 253] on td "E-04b (PROBE)" at bounding box center [389, 255] width 272 height 30
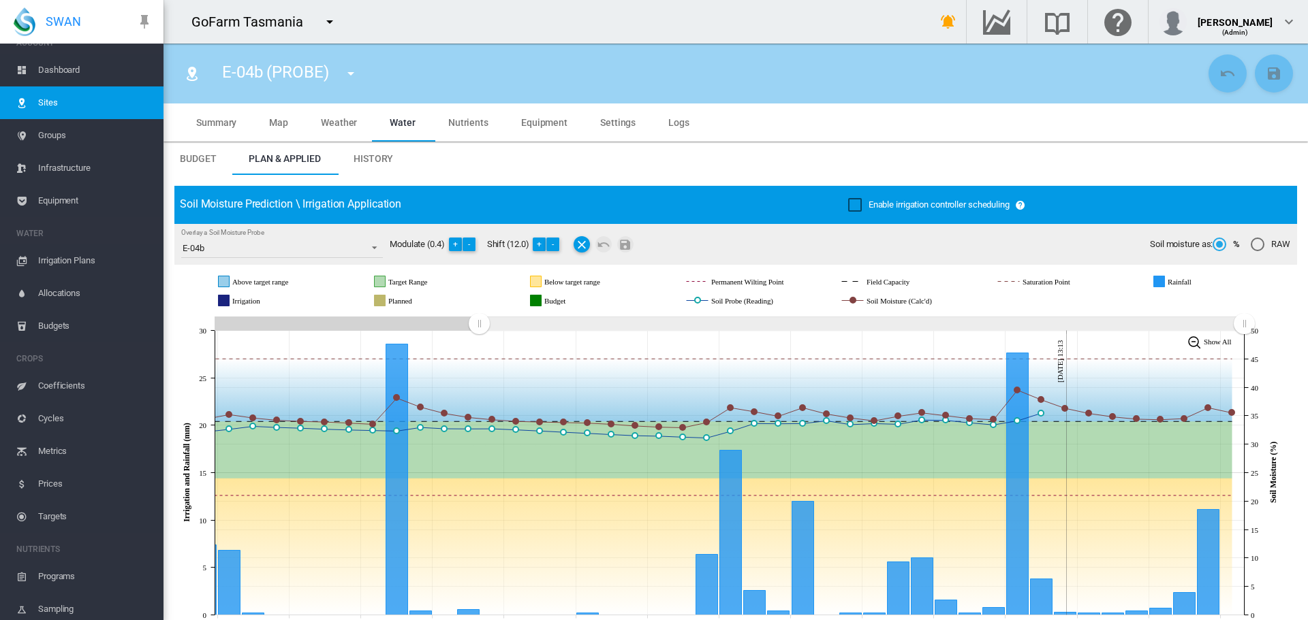
drag, startPoint x: 993, startPoint y: 321, endPoint x: 479, endPoint y: 327, distance: 514.2
click at [479, 327] on rect "Zoom chart using cursor arrows" at bounding box center [479, 325] width 17 height 14
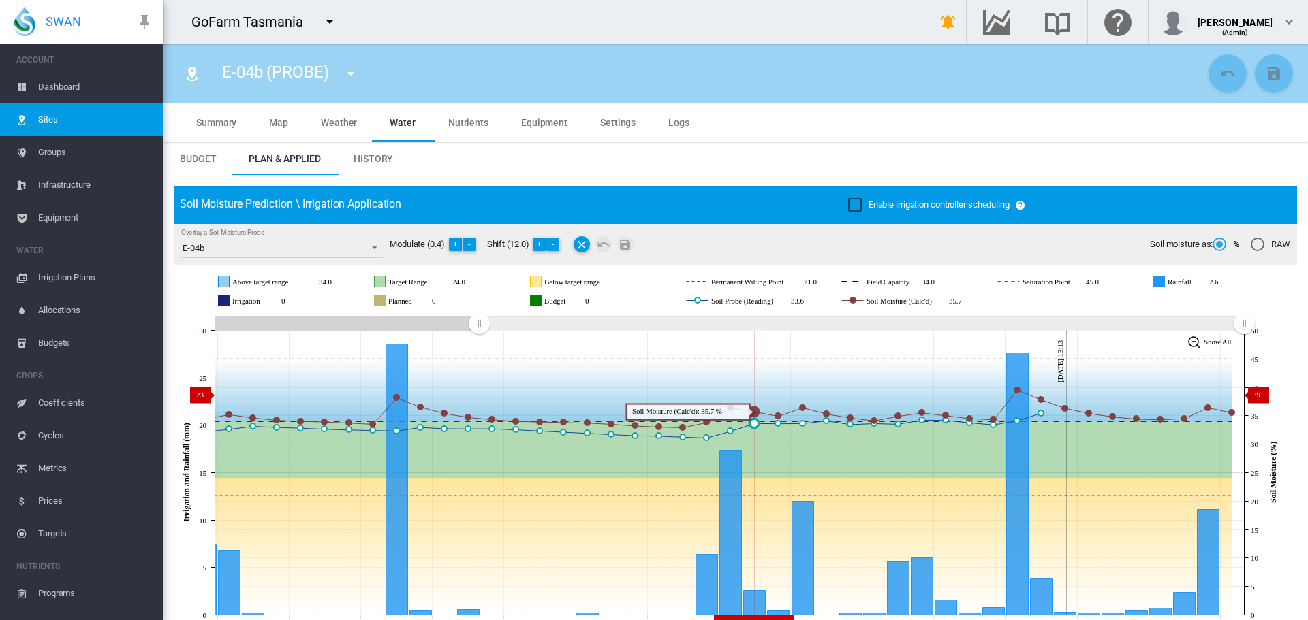
scroll to position [17, 0]
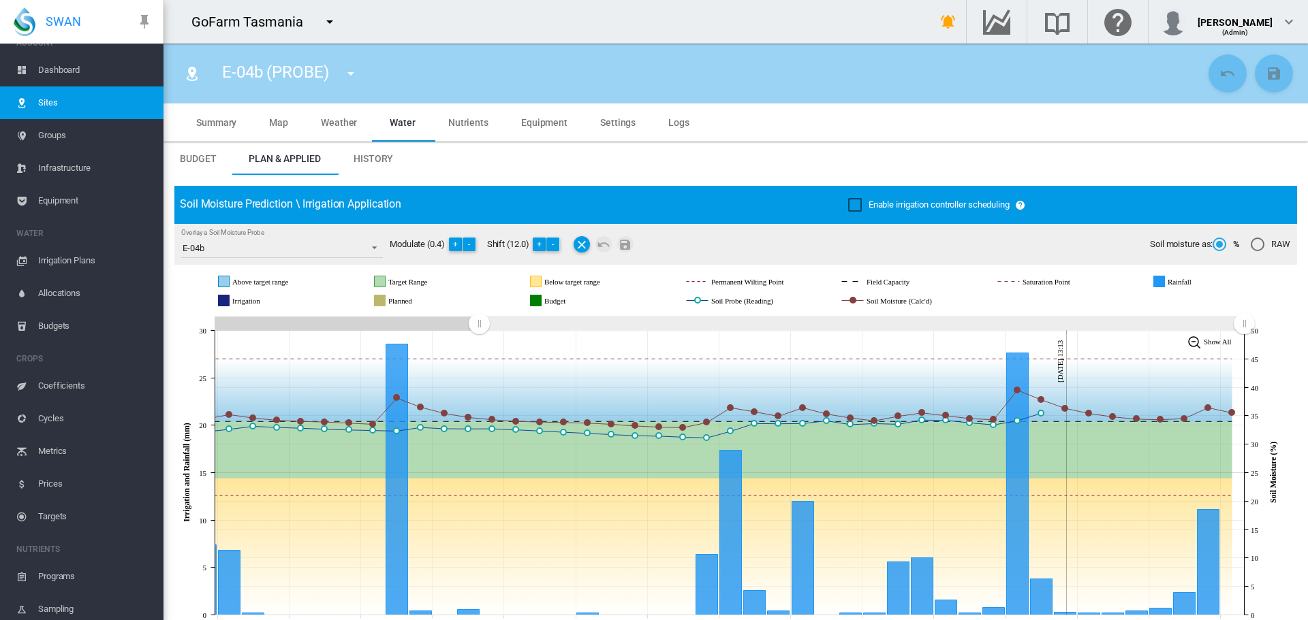
click at [52, 104] on span "Sites" at bounding box center [95, 102] width 114 height 33
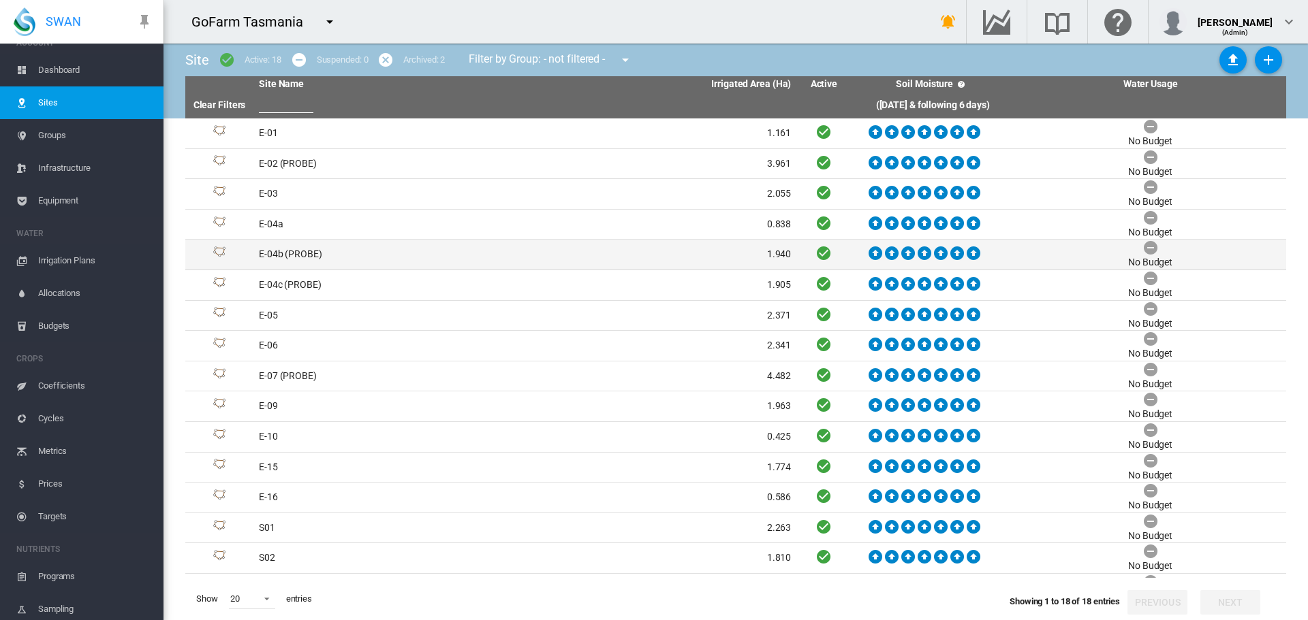
click at [290, 254] on td "E-04b (PROBE)" at bounding box center [389, 255] width 272 height 30
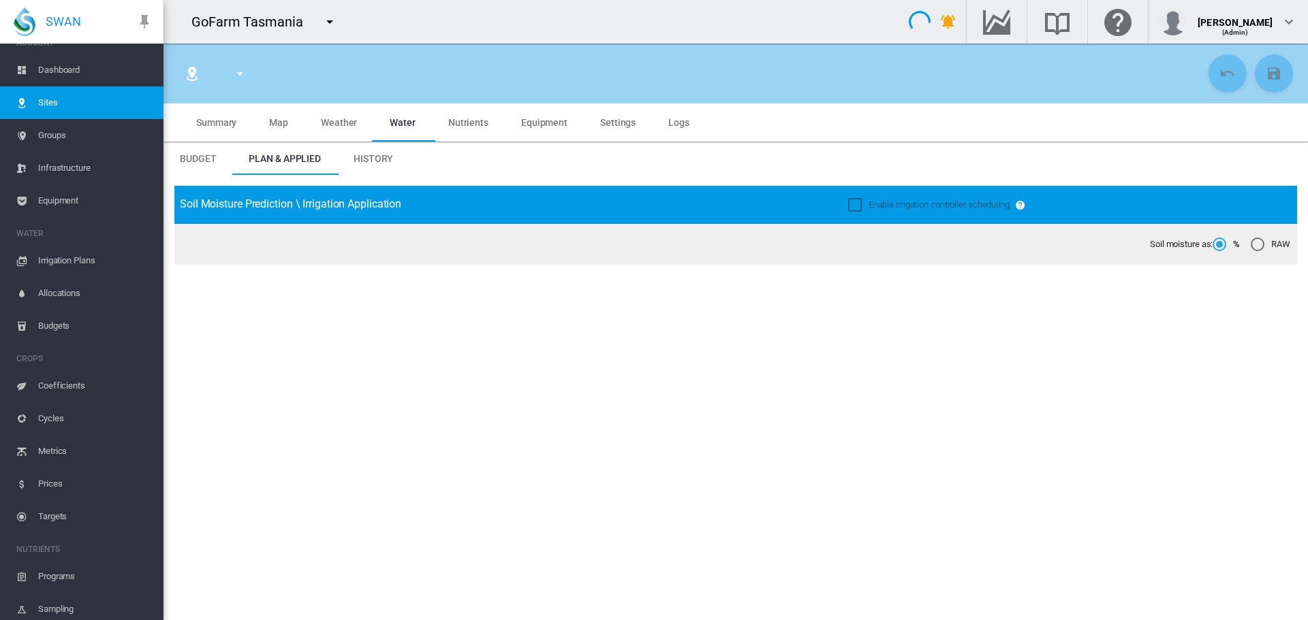
type input "**********"
type input "*********"
type input "**"
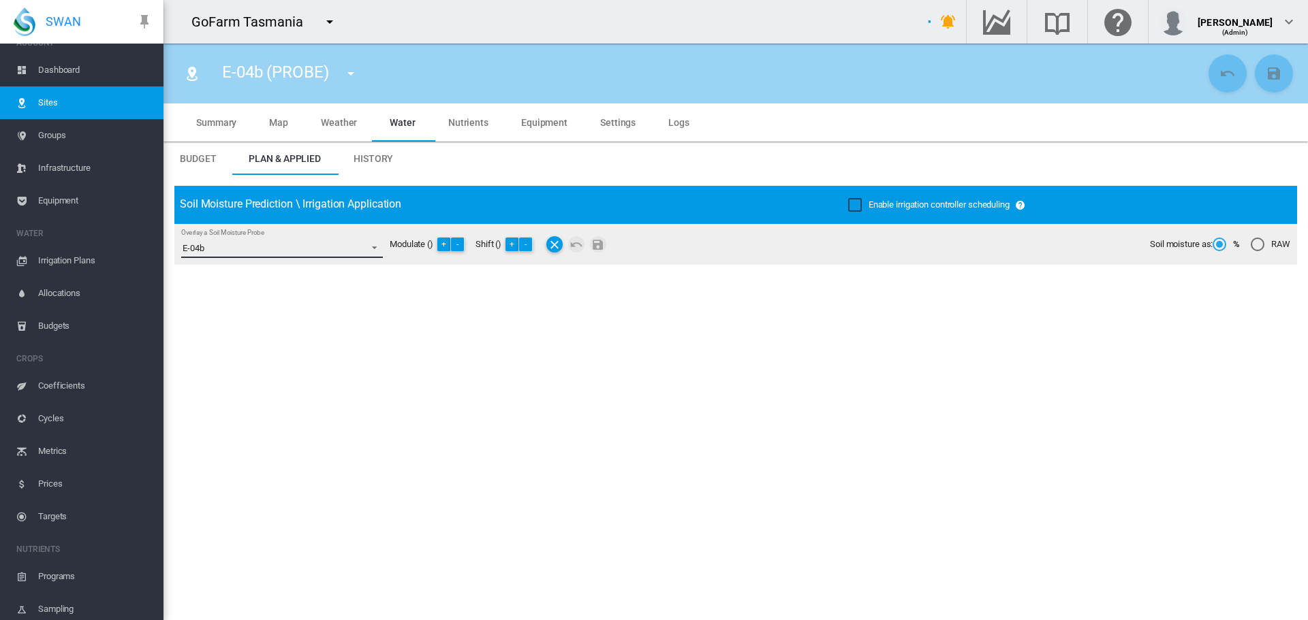
click at [370, 249] on span "Overlay a Soil Moisture Probe: \a E-04b\a" at bounding box center [370, 246] width 16 height 12
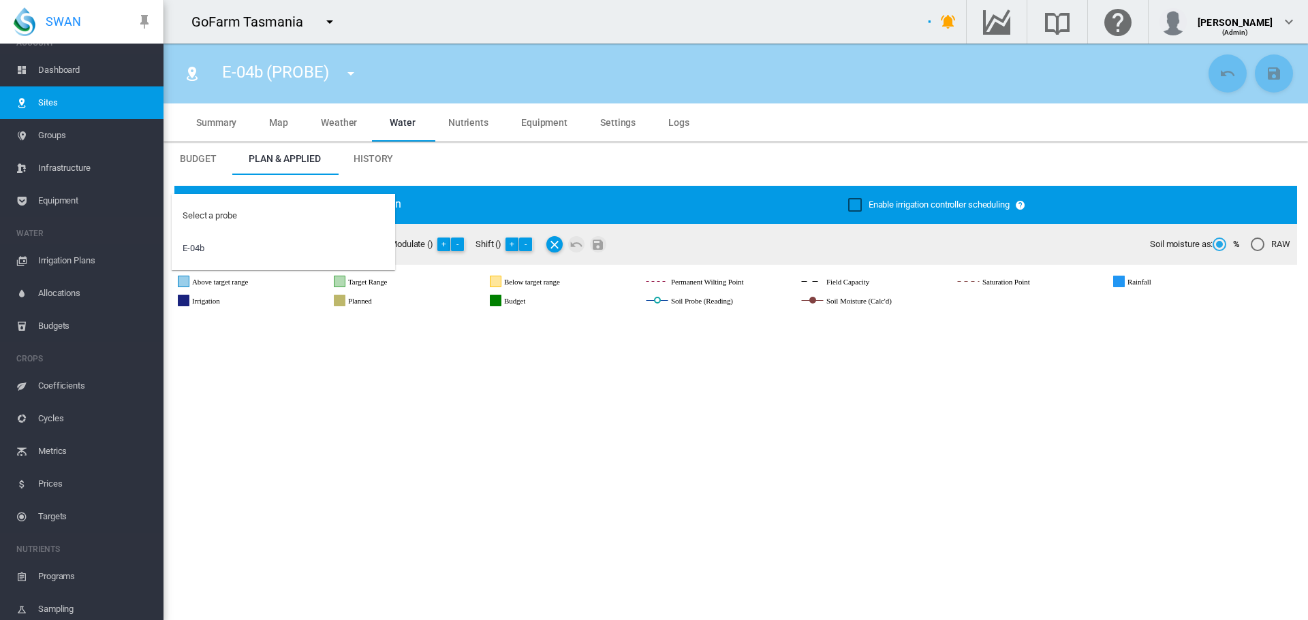
click at [259, 251] on span "E-04b" at bounding box center [271, 248] width 177 height 12
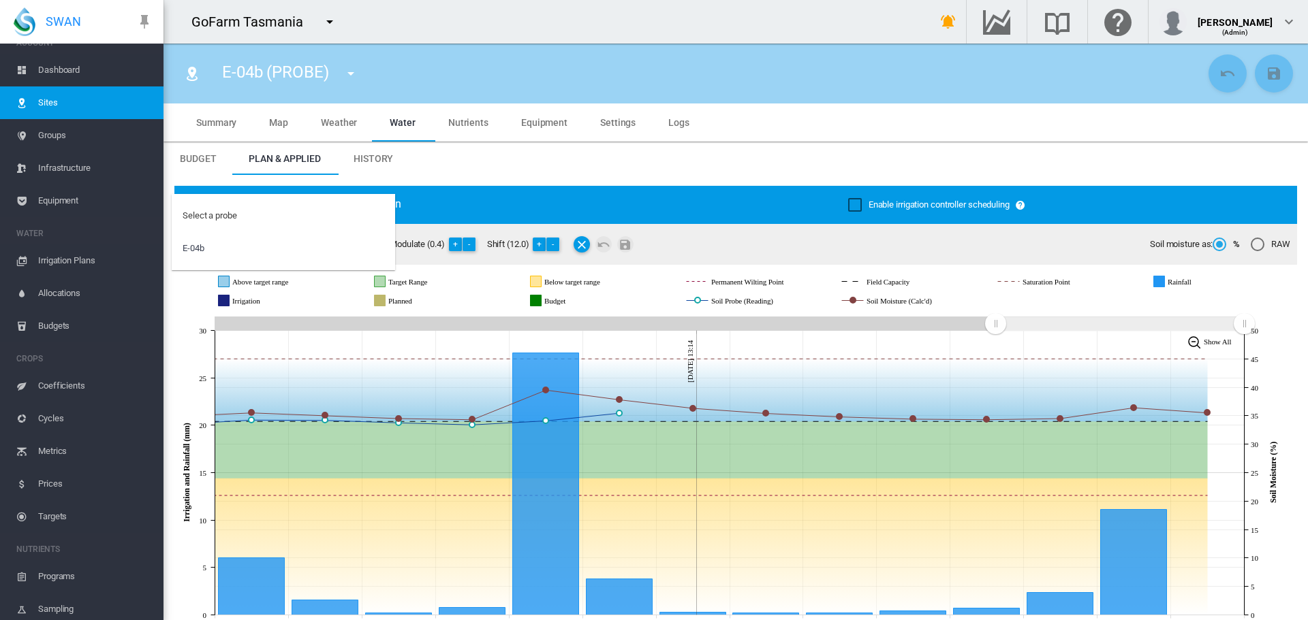
click at [738, 183] on md-backdrop at bounding box center [654, 310] width 1308 height 620
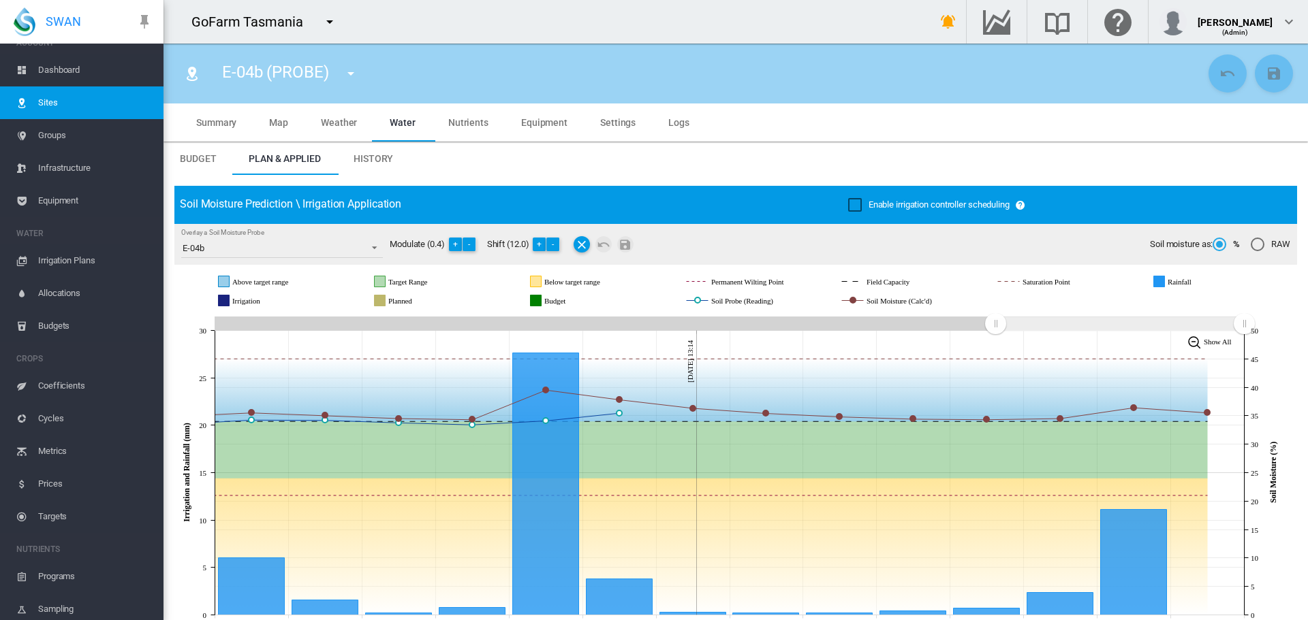
click at [82, 257] on span "Irrigation Plans" at bounding box center [95, 260] width 114 height 33
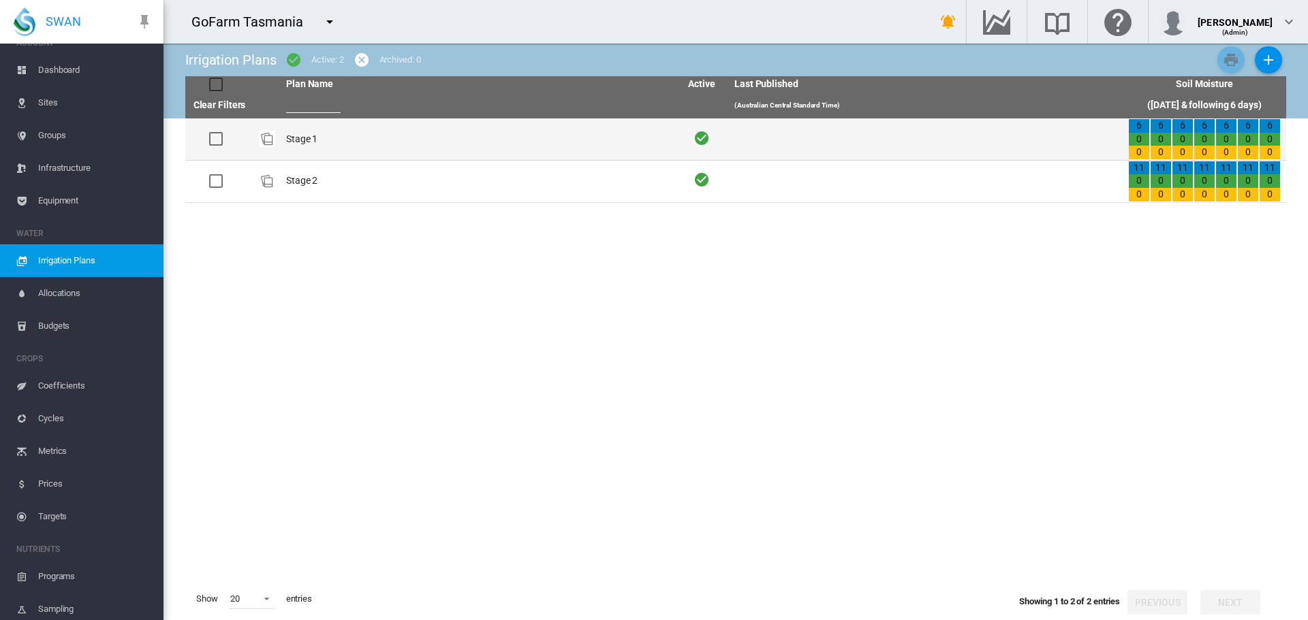
click at [298, 133] on td "Stage 1" at bounding box center [478, 140] width 394 height 42
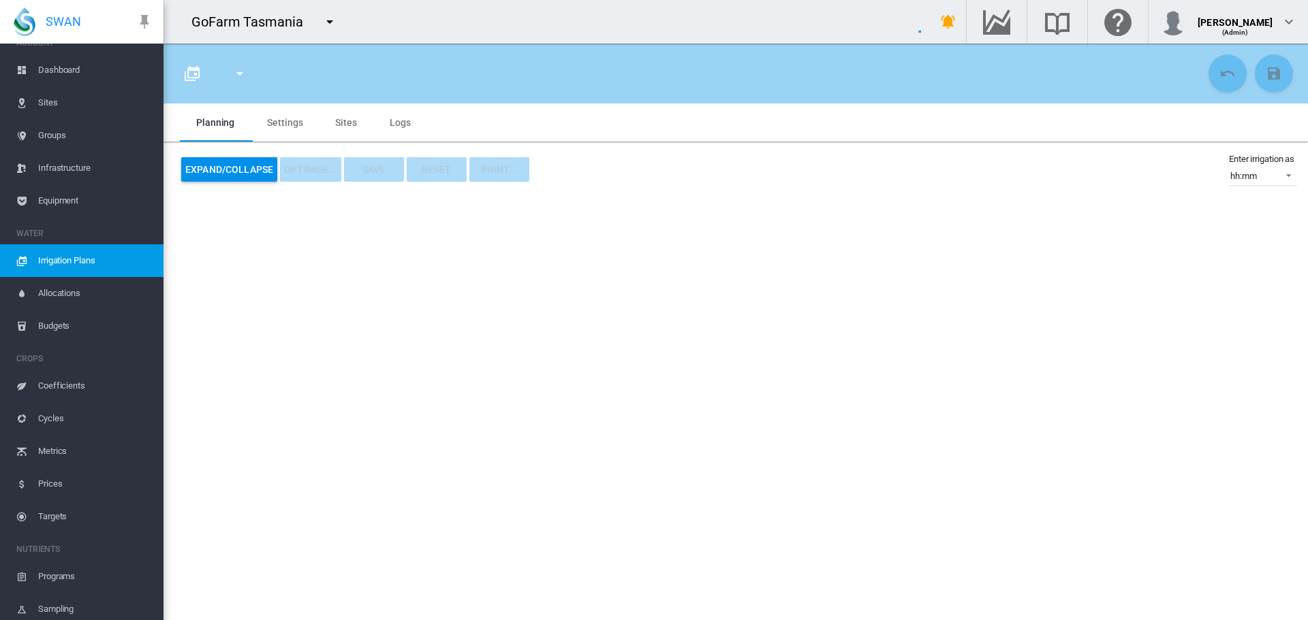
type input "*******"
type input "*"
type input "*****"
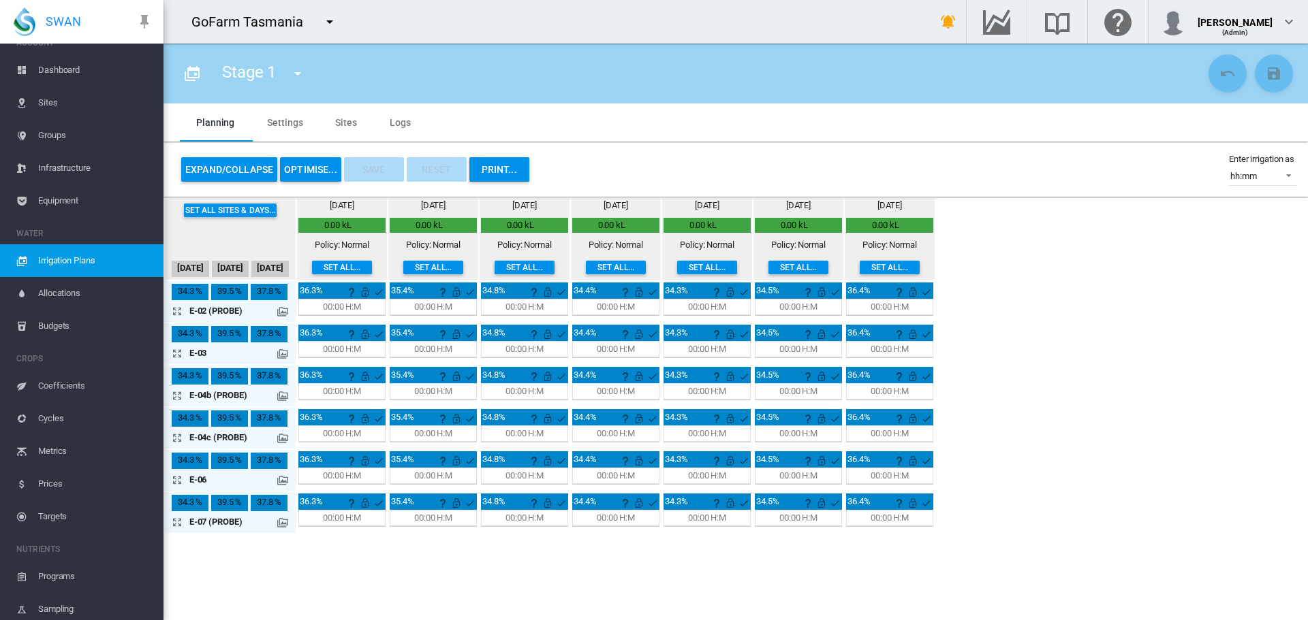
click at [53, 106] on span "Sites" at bounding box center [95, 102] width 114 height 33
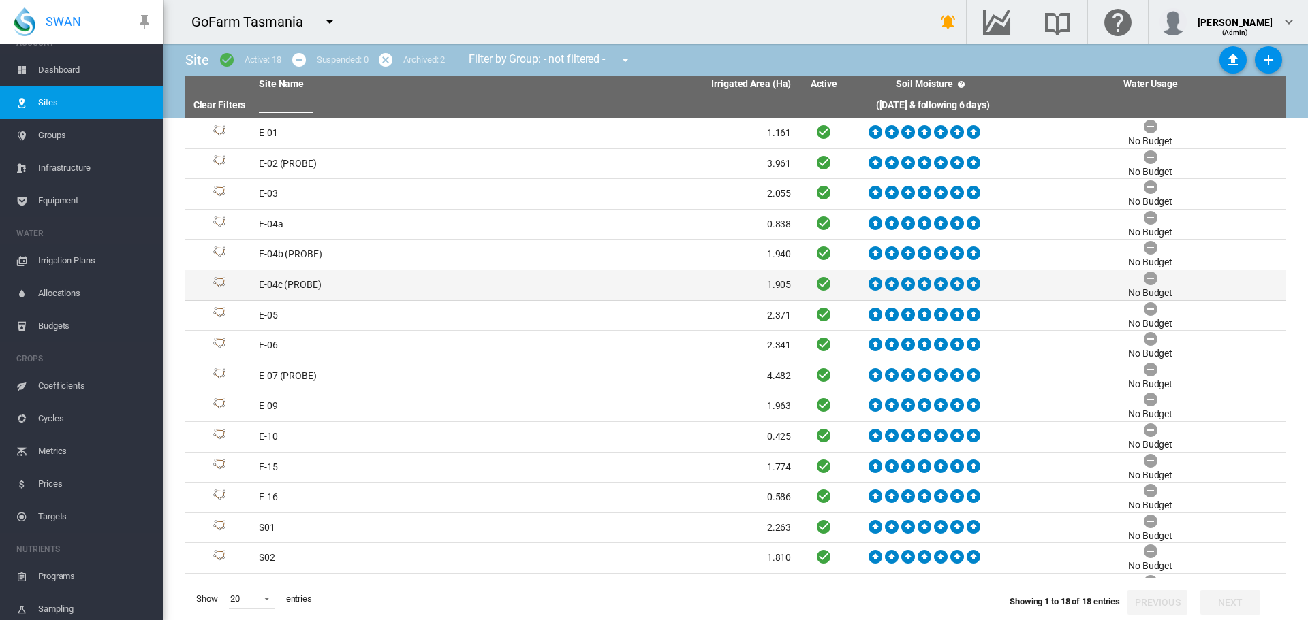
click at [306, 285] on td "E-04c (PROBE)" at bounding box center [389, 285] width 272 height 30
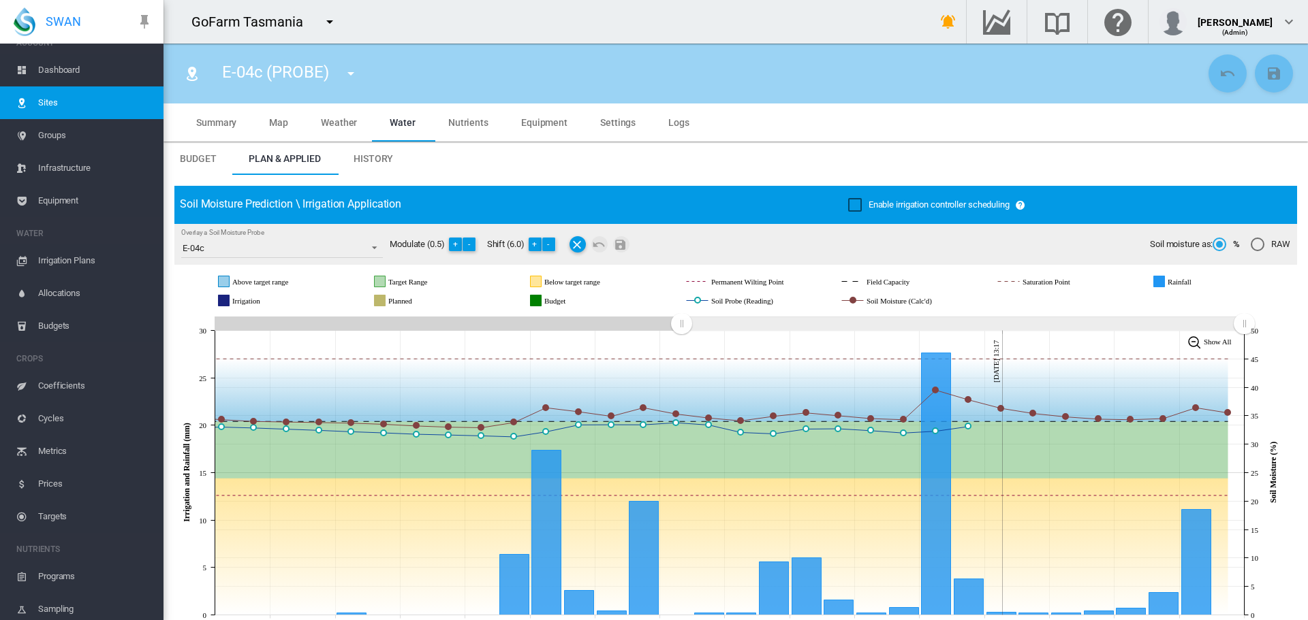
drag, startPoint x: 997, startPoint y: 320, endPoint x: 677, endPoint y: 314, distance: 320.1
click at [677, 314] on g "Zoom chart using cursor arrows" at bounding box center [681, 324] width 24 height 24
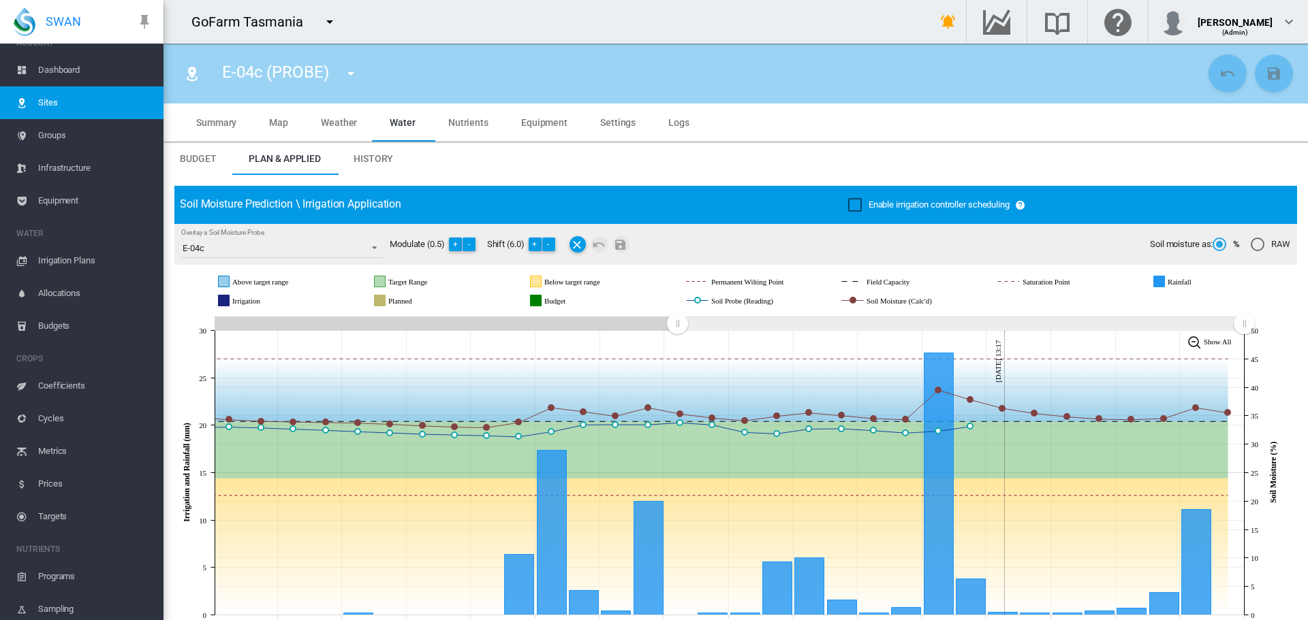
click at [50, 257] on span "Irrigation Plans" at bounding box center [95, 260] width 114 height 33
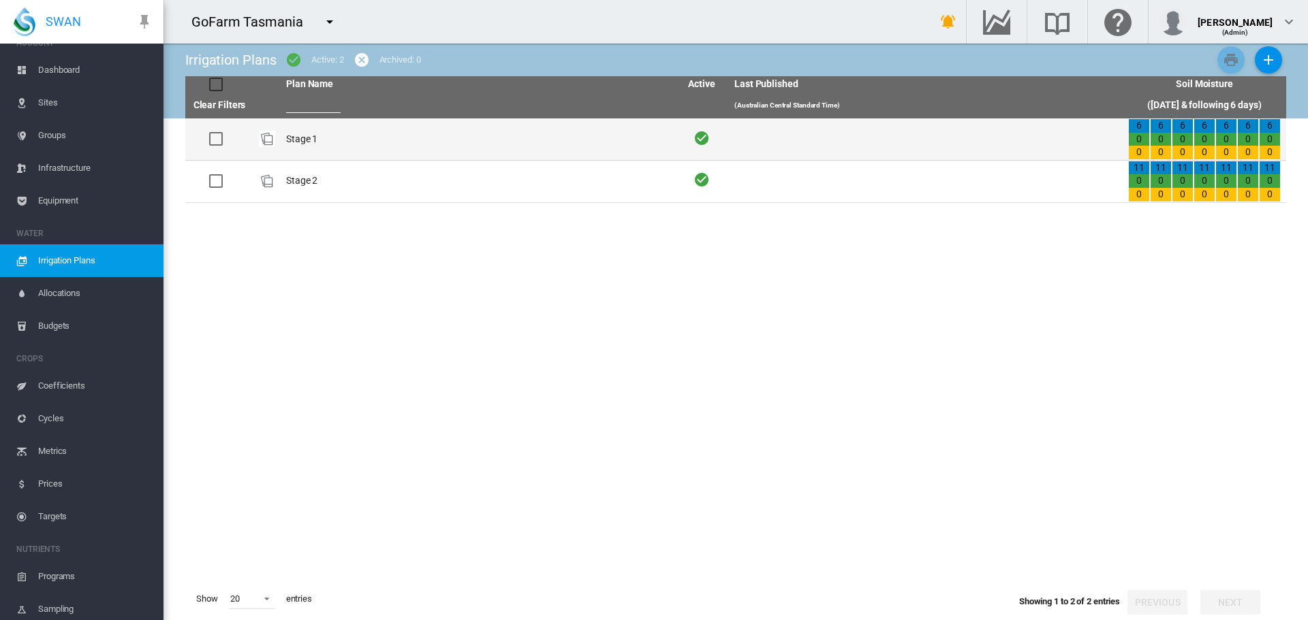
click at [296, 144] on td "Stage 1" at bounding box center [478, 140] width 394 height 42
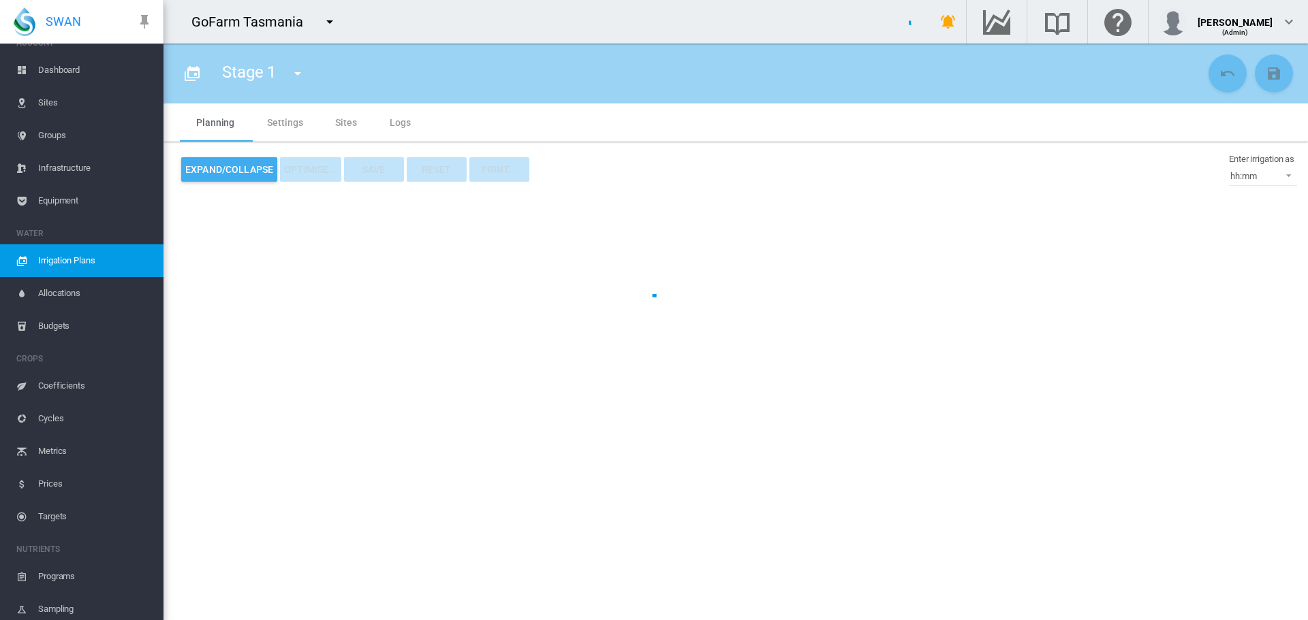
type input "*******"
type input "*"
type input "*****"
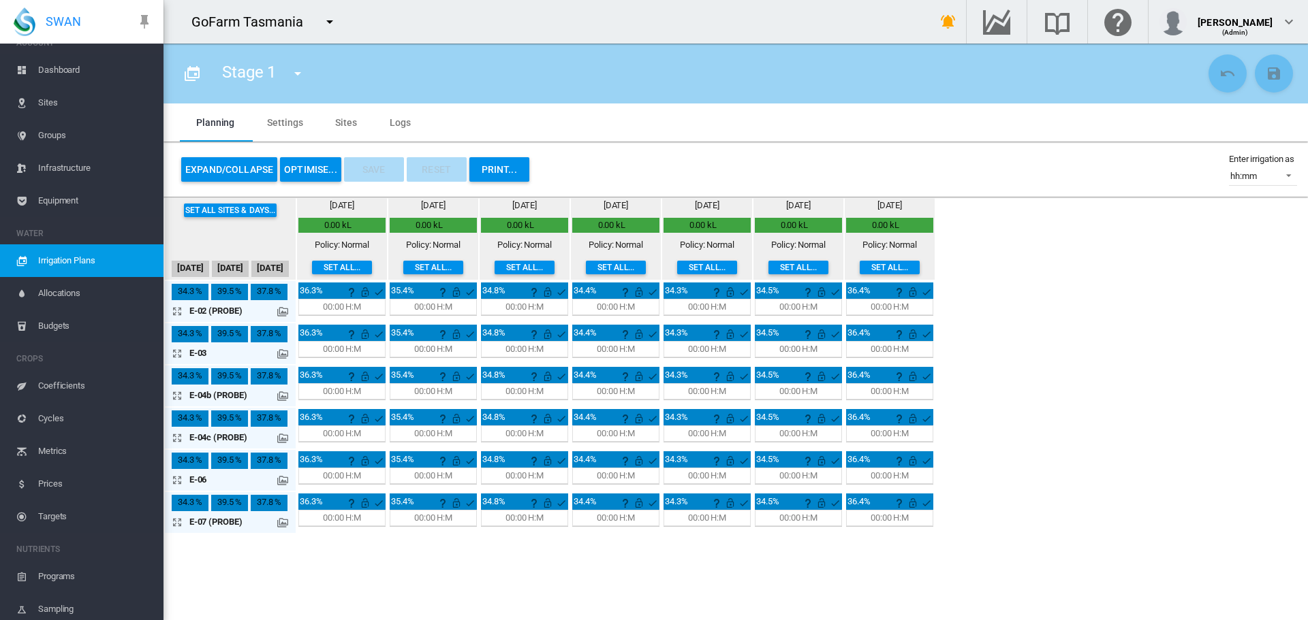
click at [247, 170] on button "Expand/Collapse" at bounding box center [229, 169] width 96 height 25
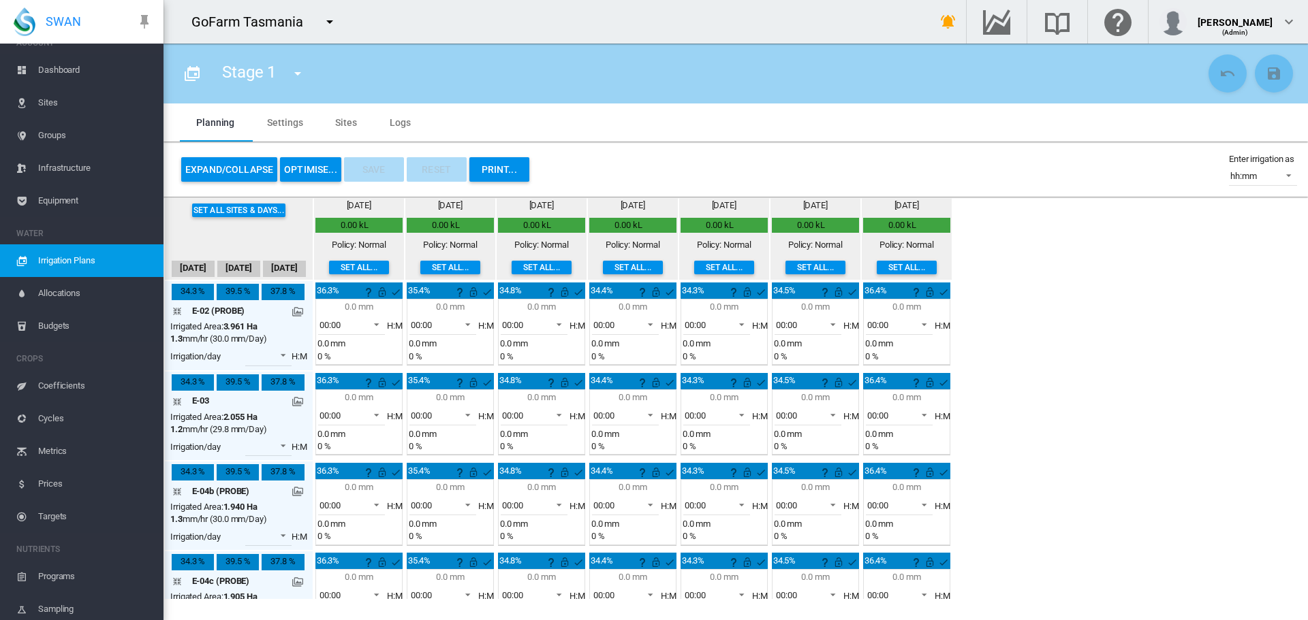
click at [454, 267] on button "Set all..." at bounding box center [450, 268] width 60 height 14
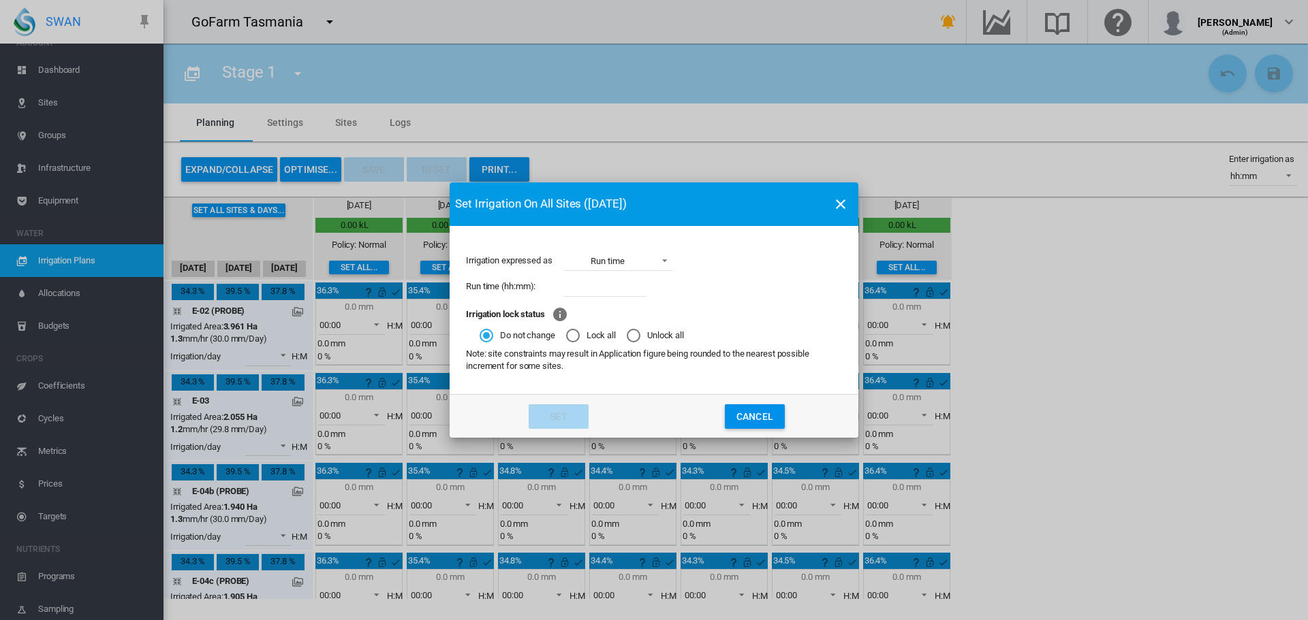
click at [587, 289] on input "Irrigation expressed ..." at bounding box center [605, 287] width 82 height 20
type input "*****"
click at [574, 417] on button "Set" at bounding box center [558, 417] width 60 height 25
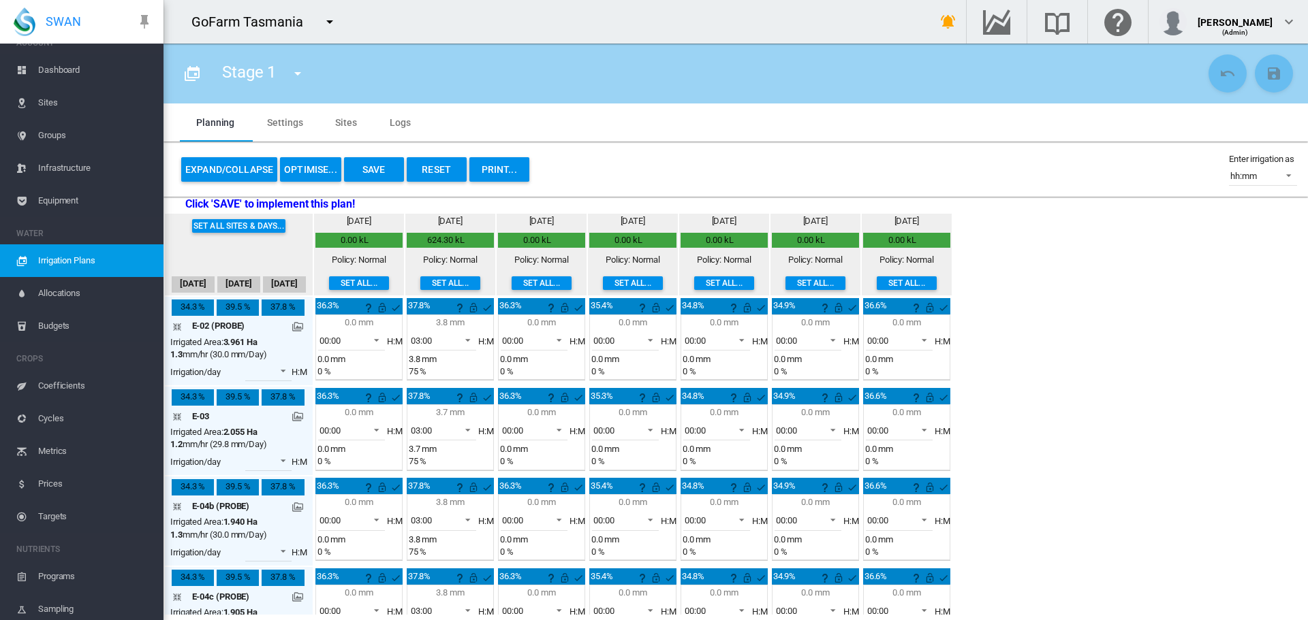
click at [455, 283] on button "Set all..." at bounding box center [450, 284] width 60 height 14
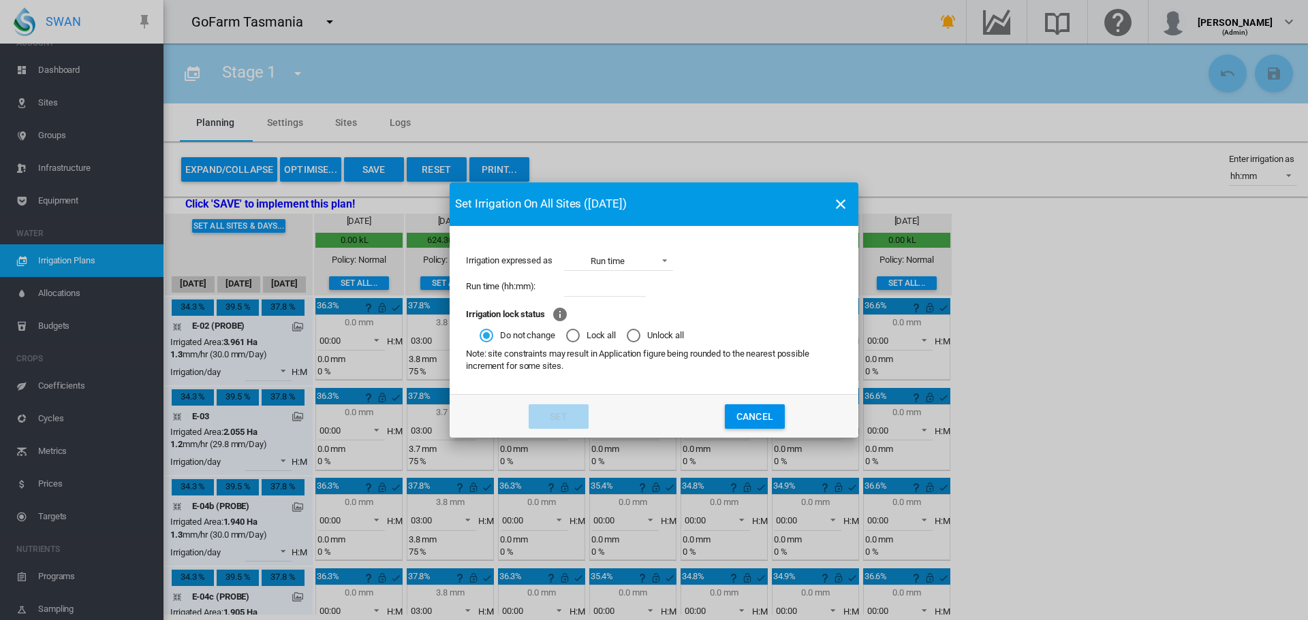
click at [599, 283] on input "Irrigation expressed ..." at bounding box center [605, 287] width 82 height 20
type input "*****"
click at [574, 408] on button "Set" at bounding box center [558, 417] width 60 height 25
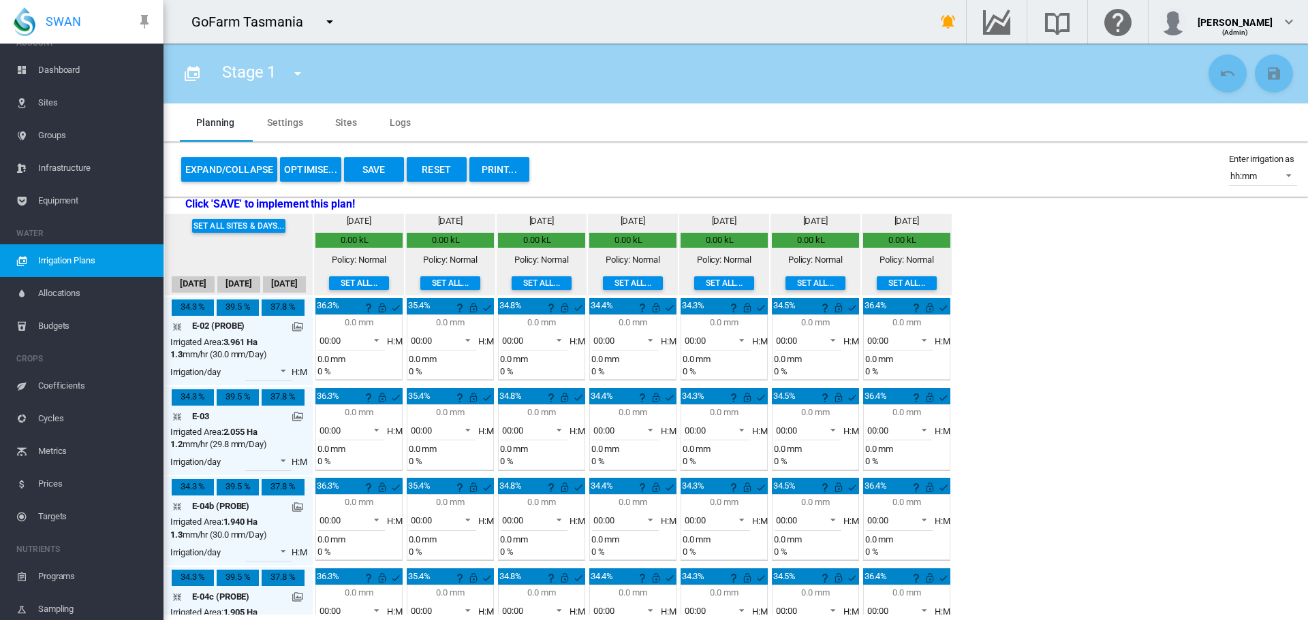
click at [49, 101] on span "Sites" at bounding box center [95, 102] width 114 height 33
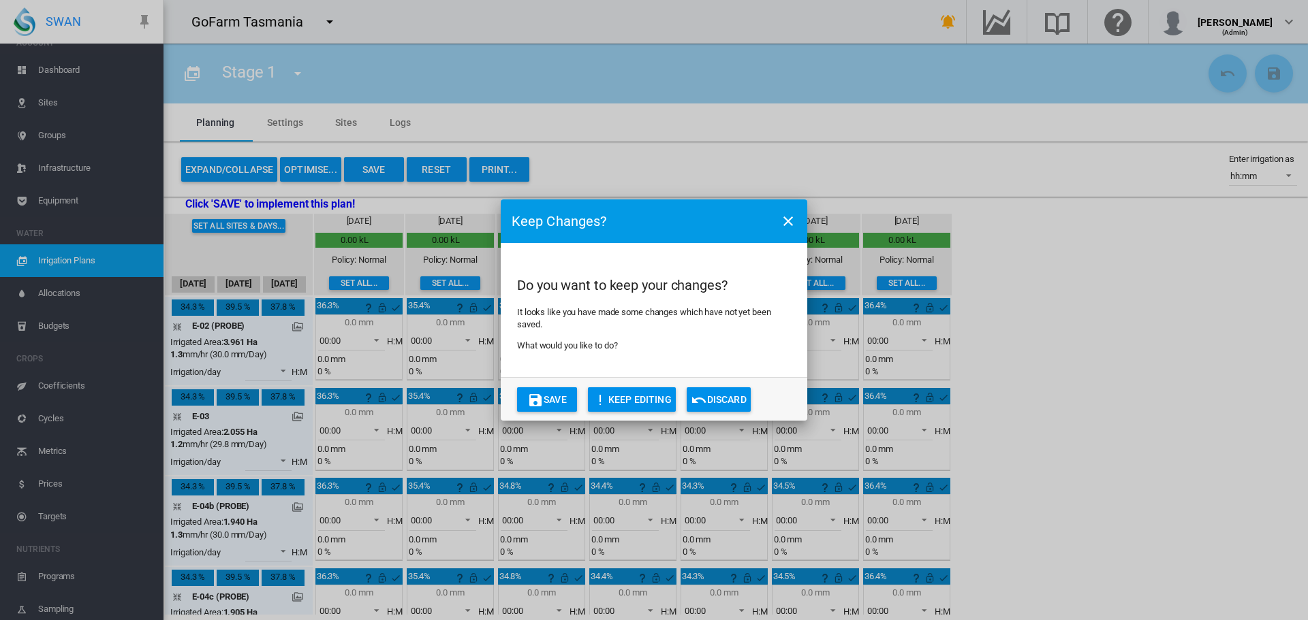
click at [546, 402] on button "Save" at bounding box center [547, 400] width 60 height 25
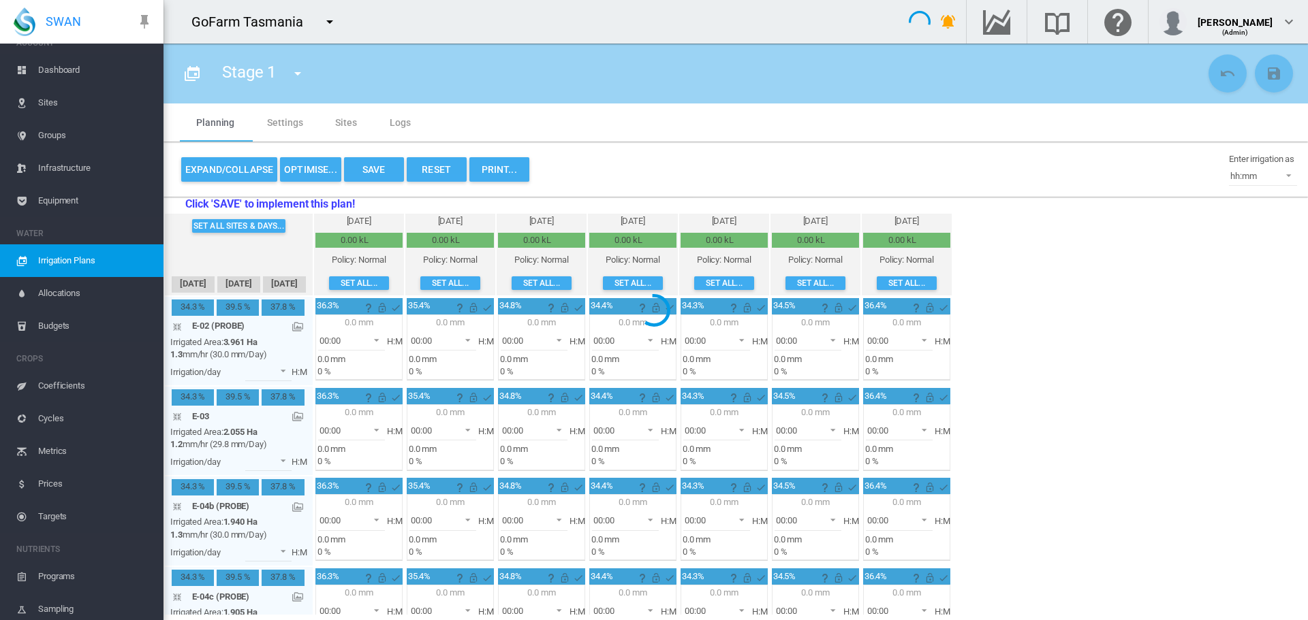
click at [46, 102] on span "Sites" at bounding box center [95, 102] width 114 height 33
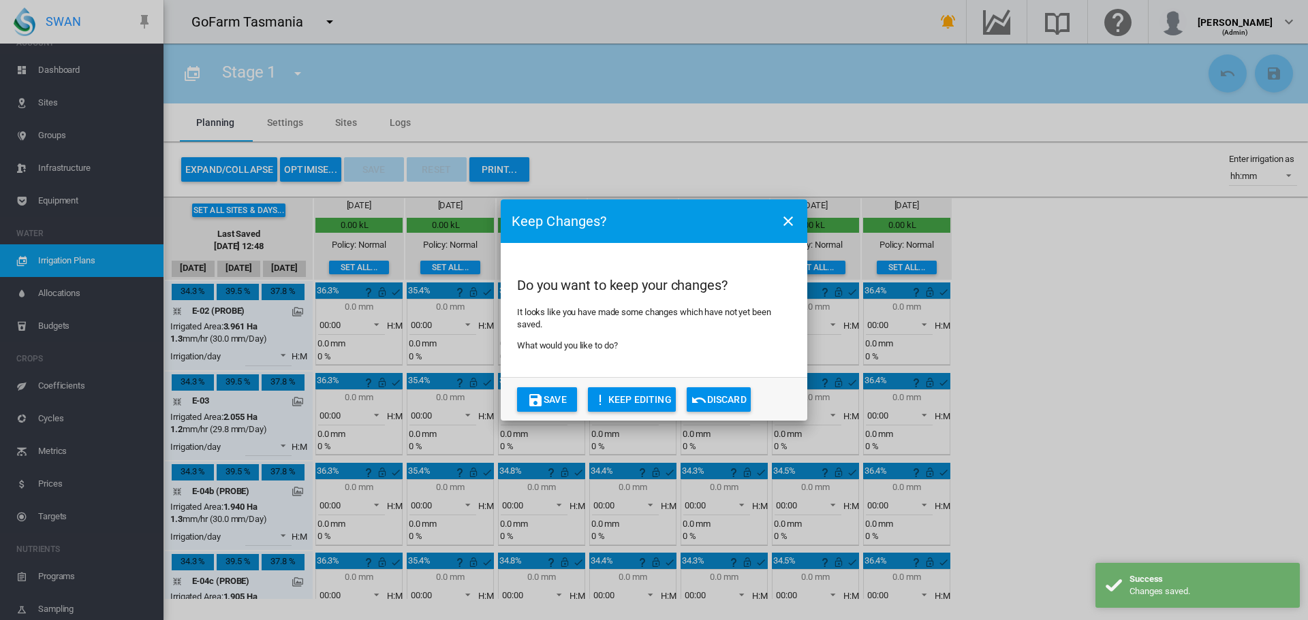
click at [713, 397] on button "Discard" at bounding box center [718, 400] width 64 height 25
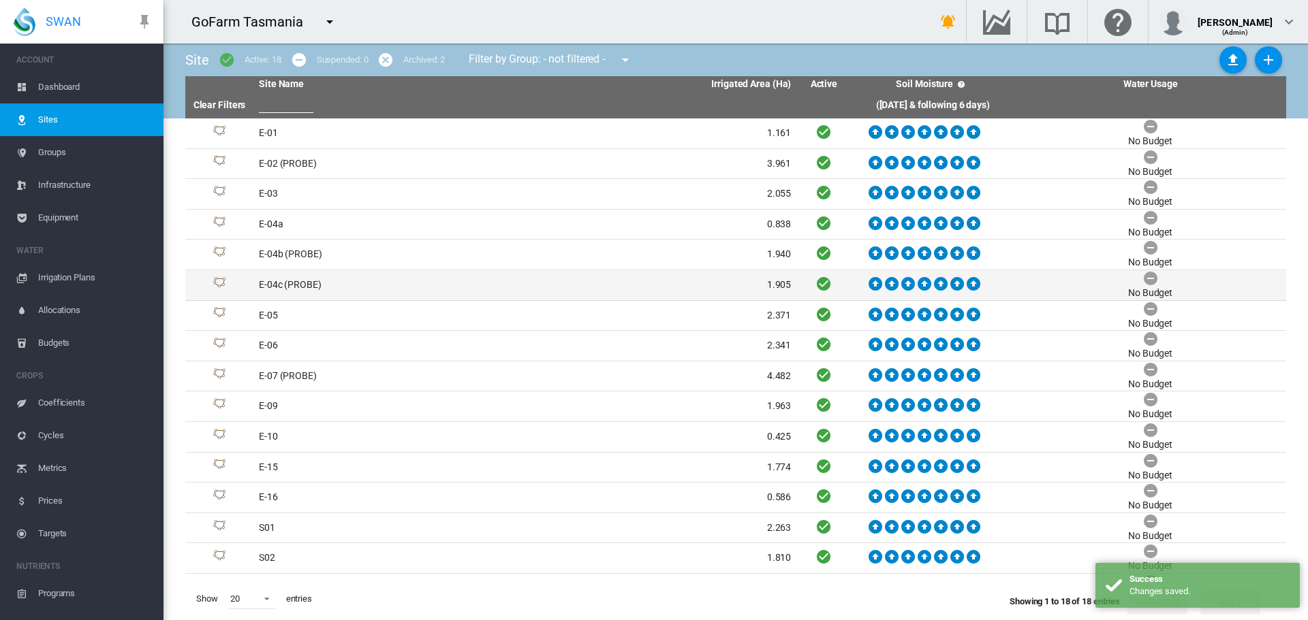
scroll to position [17, 0]
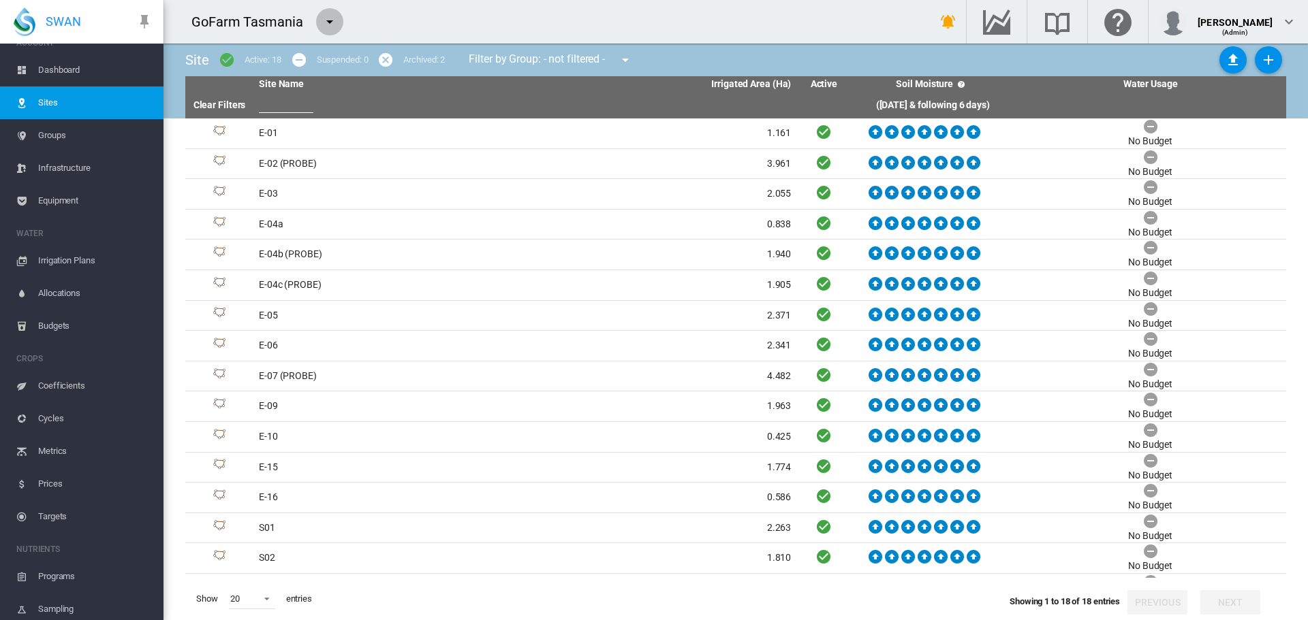
click at [328, 22] on md-icon "icon-menu-down" at bounding box center [329, 22] width 16 height 16
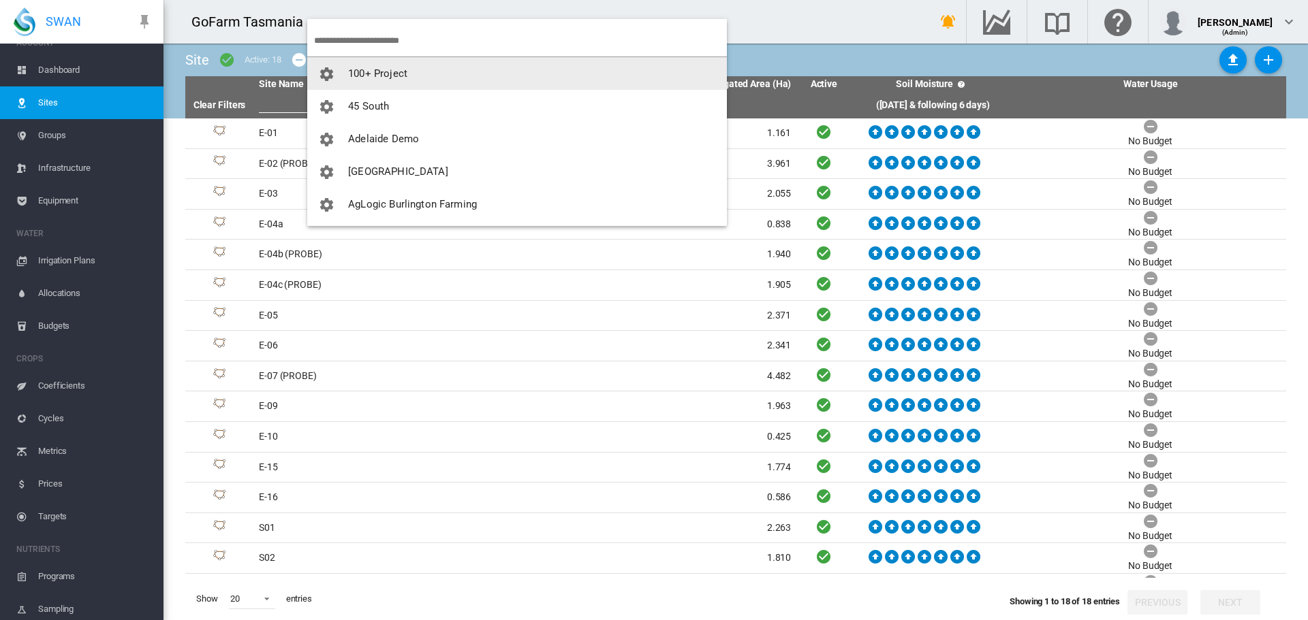
click at [271, 285] on md-backdrop at bounding box center [654, 310] width 1308 height 620
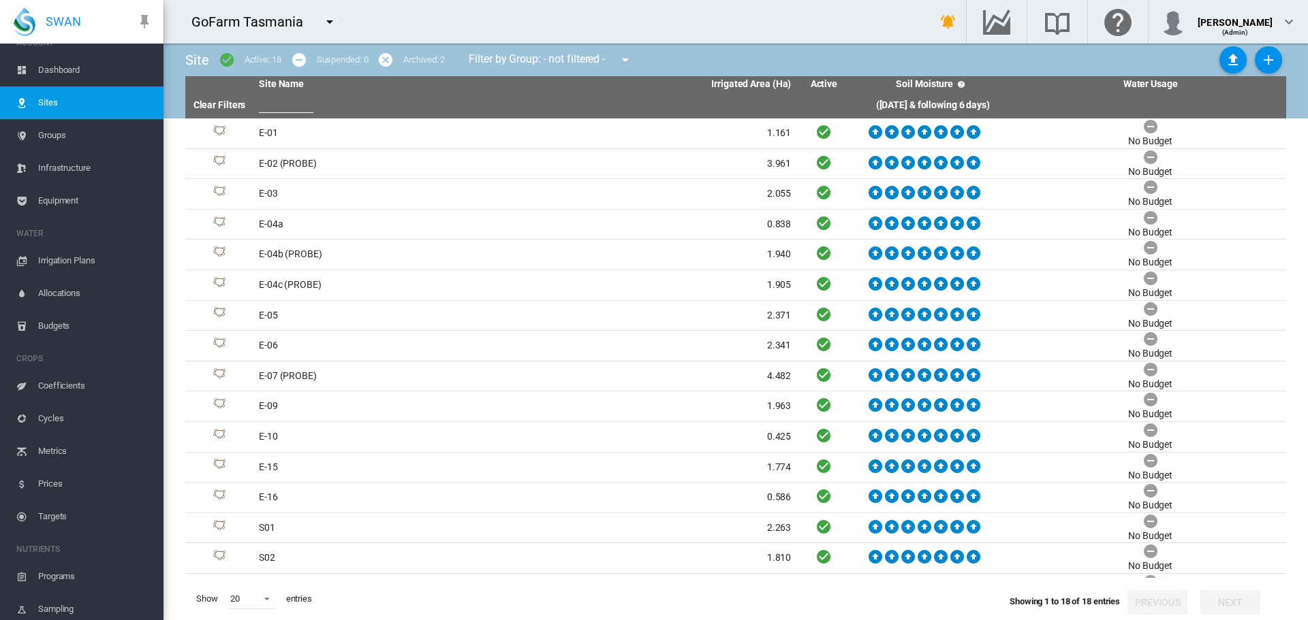
click at [271, 285] on td "E-04c (PROBE)" at bounding box center [389, 285] width 272 height 30
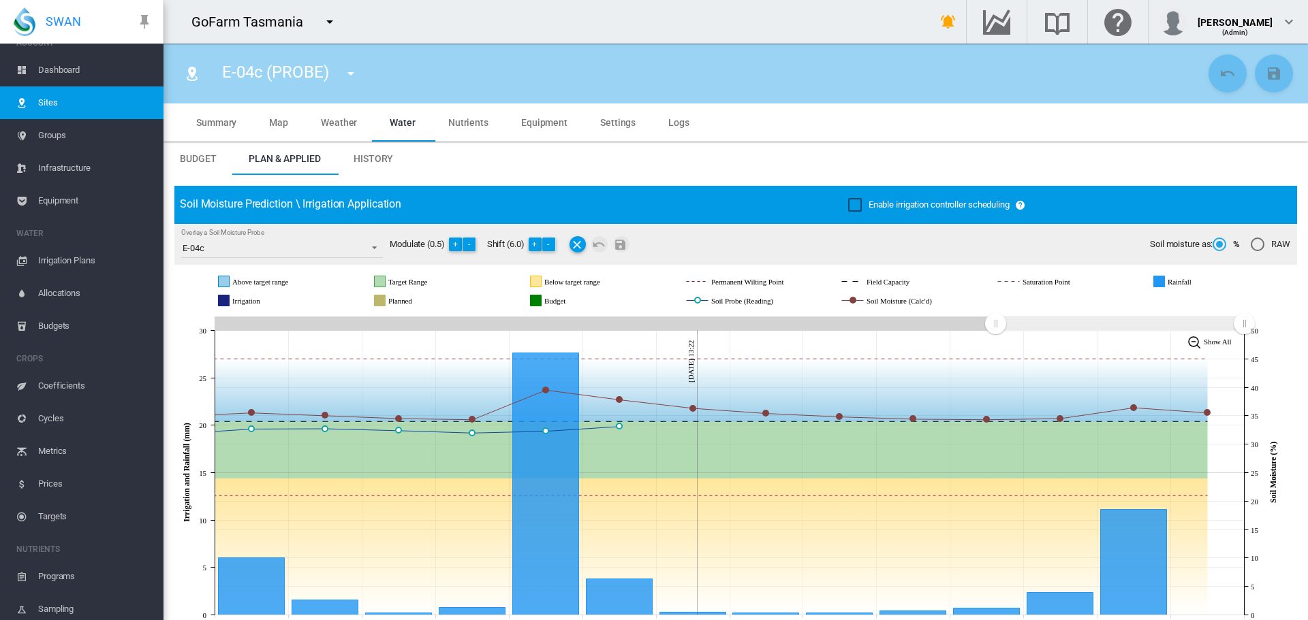
click at [376, 161] on span "History" at bounding box center [373, 158] width 40 height 11
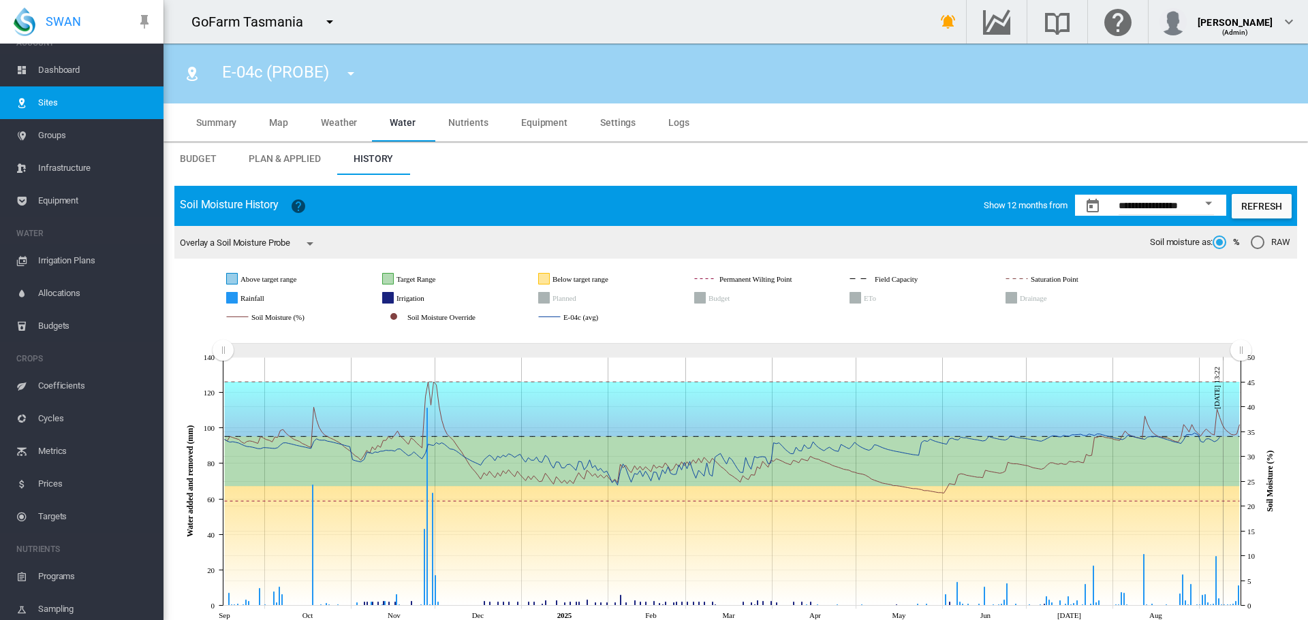
click at [331, 22] on md-icon "icon-menu-down" at bounding box center [329, 22] width 16 height 16
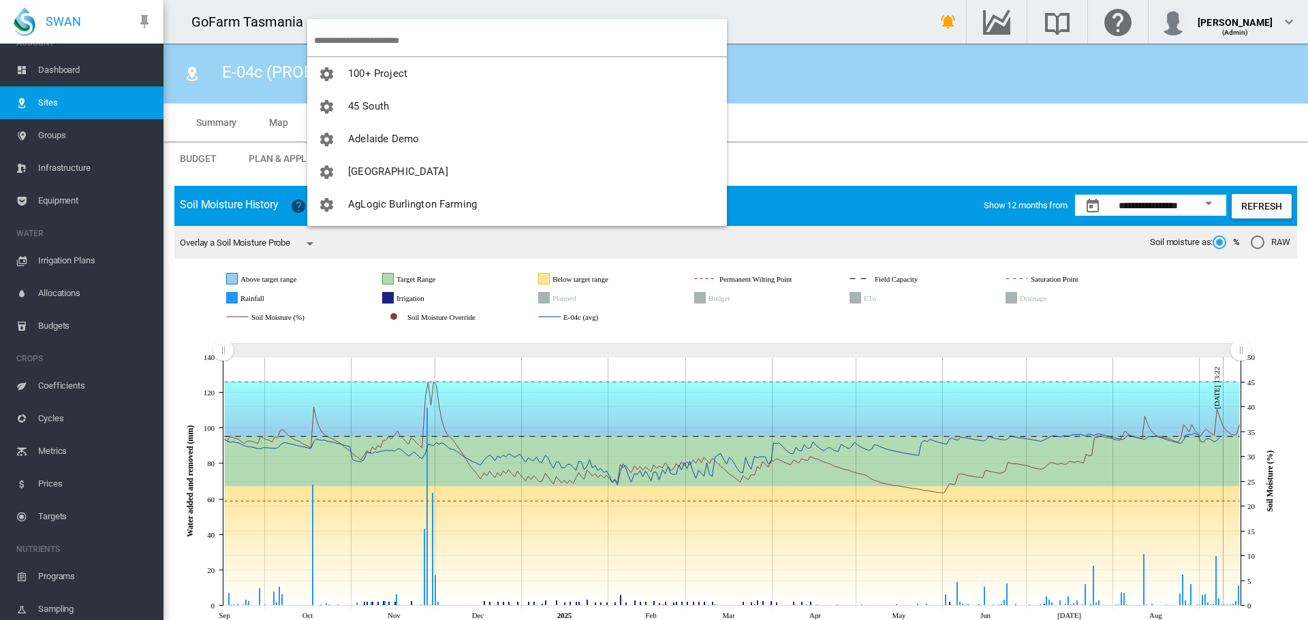
click at [350, 43] on input "search" at bounding box center [520, 41] width 413 height 32
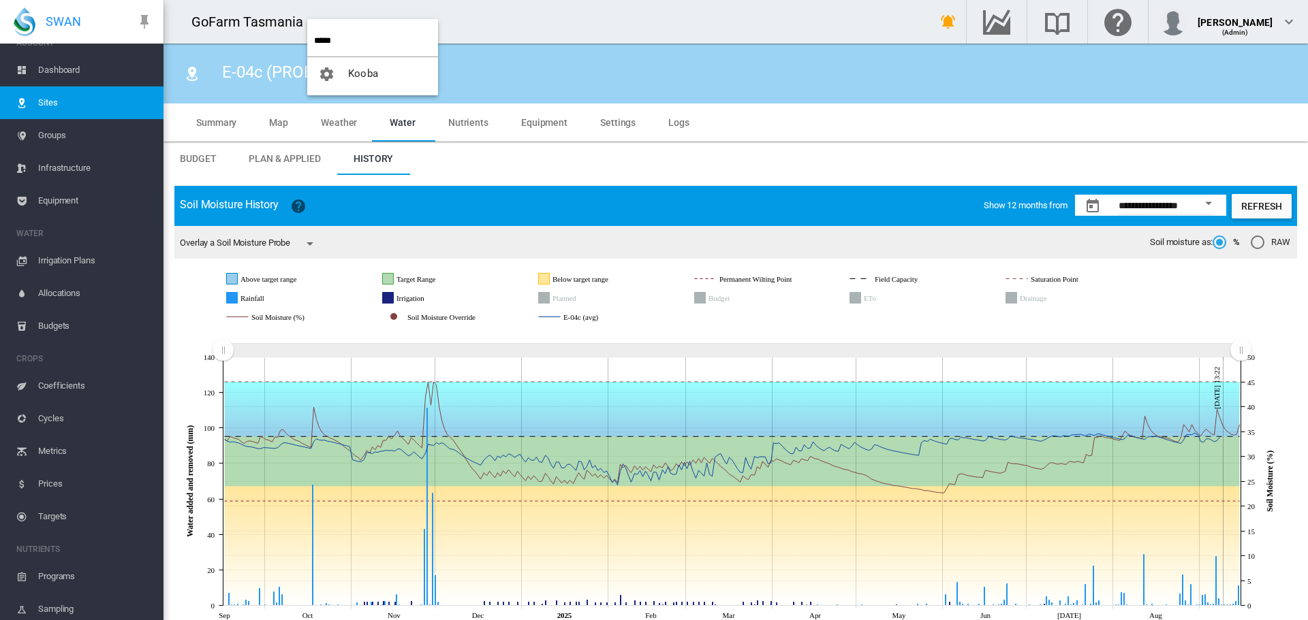
drag, startPoint x: 345, startPoint y: 38, endPoint x: 306, endPoint y: 44, distance: 40.0
click at [306, 44] on body "SWAN ACCOUNT Dashboard Sites Groups Infrastructure Equipment WATER" at bounding box center [654, 310] width 1308 height 620
type input "****"
click at [370, 72] on span "[PERSON_NAME]" at bounding box center [388, 73] width 80 height 12
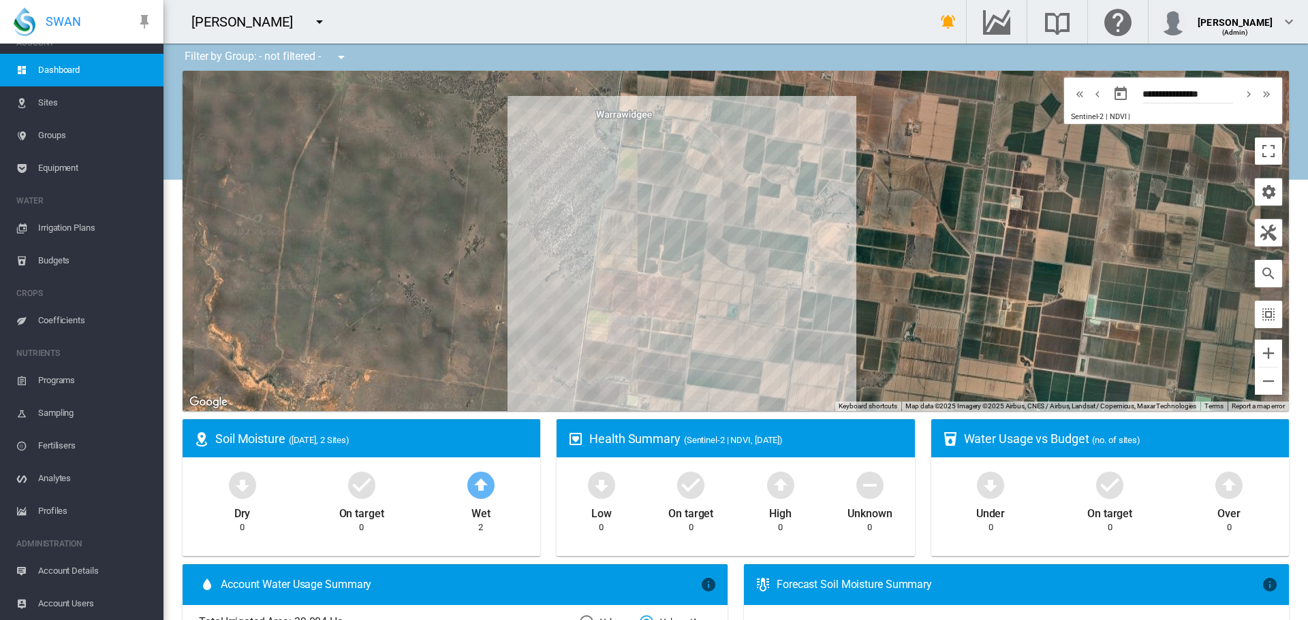
click at [72, 573] on span "Account Details" at bounding box center [95, 571] width 114 height 33
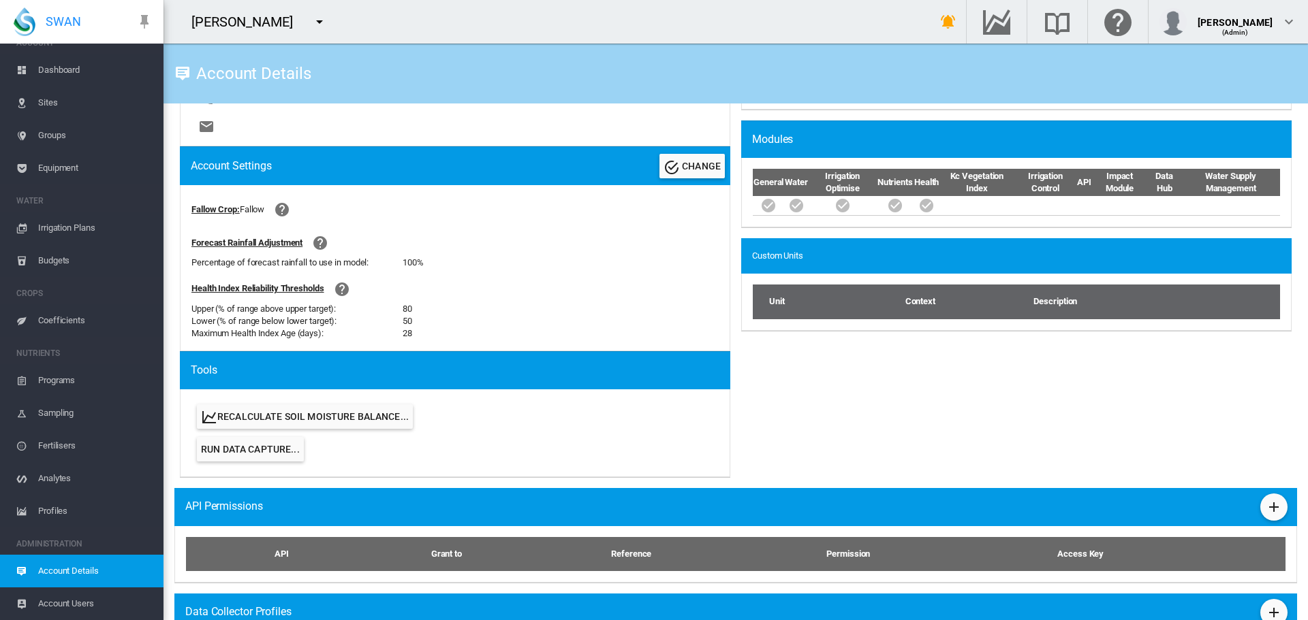
scroll to position [522, 0]
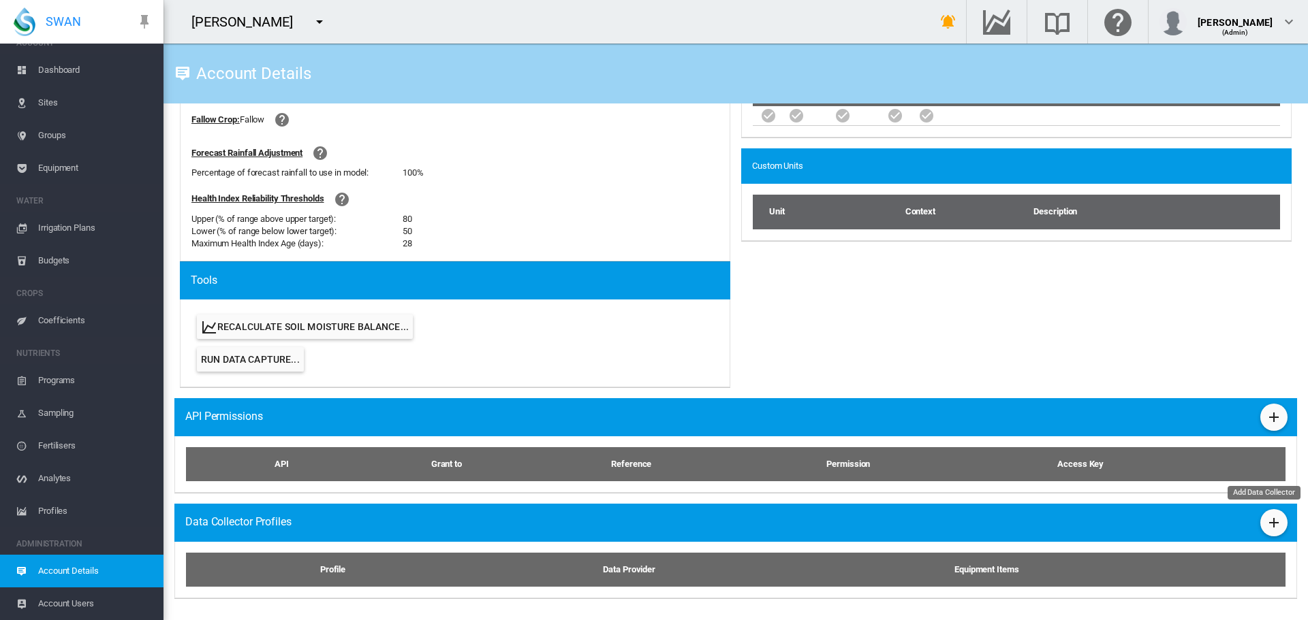
click at [1267, 525] on md-icon "icon-plus" at bounding box center [1273, 523] width 16 height 16
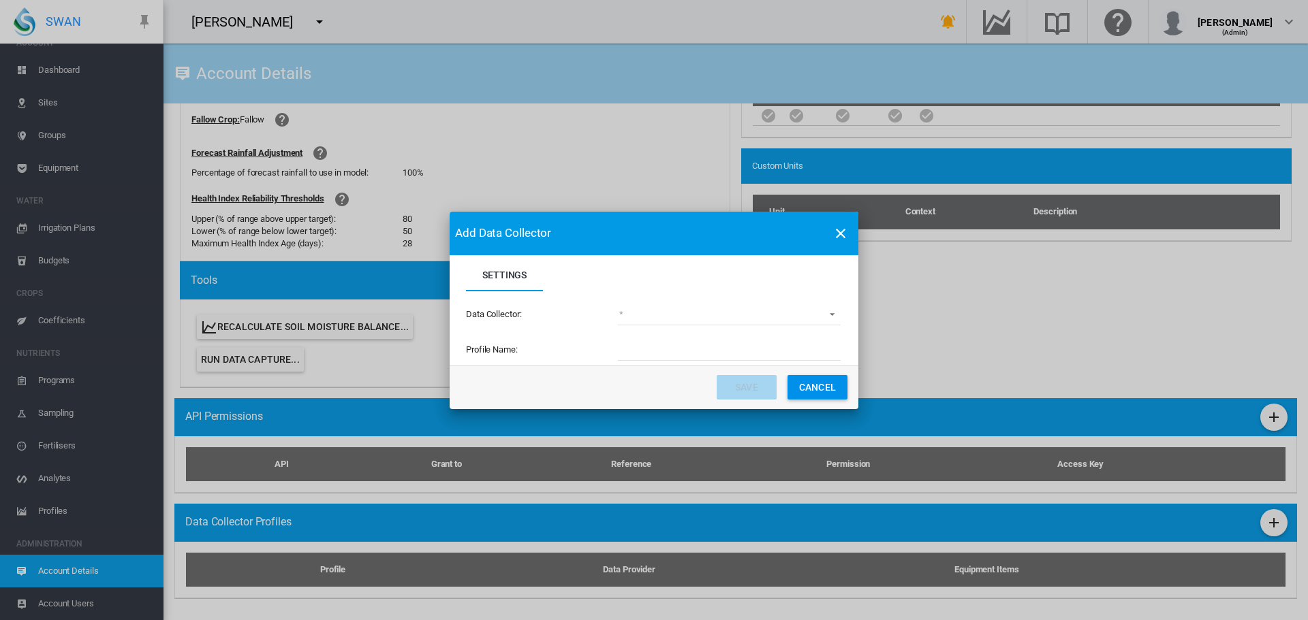
click at [830, 313] on md-select "(deprecated) Toro Lynx Course By Station Adcon Soil Moisture Aquacheck Soil Moi…" at bounding box center [729, 315] width 223 height 20
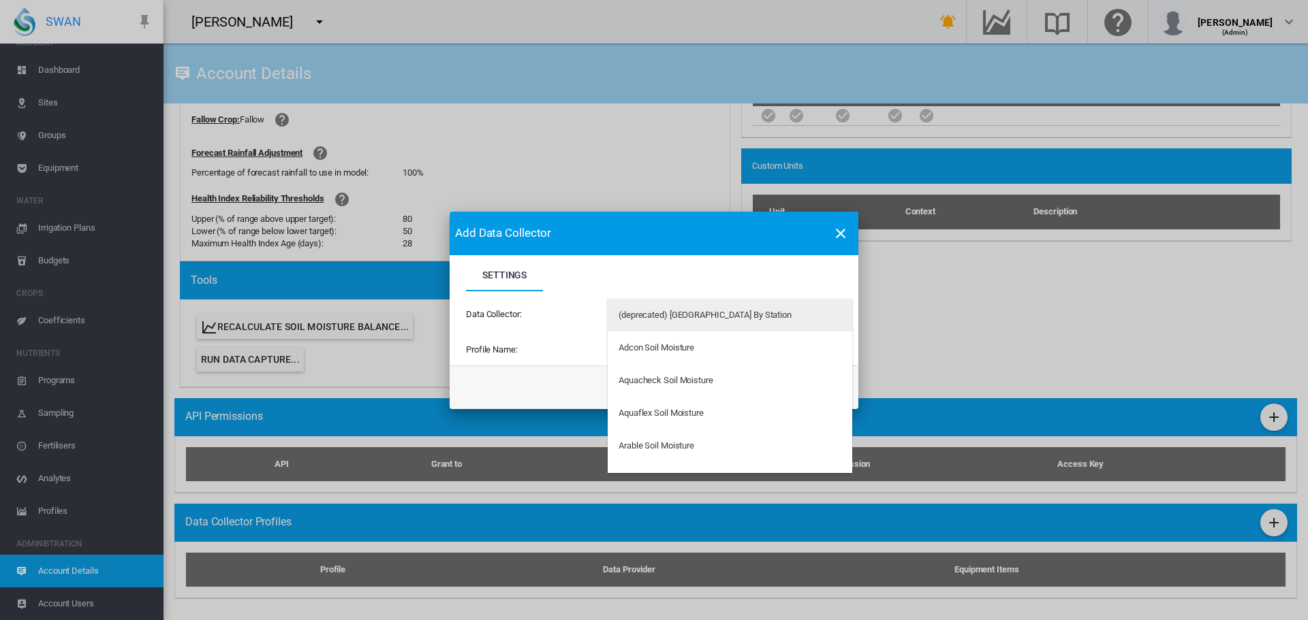
type md-option "34"
type md-option "129"
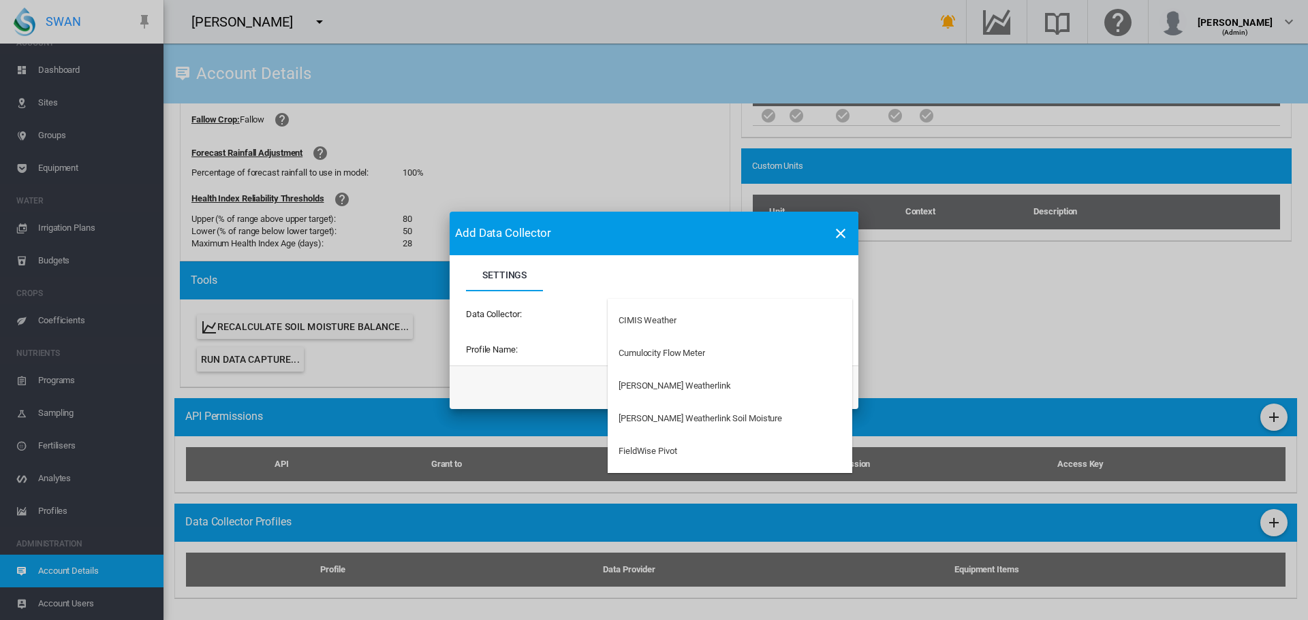
type md-option "178"
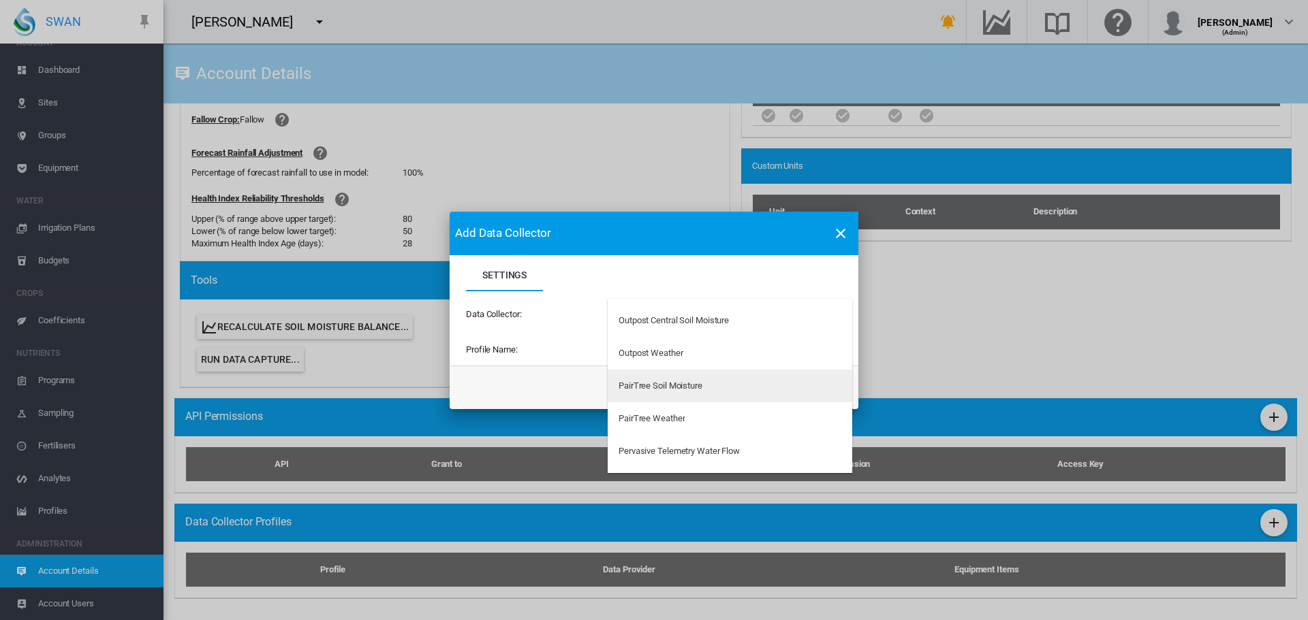
click at [671, 384] on div "PairTree Soil Moisture" at bounding box center [660, 386] width 84 height 12
type input "**********"
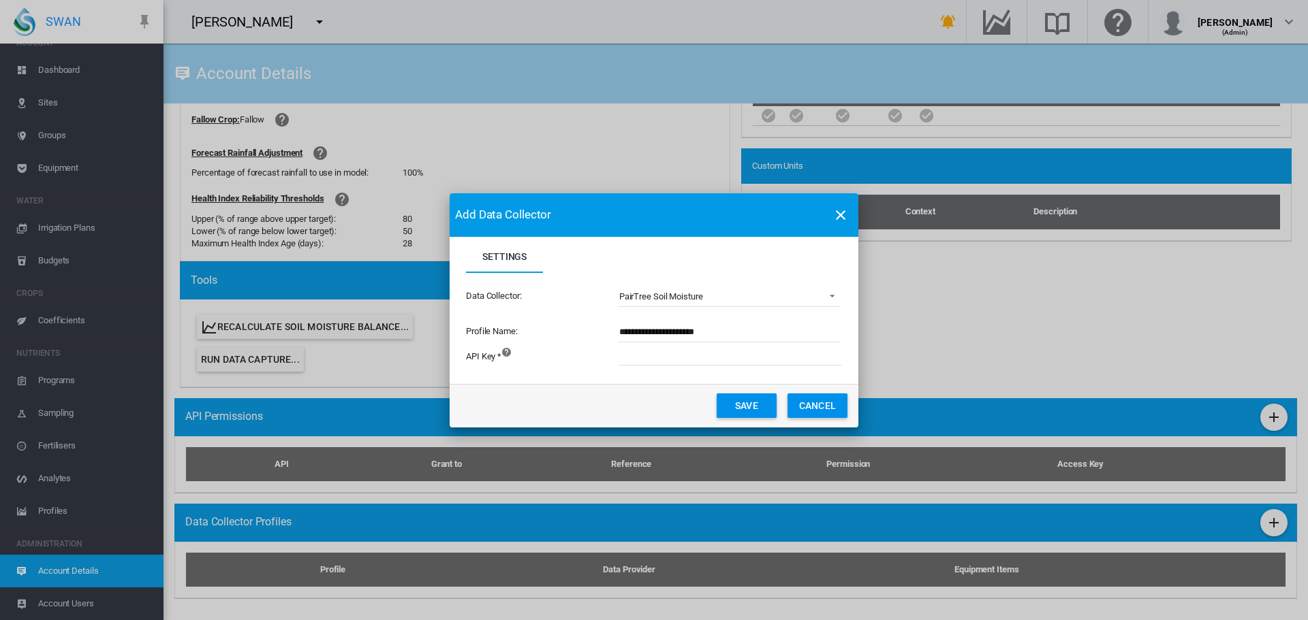
click at [646, 356] on input "Settings Settings ..." at bounding box center [805, 355] width 375 height 20
paste input "**********"
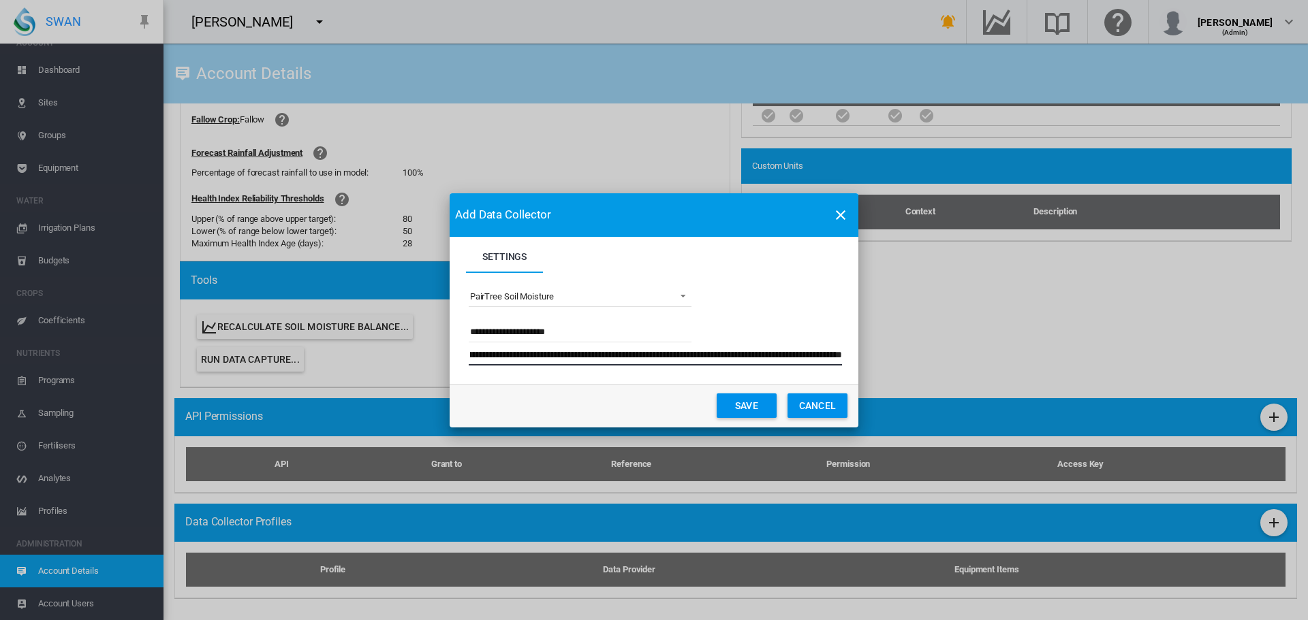
type input "**********"
click at [740, 401] on button "Save" at bounding box center [746, 406] width 60 height 25
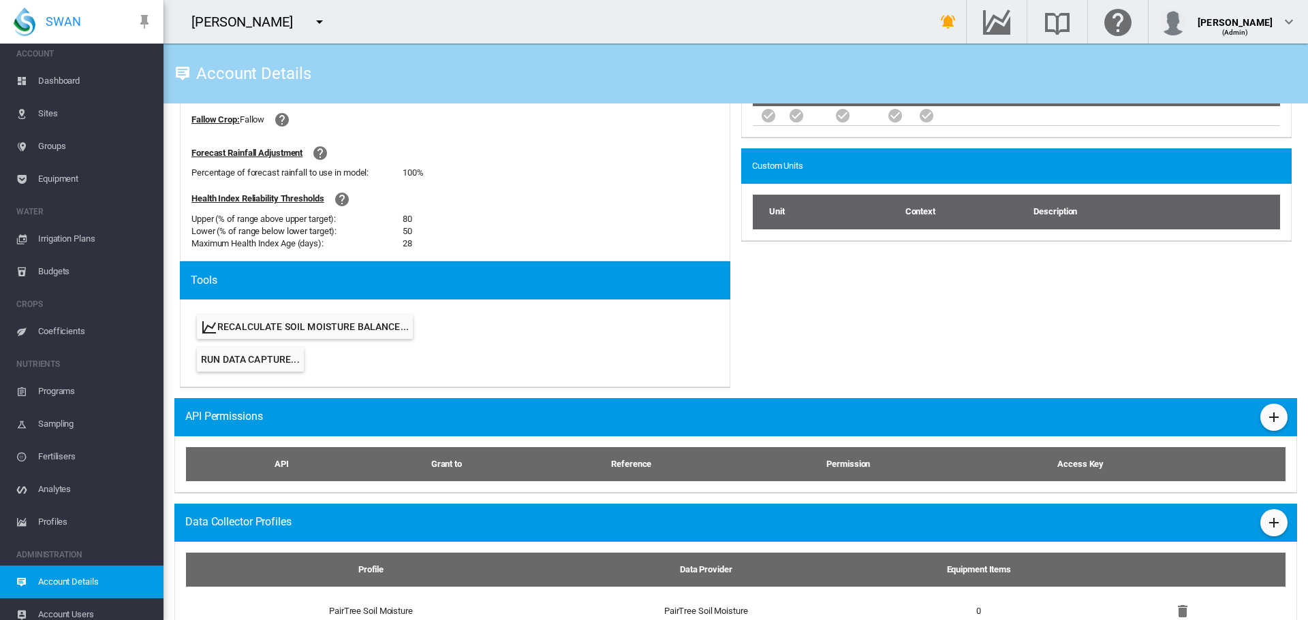
scroll to position [0, 0]
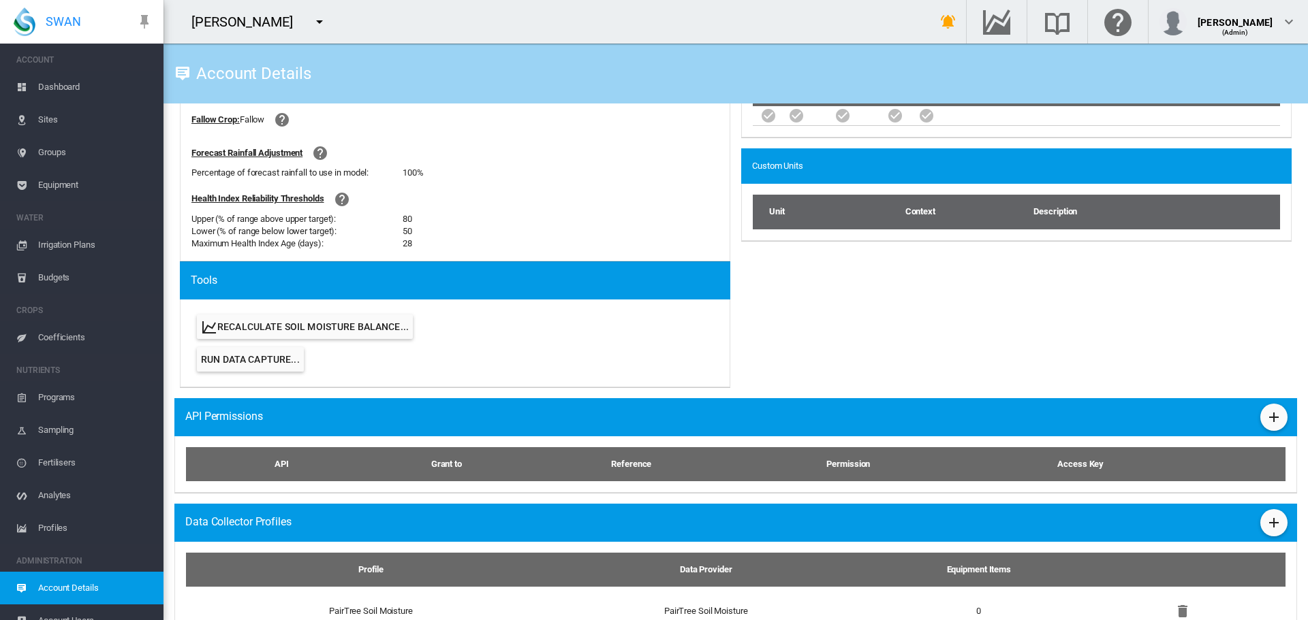
click at [58, 186] on span "Equipment" at bounding box center [95, 185] width 114 height 33
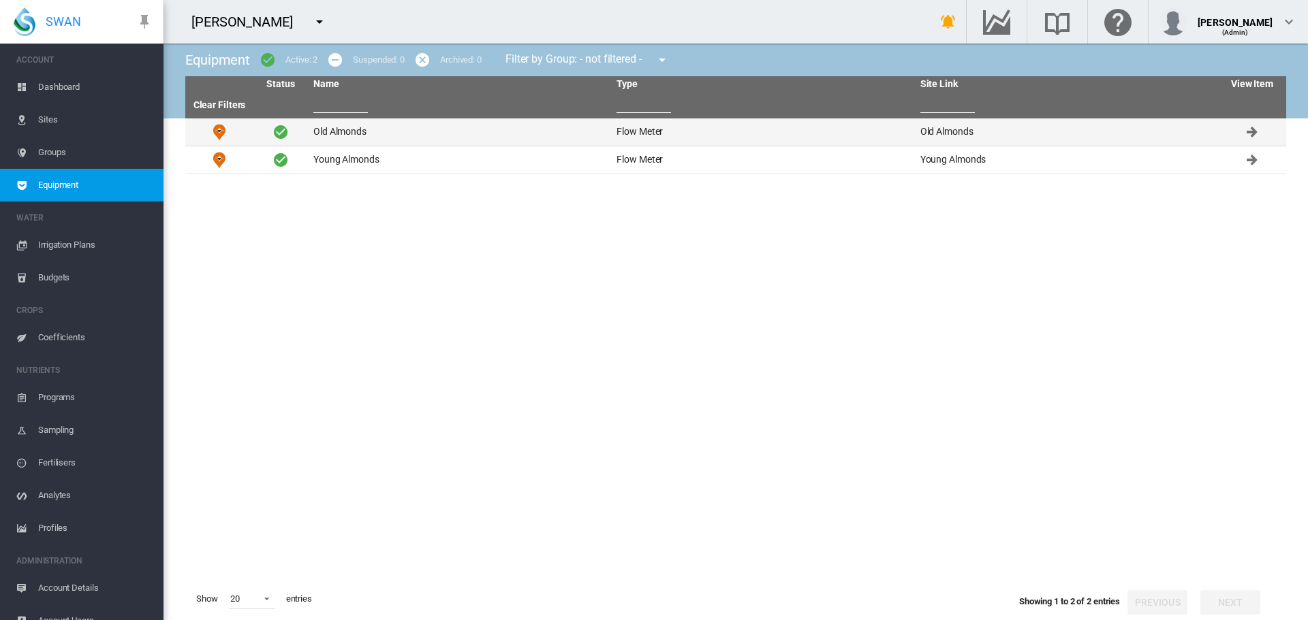
click at [337, 129] on td "Old Almonds" at bounding box center [459, 132] width 303 height 27
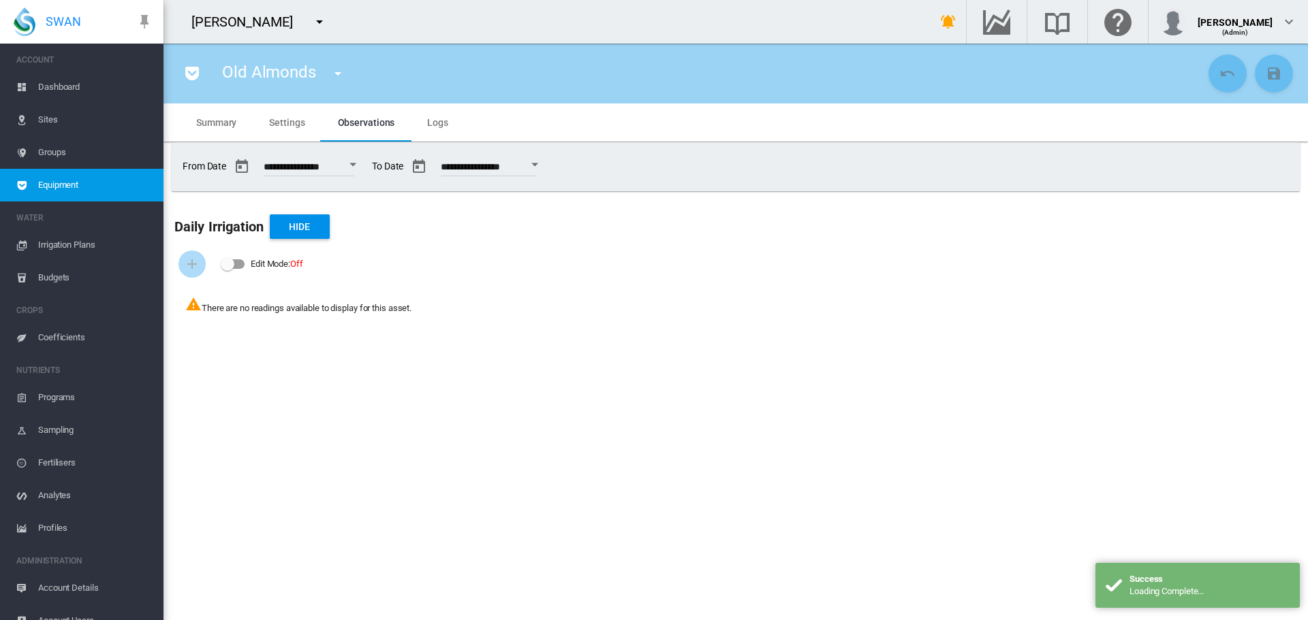
click at [291, 122] on span "Settings" at bounding box center [286, 122] width 35 height 11
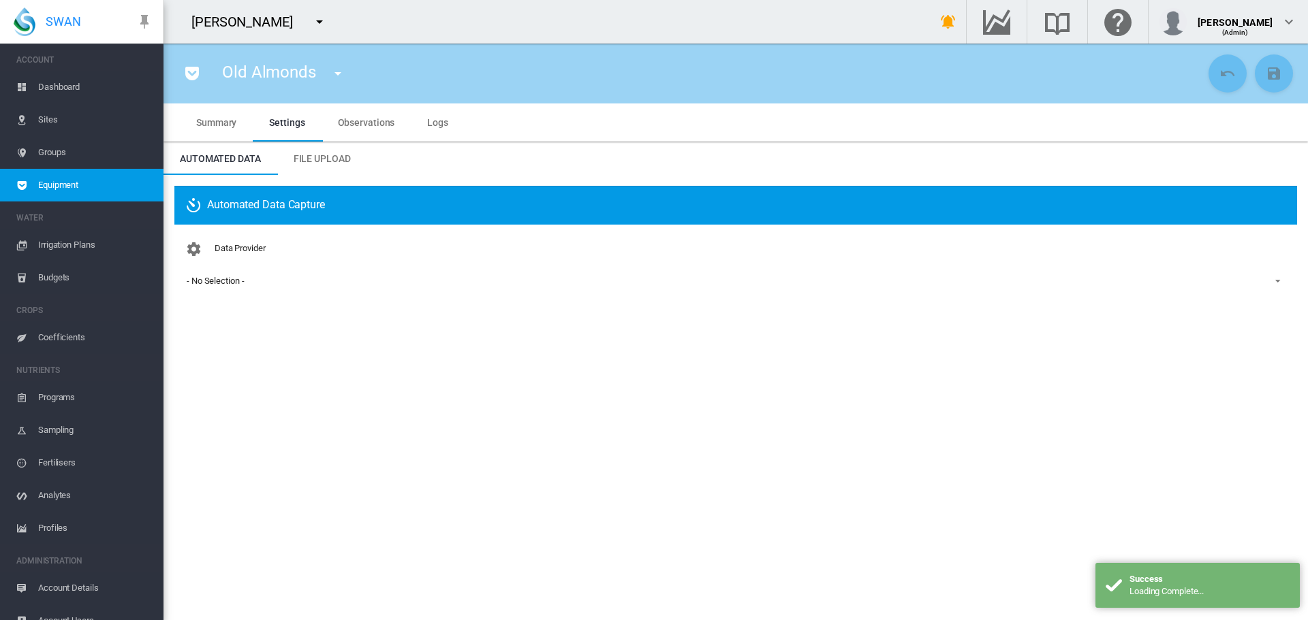
click at [214, 277] on div "- No Selection -" at bounding box center [215, 281] width 57 height 10
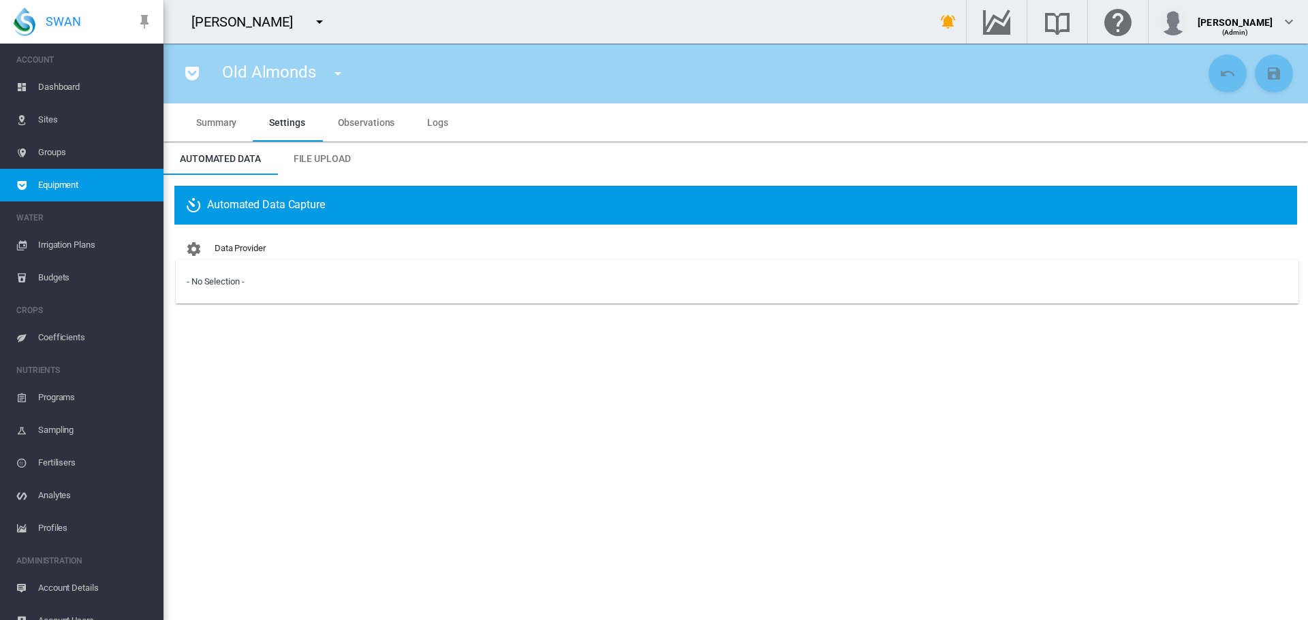
click at [53, 114] on md-backdrop at bounding box center [654, 310] width 1308 height 620
click at [48, 121] on span "Sites" at bounding box center [95, 120] width 114 height 33
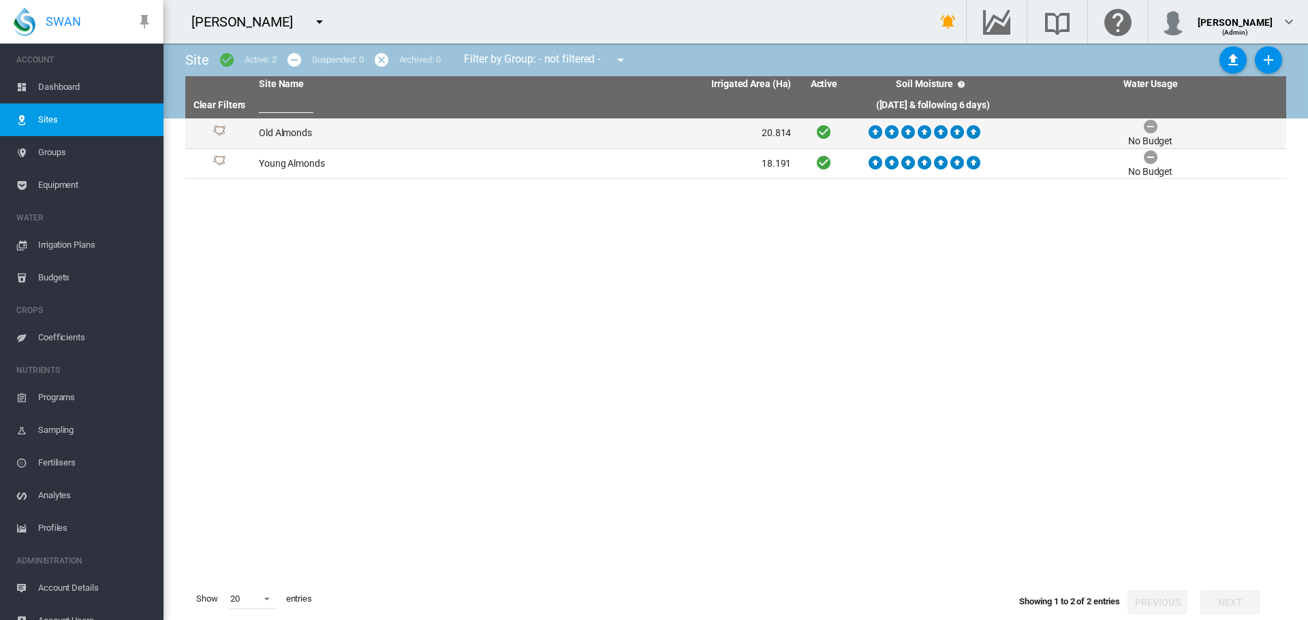
click at [291, 131] on td "Old Almonds" at bounding box center [389, 134] width 272 height 30
